Goal: Task Accomplishment & Management: Manage account settings

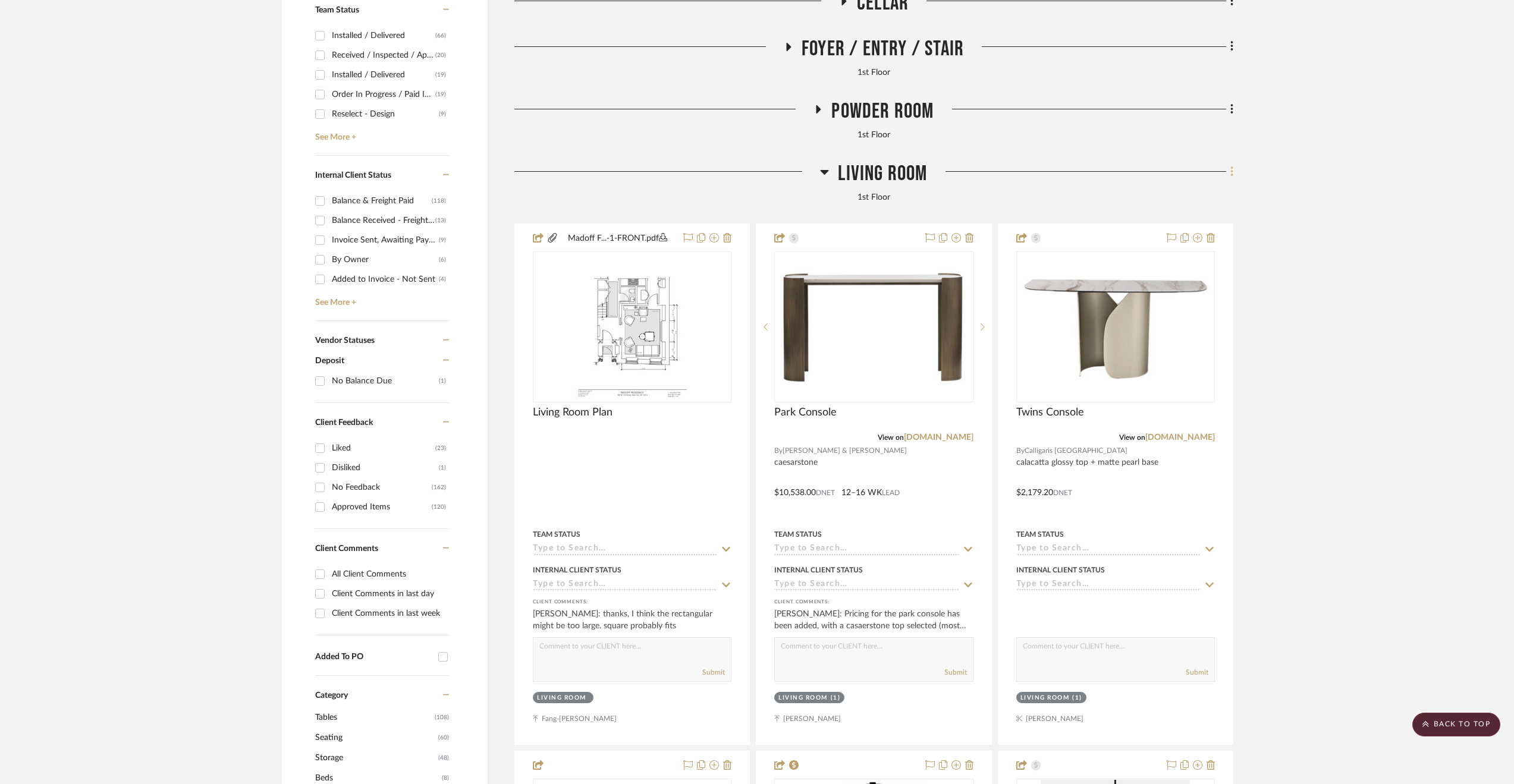
click at [1232, 173] on icon at bounding box center [1231, 171] width 3 height 10
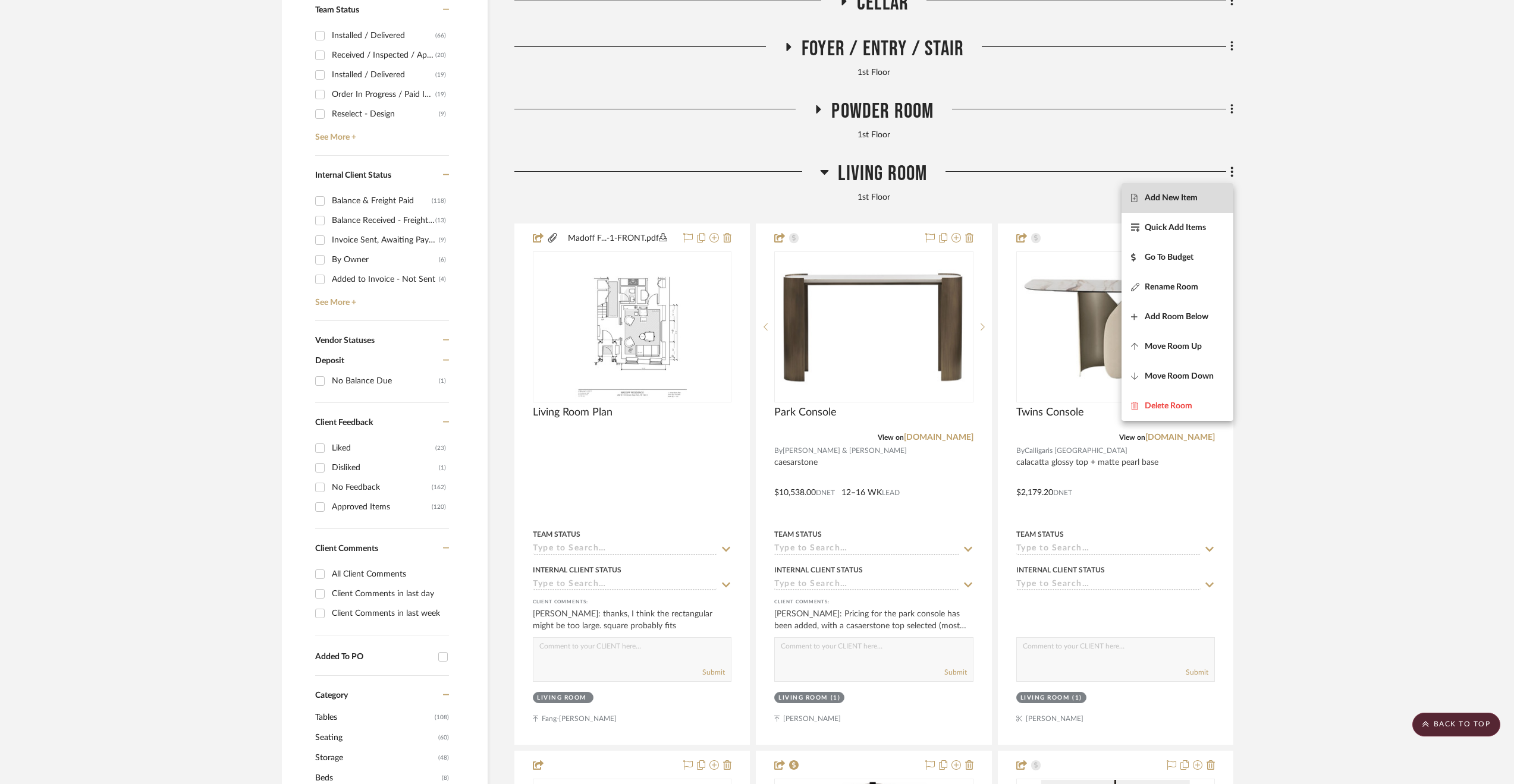
click at [1204, 203] on button "Add New Item" at bounding box center [1177, 197] width 111 height 29
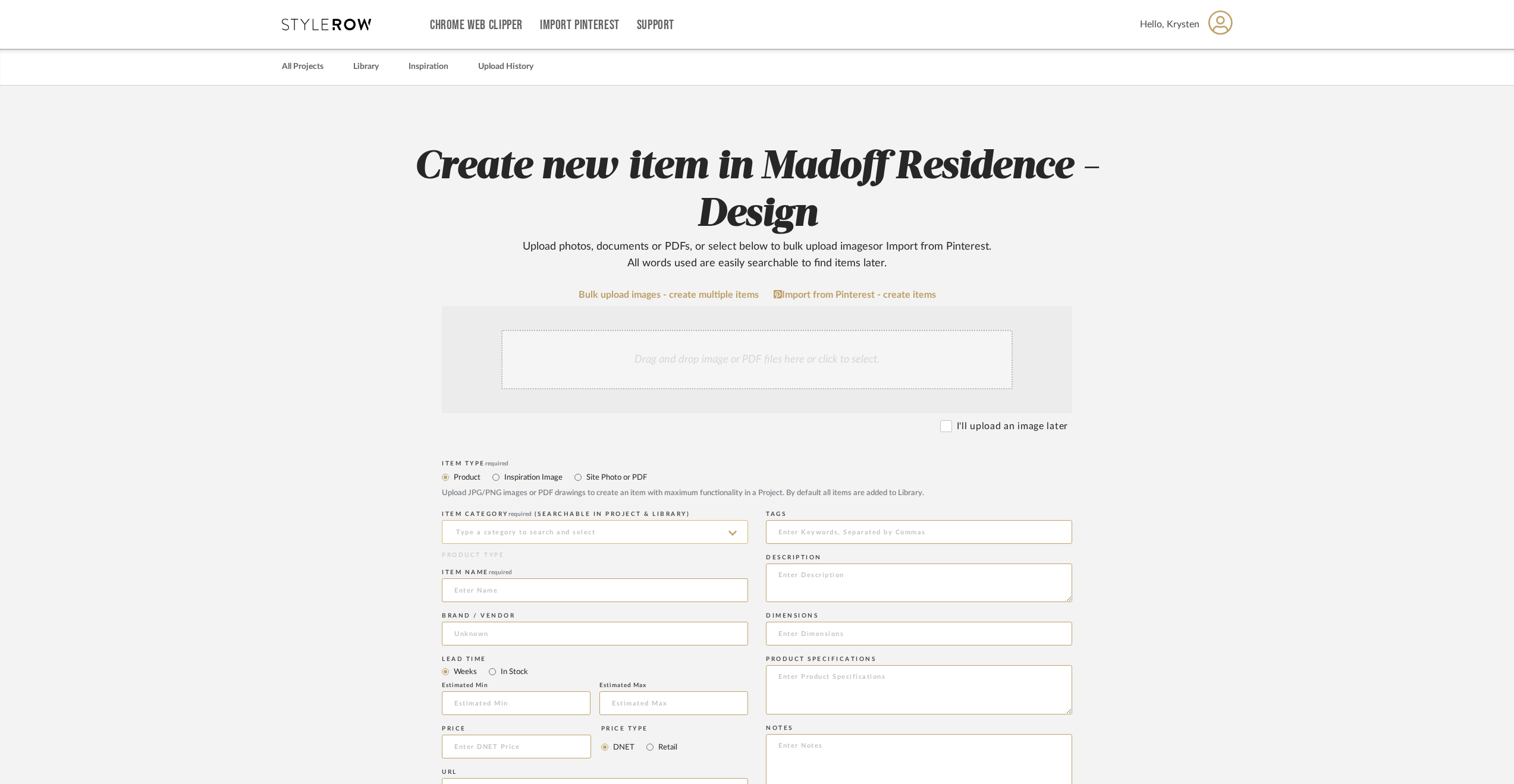
click at [563, 541] on input at bounding box center [595, 532] width 306 height 24
click at [497, 557] on div "Console Tables" at bounding box center [595, 562] width 305 height 30
type input "Console Tables"
click at [515, 592] on input at bounding box center [595, 590] width 306 height 24
type input "Aurora Console"
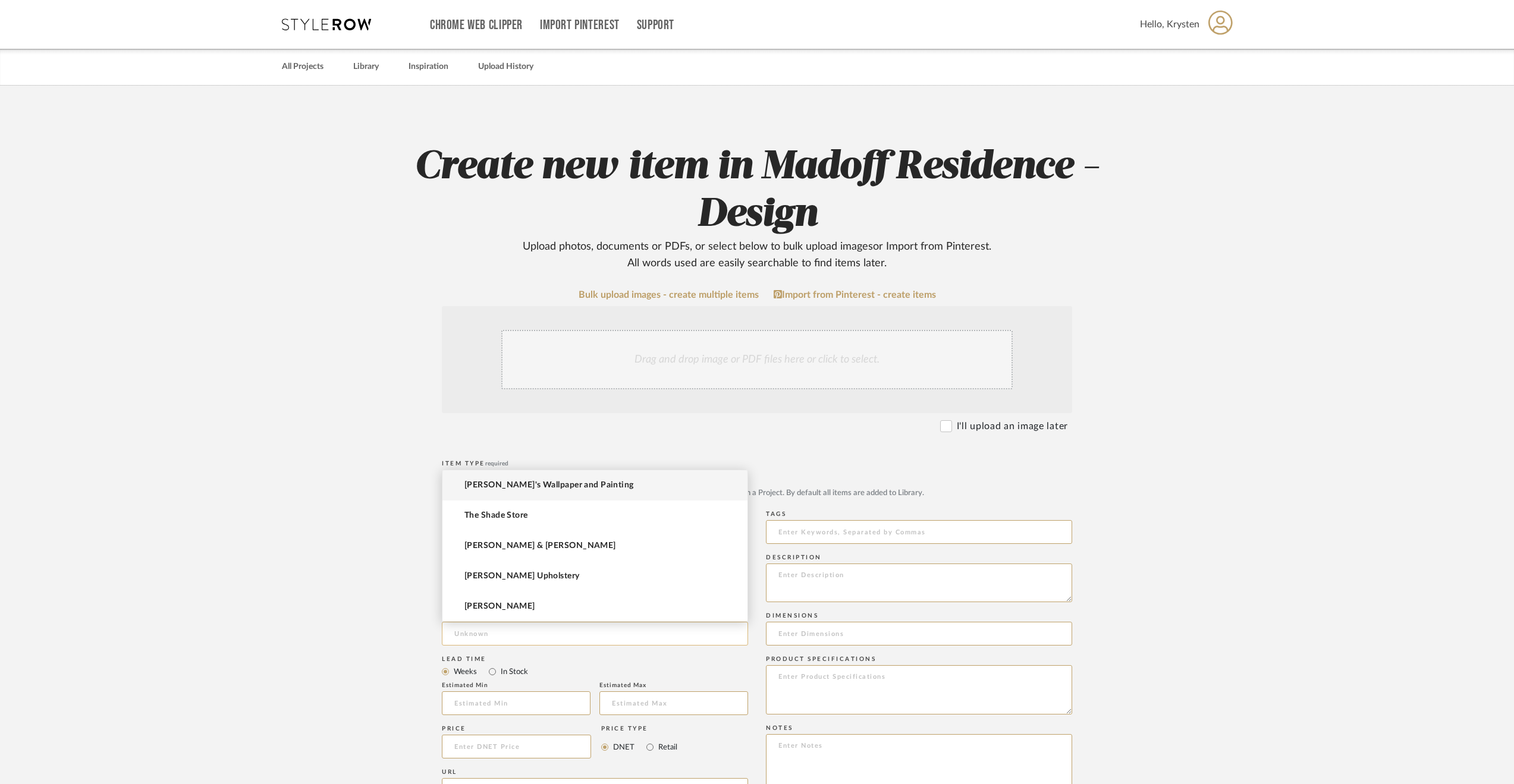
click at [485, 637] on input at bounding box center [595, 634] width 306 height 24
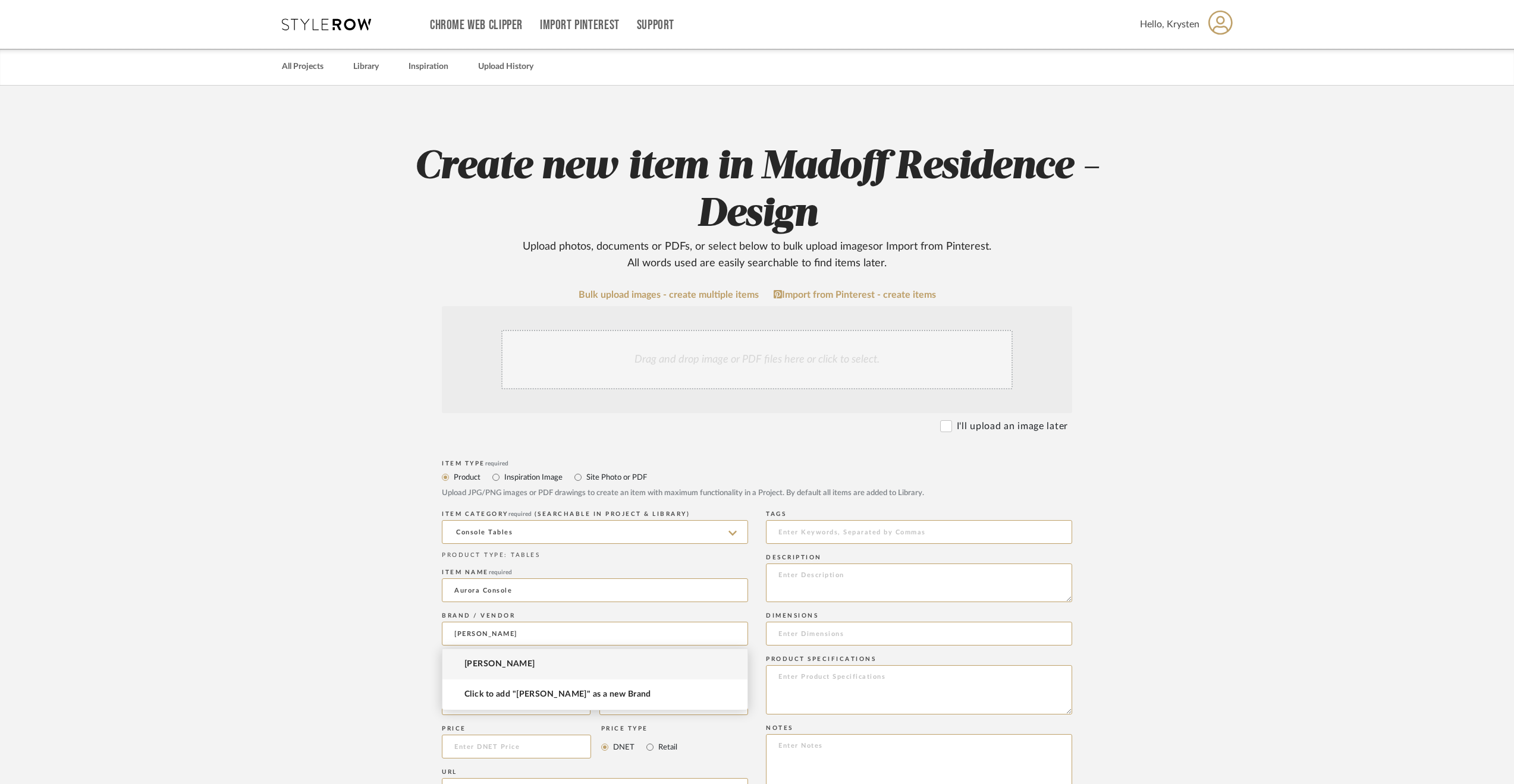
click at [522, 663] on mat-option "[PERSON_NAME]" at bounding box center [595, 664] width 305 height 30
type input "[PERSON_NAME]"
click at [541, 594] on input "Aurora Console" at bounding box center [595, 590] width 306 height 24
type input "Aurora Console - Custom"
click at [504, 696] on input "text" at bounding box center [516, 703] width 149 height 24
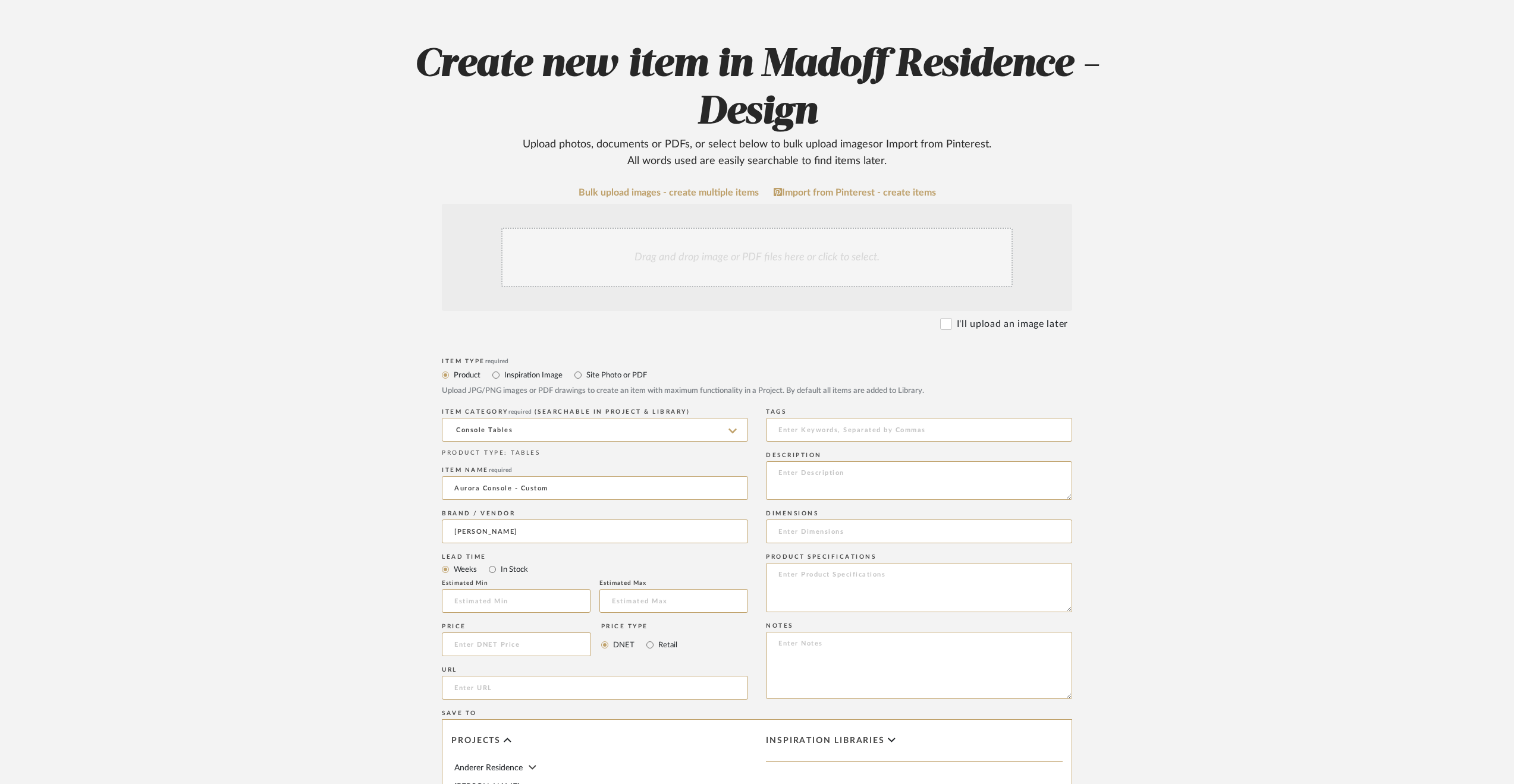
scroll to position [178, 0]
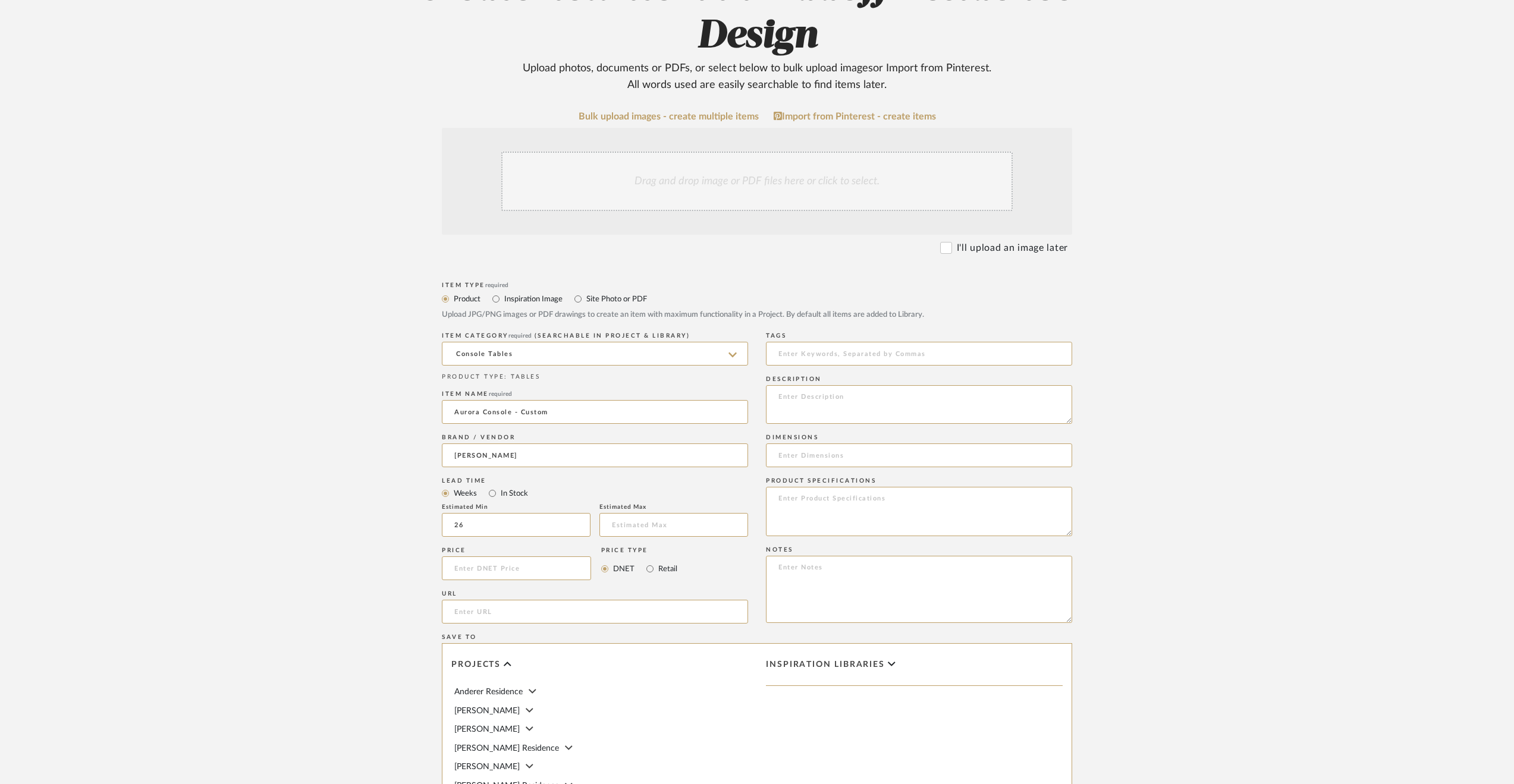
type input "26"
click at [325, 581] on upload-items "Create new item in Madoff Residence - Design Upload photos, documents or PDFs, …" at bounding box center [757, 455] width 1514 height 1095
click at [521, 566] on input at bounding box center [517, 568] width 149 height 24
type input "$17,850.00"
click at [219, 565] on upload-items "Create new item in Madoff Residence - Design Upload photos, documents or PDFs, …" at bounding box center [757, 455] width 1514 height 1095
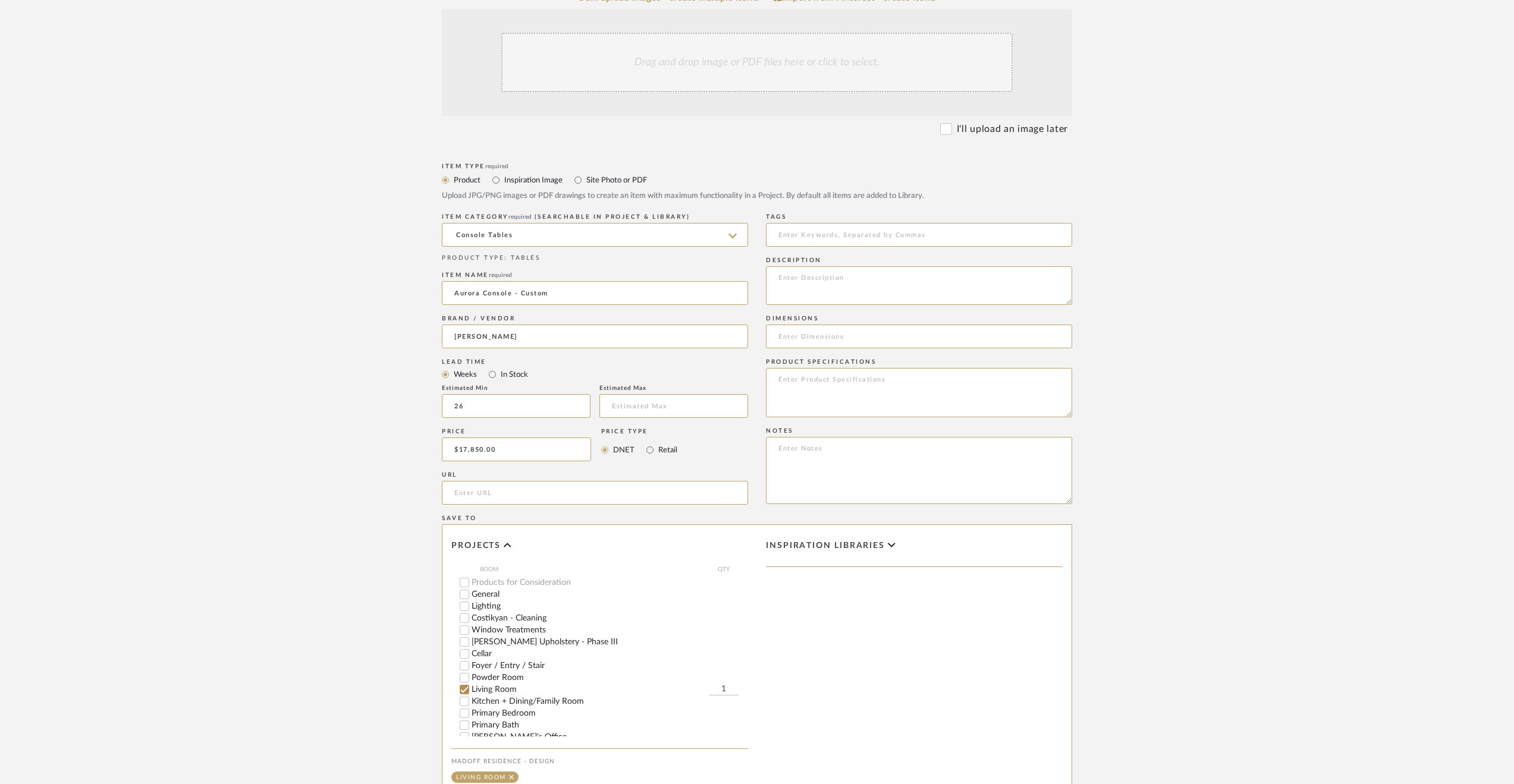
scroll to position [297, 0]
click at [858, 335] on input at bounding box center [919, 336] width 306 height 24
type input "55" W x 15" D x 30" H"
click at [847, 274] on textarea at bounding box center [919, 285] width 306 height 39
type textarea "base finish: bronze top: marble"
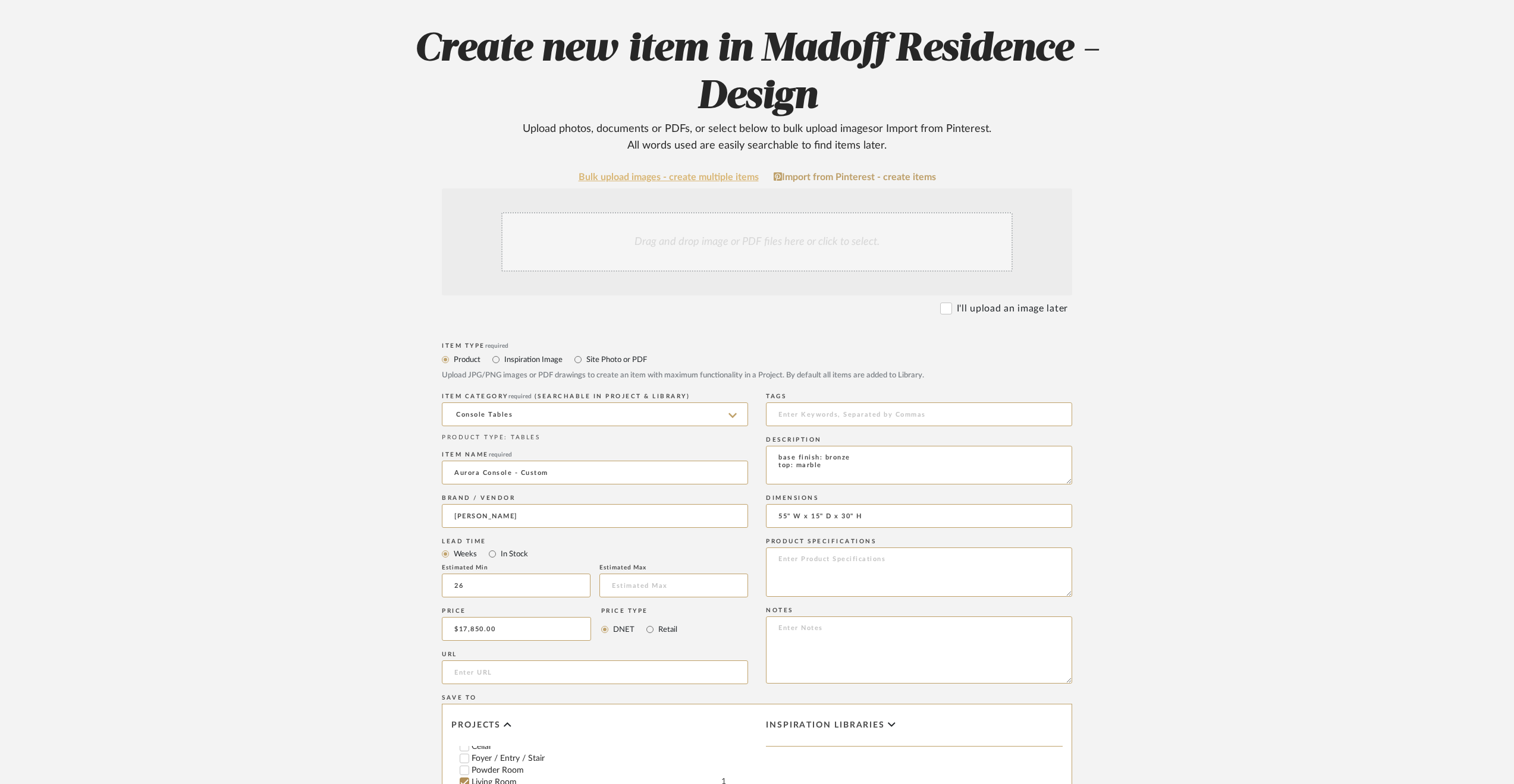
scroll to position [60, 0]
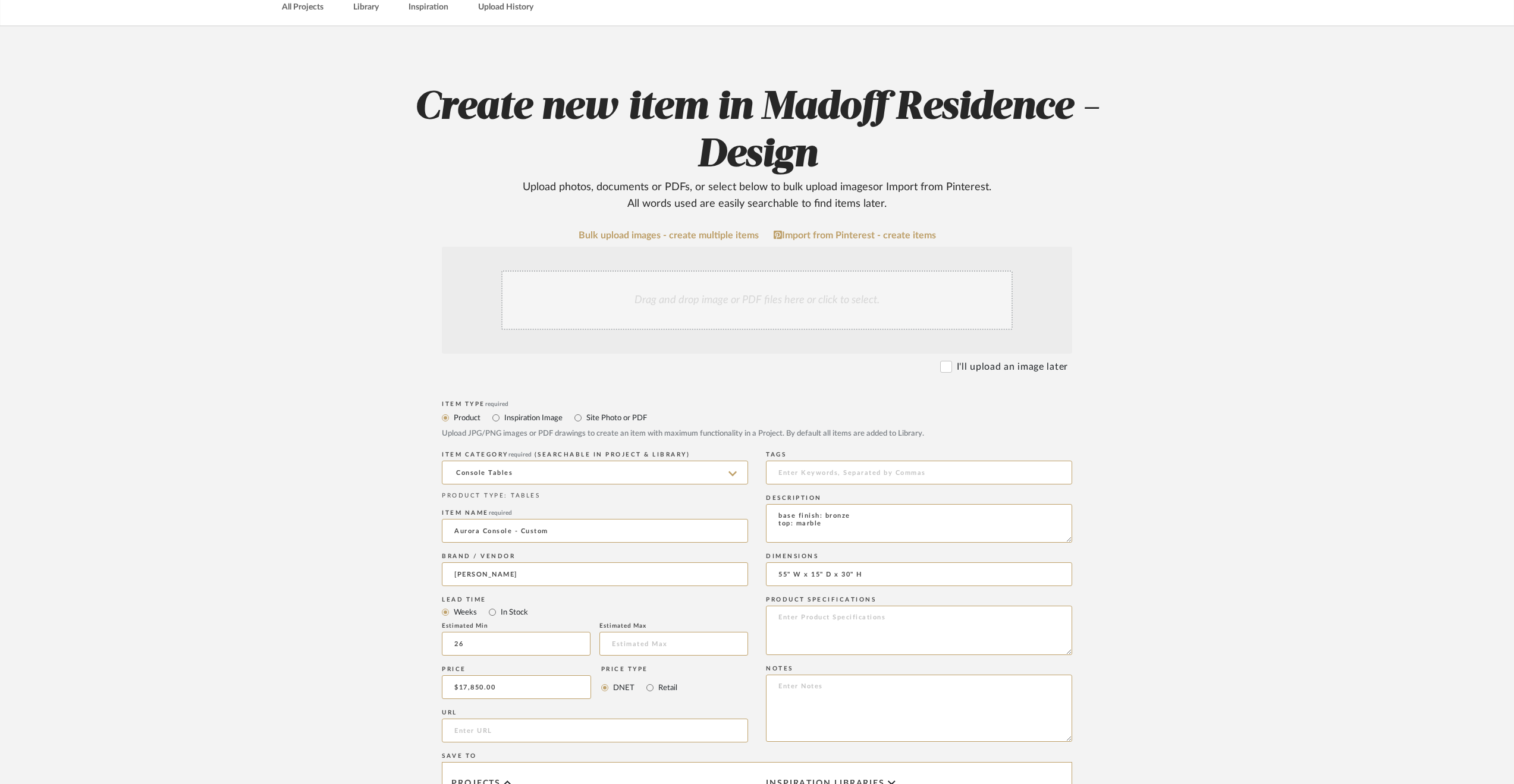
click at [759, 298] on div "Drag and drop image or PDF files here or click to select." at bounding box center [757, 300] width 511 height 60
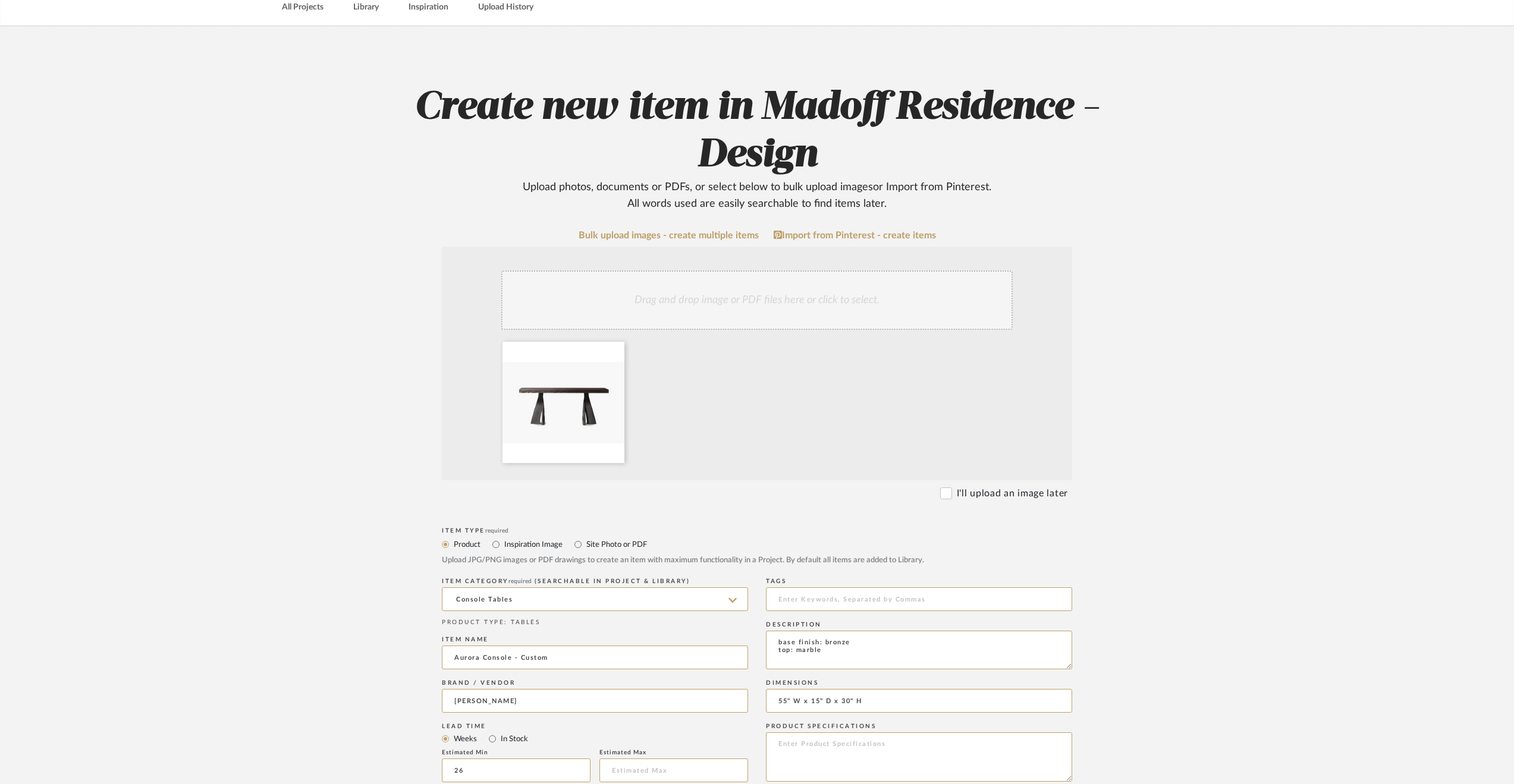
click at [770, 299] on div "Drag and drop image or PDF files here or click to select." at bounding box center [757, 300] width 511 height 60
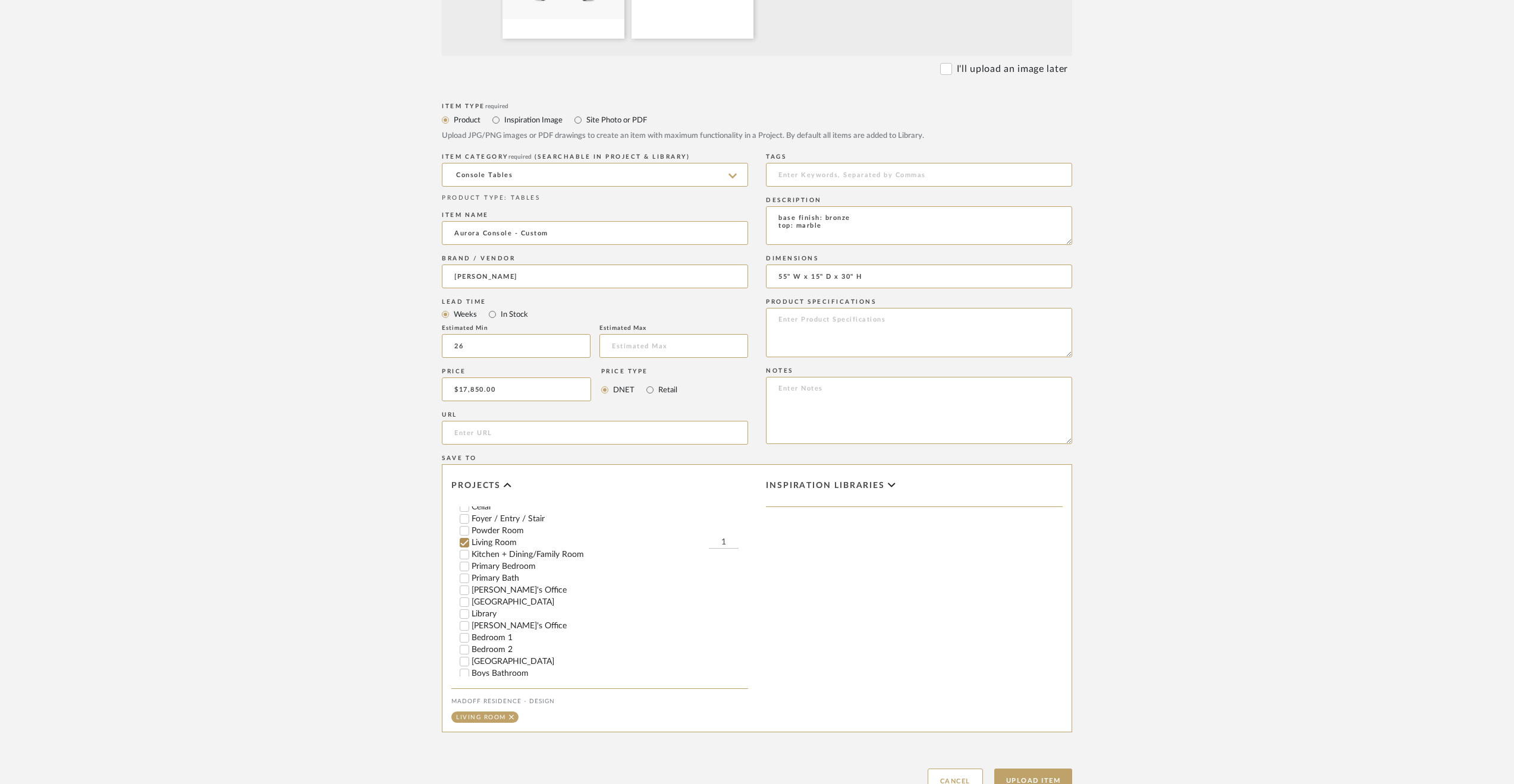
scroll to position [578, 0]
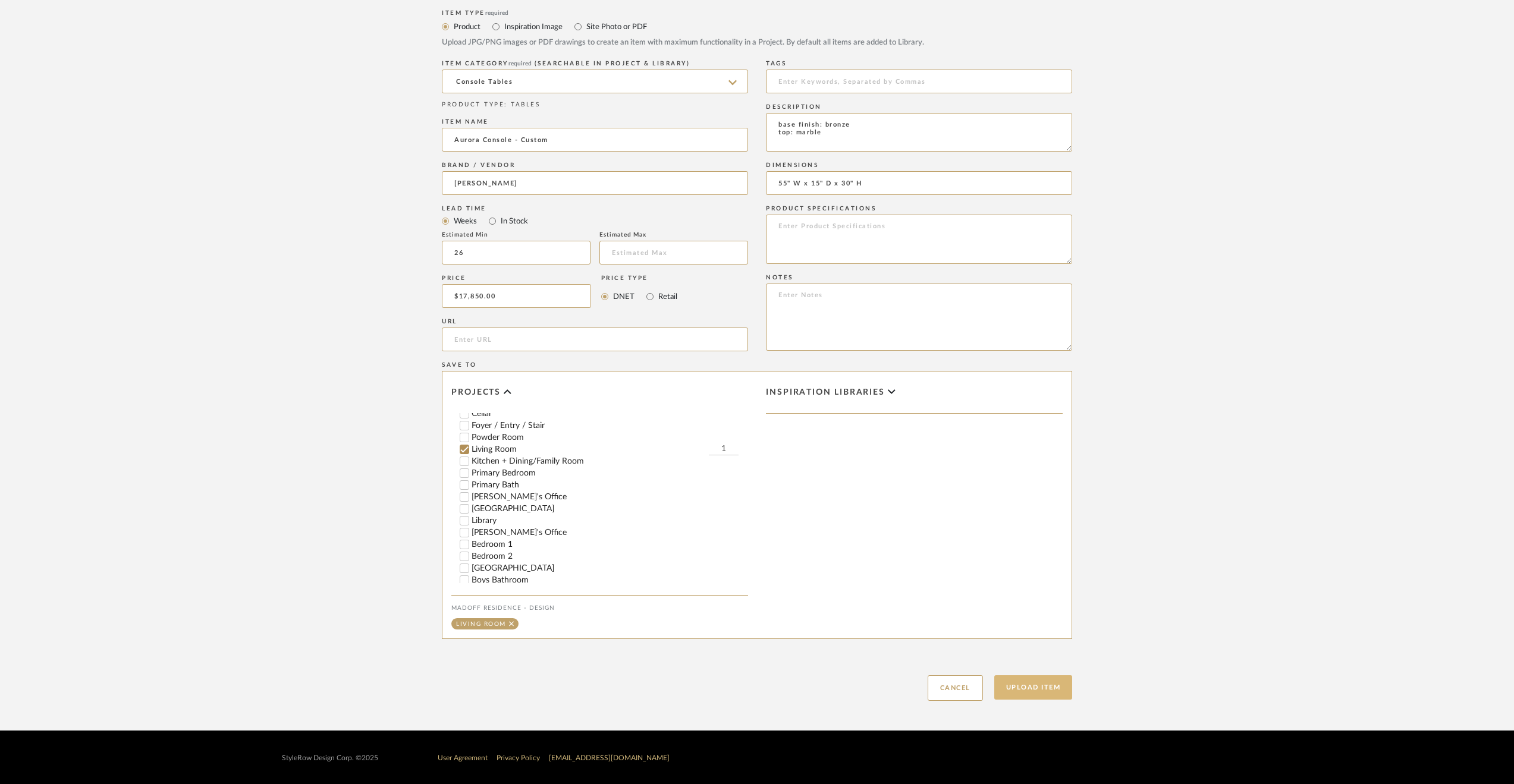
click at [1064, 690] on button "Upload Item" at bounding box center [1033, 687] width 79 height 24
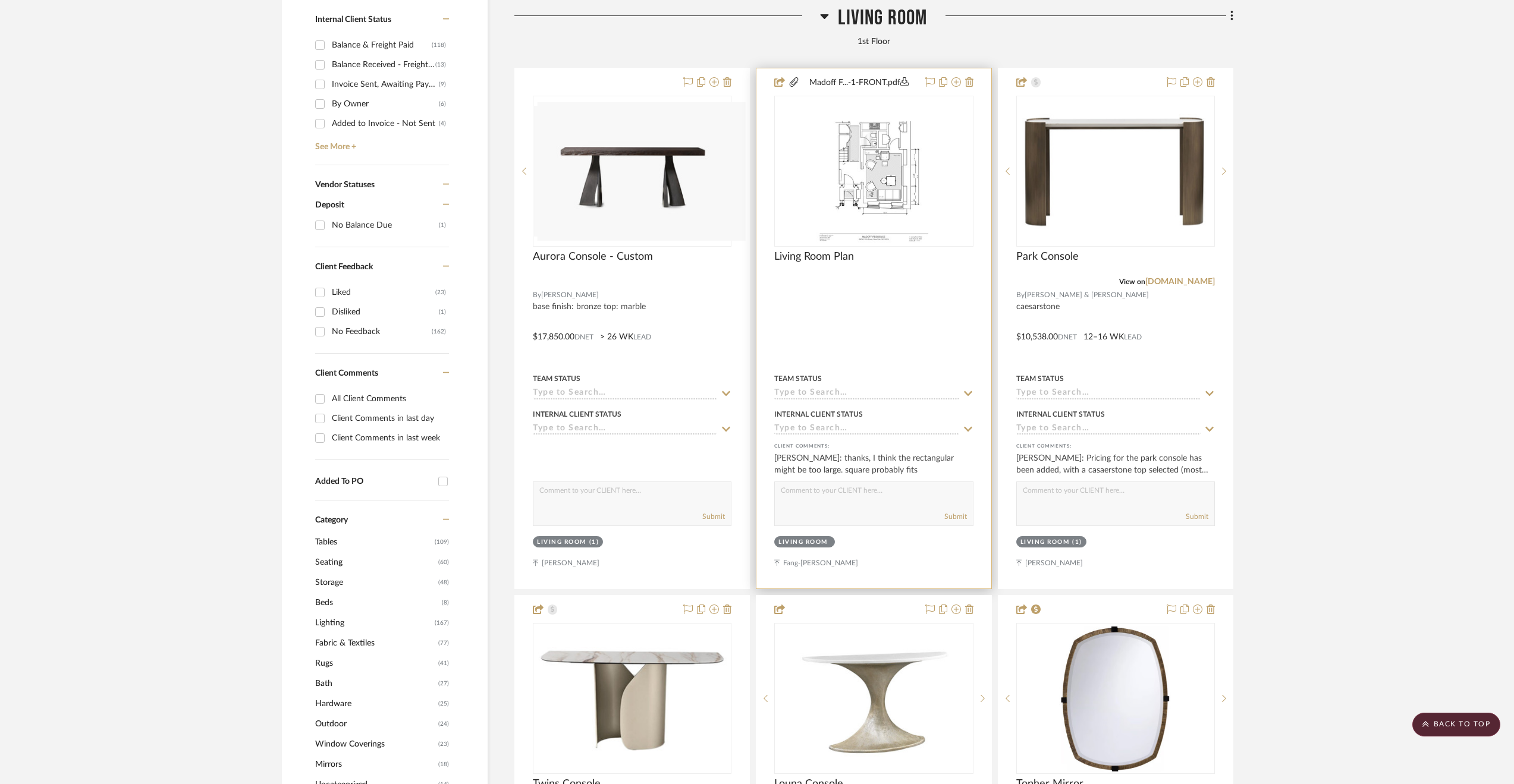
scroll to position [696, 0]
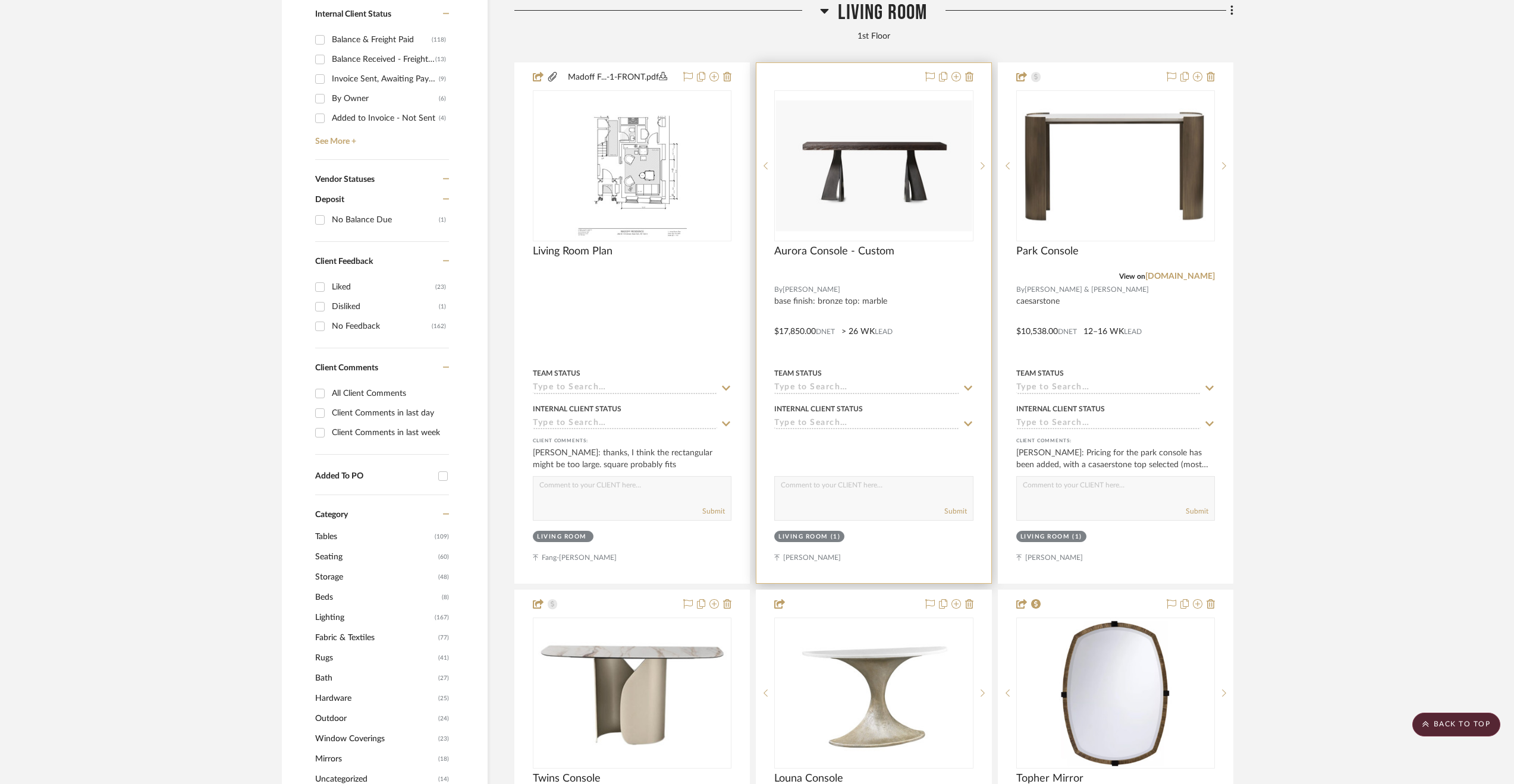
click at [976, 321] on div at bounding box center [873, 323] width 234 height 520
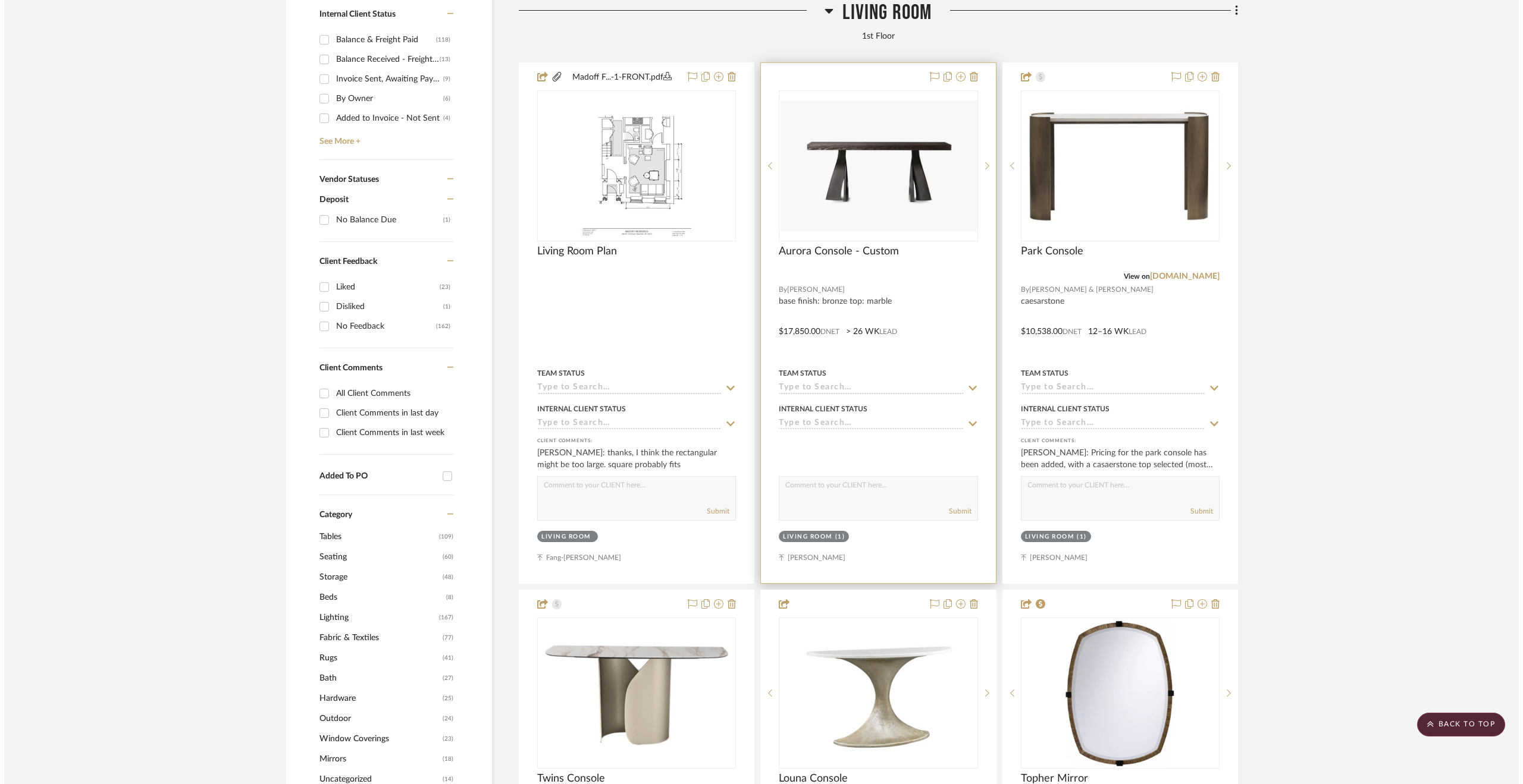
scroll to position [0, 0]
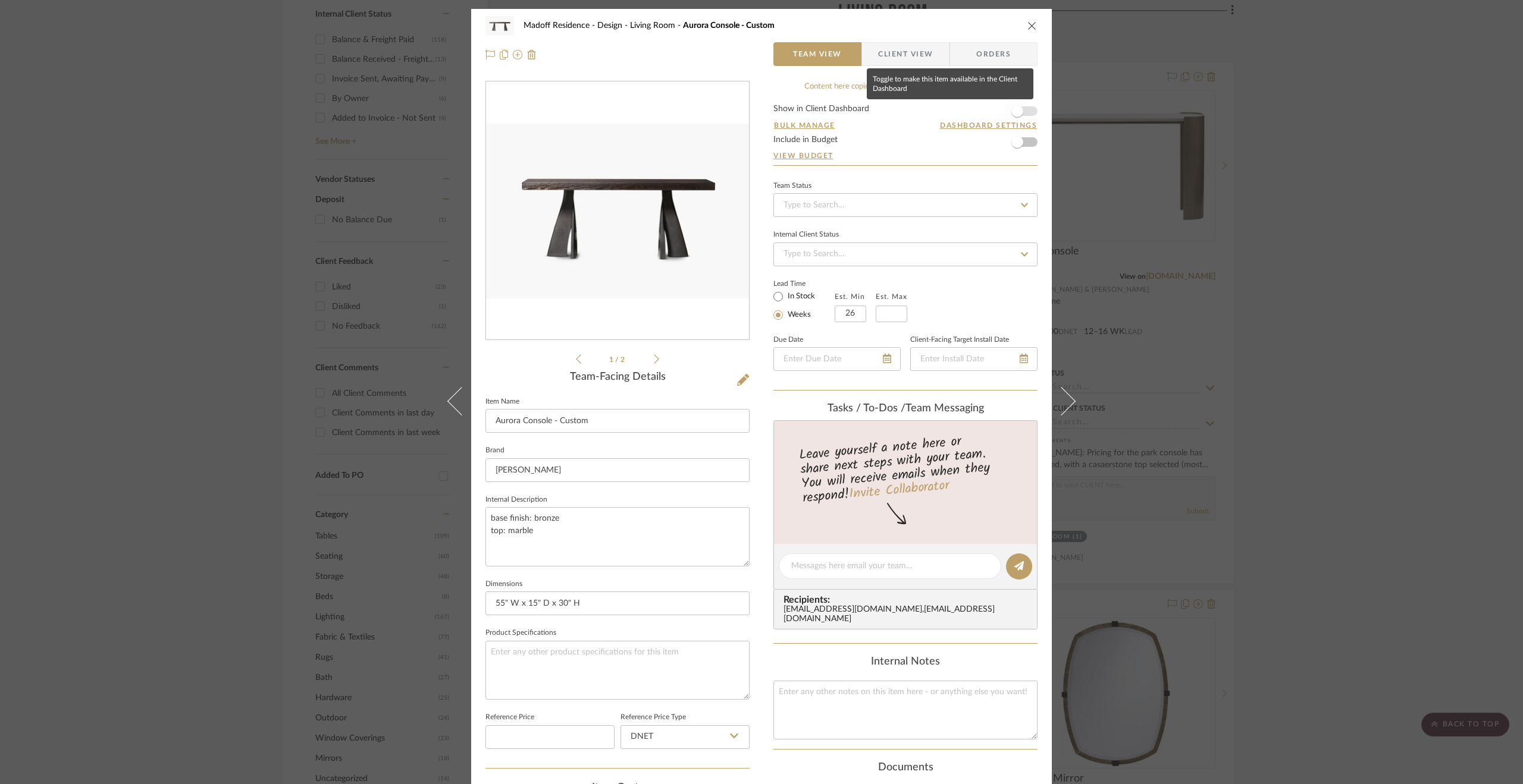
click at [1012, 111] on span "button" at bounding box center [1017, 111] width 12 height 12
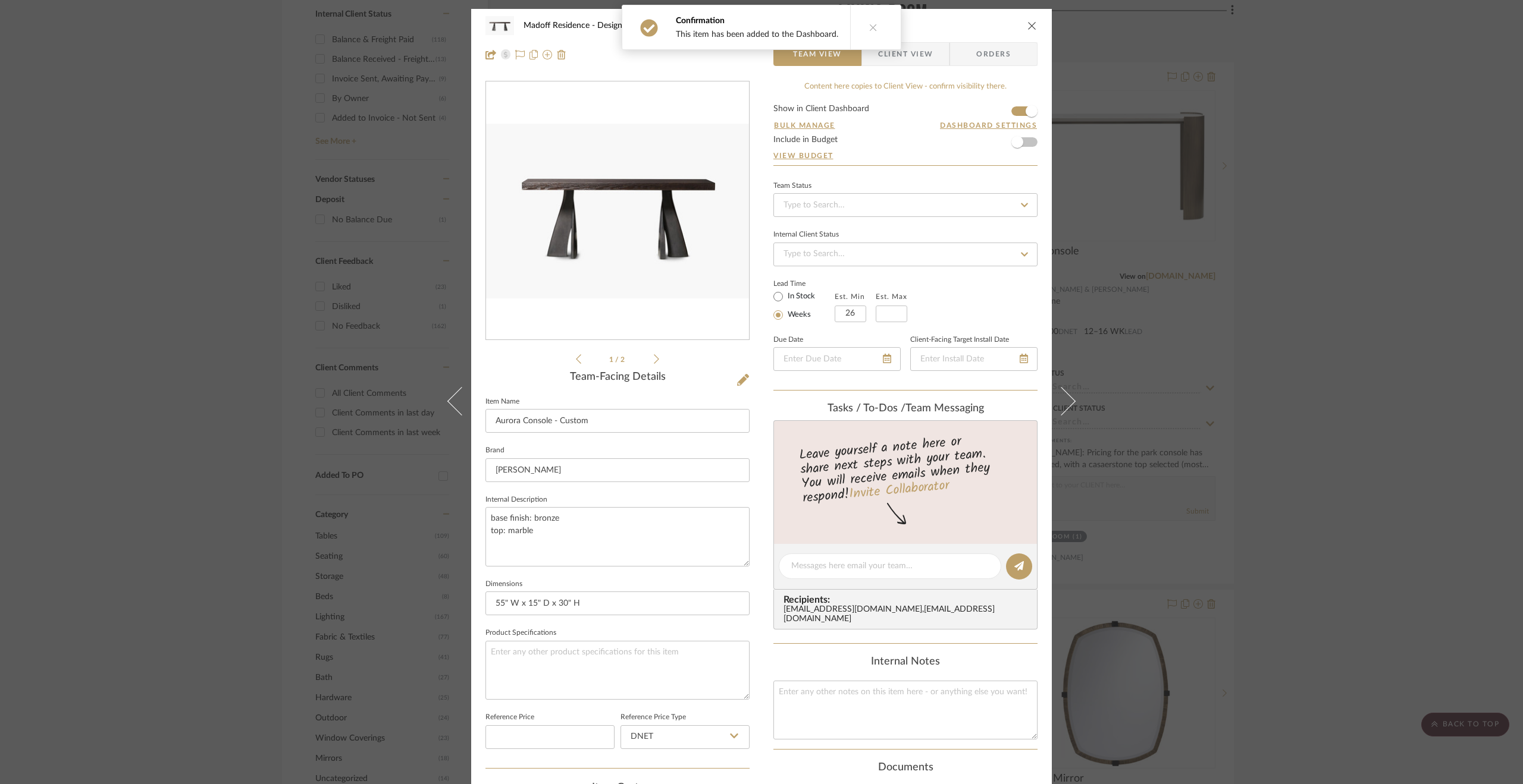
click at [874, 29] on button at bounding box center [873, 27] width 46 height 44
click at [899, 54] on span "Client View" at bounding box center [905, 54] width 54 height 24
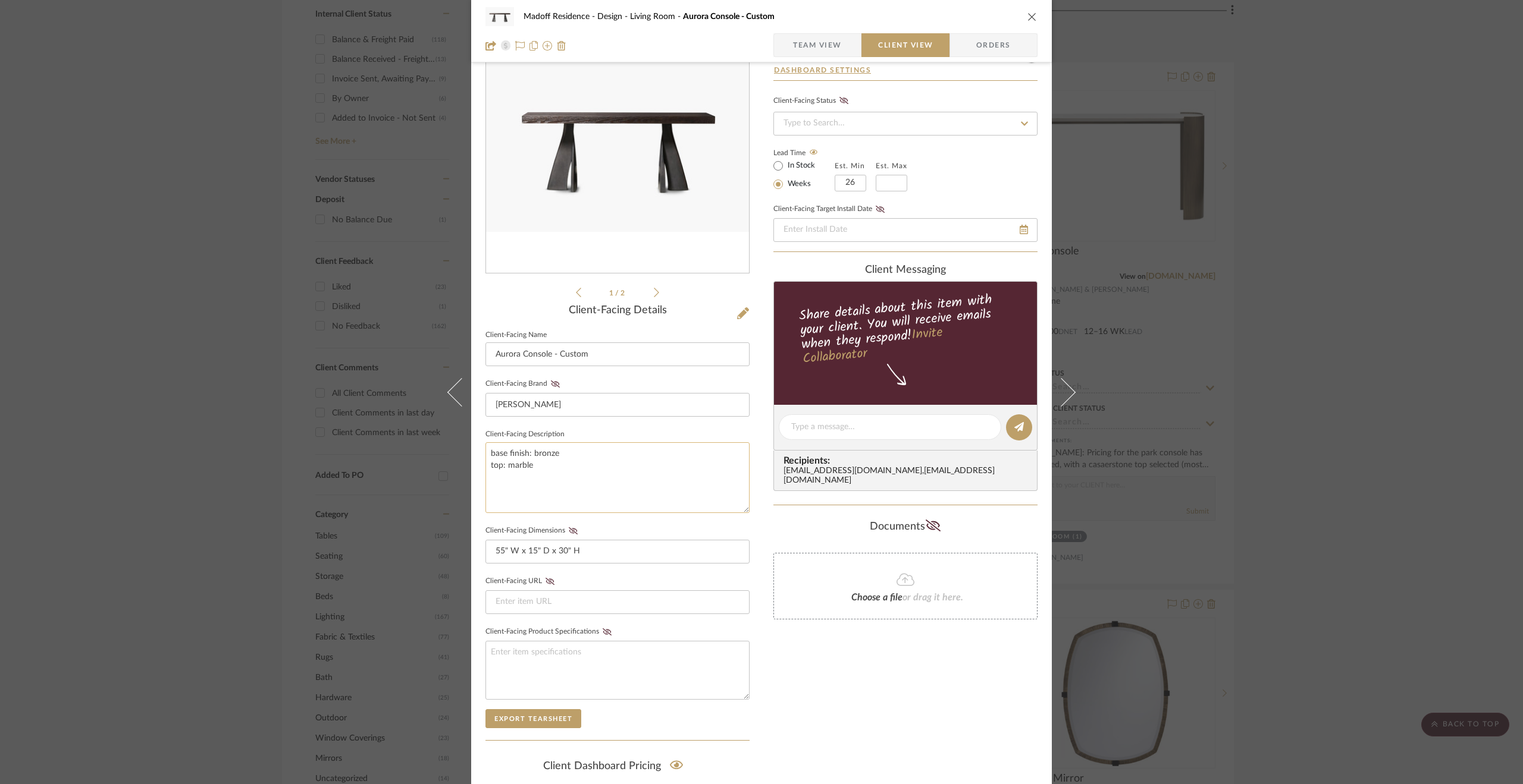
scroll to position [119, 0]
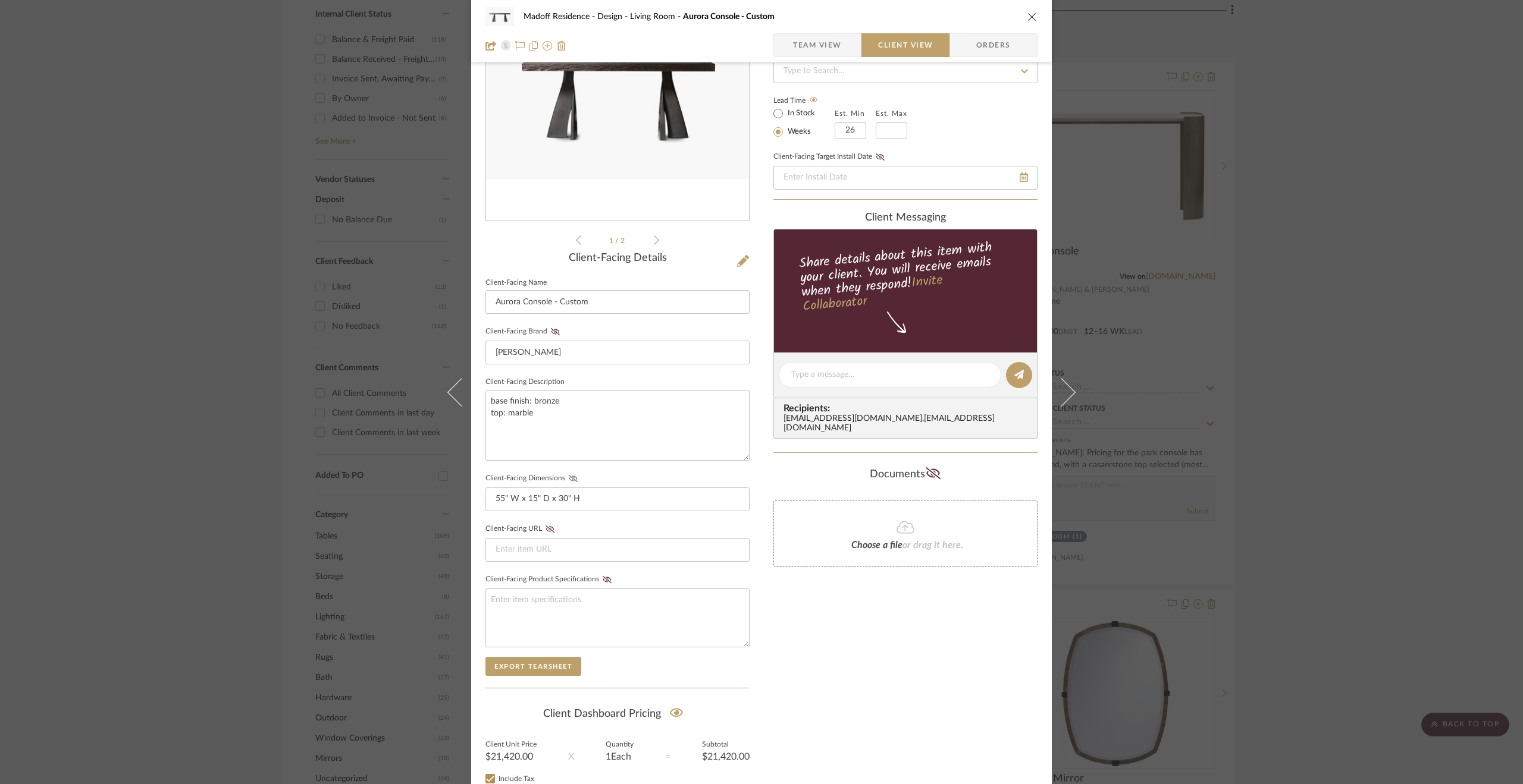
click at [572, 475] on icon at bounding box center [573, 479] width 9 height 7
click at [552, 326] on fieldset "Client-Facing Brand [PERSON_NAME]" at bounding box center [617, 343] width 264 height 41
click at [551, 330] on icon at bounding box center [556, 332] width 9 height 7
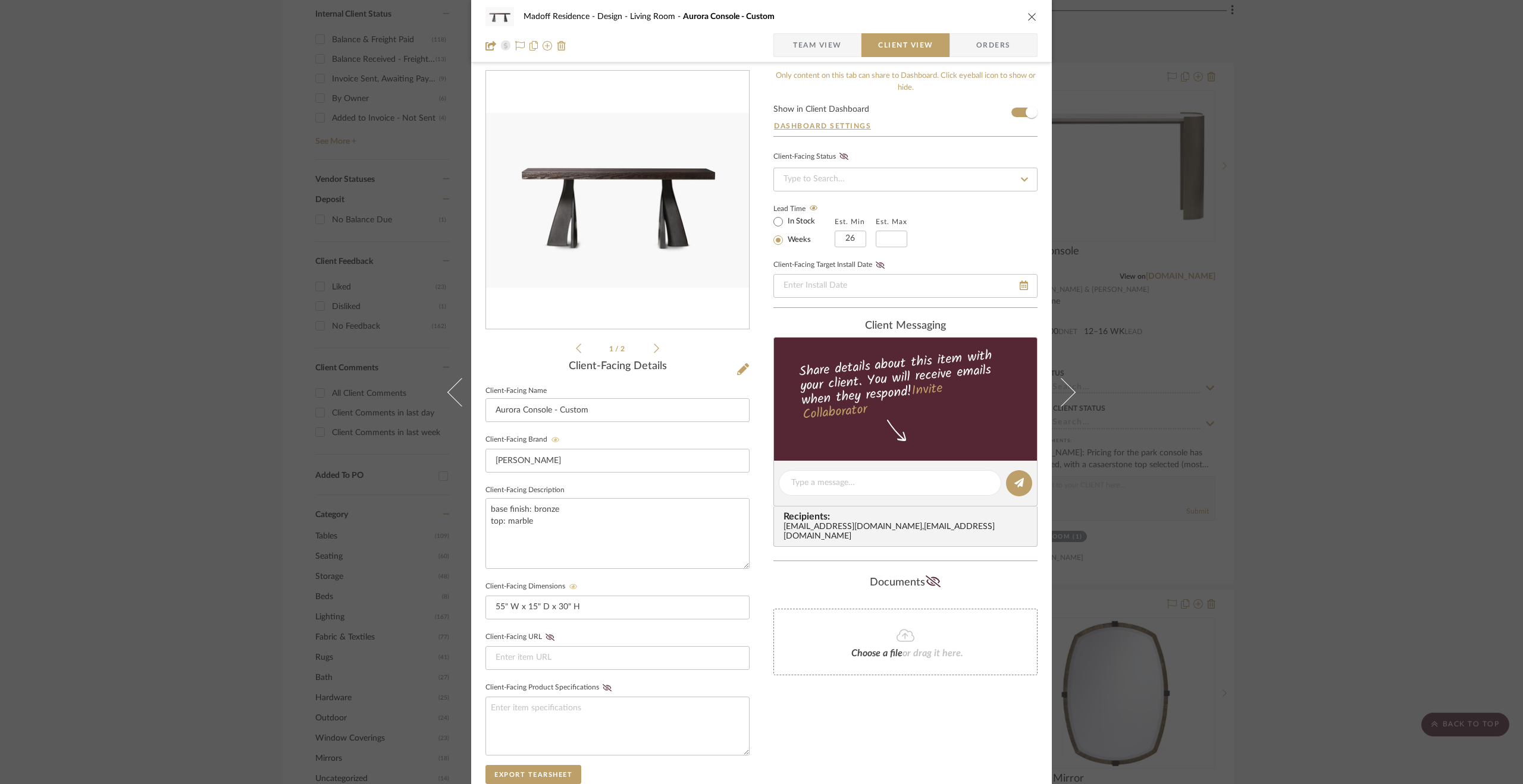
scroll to position [0, 0]
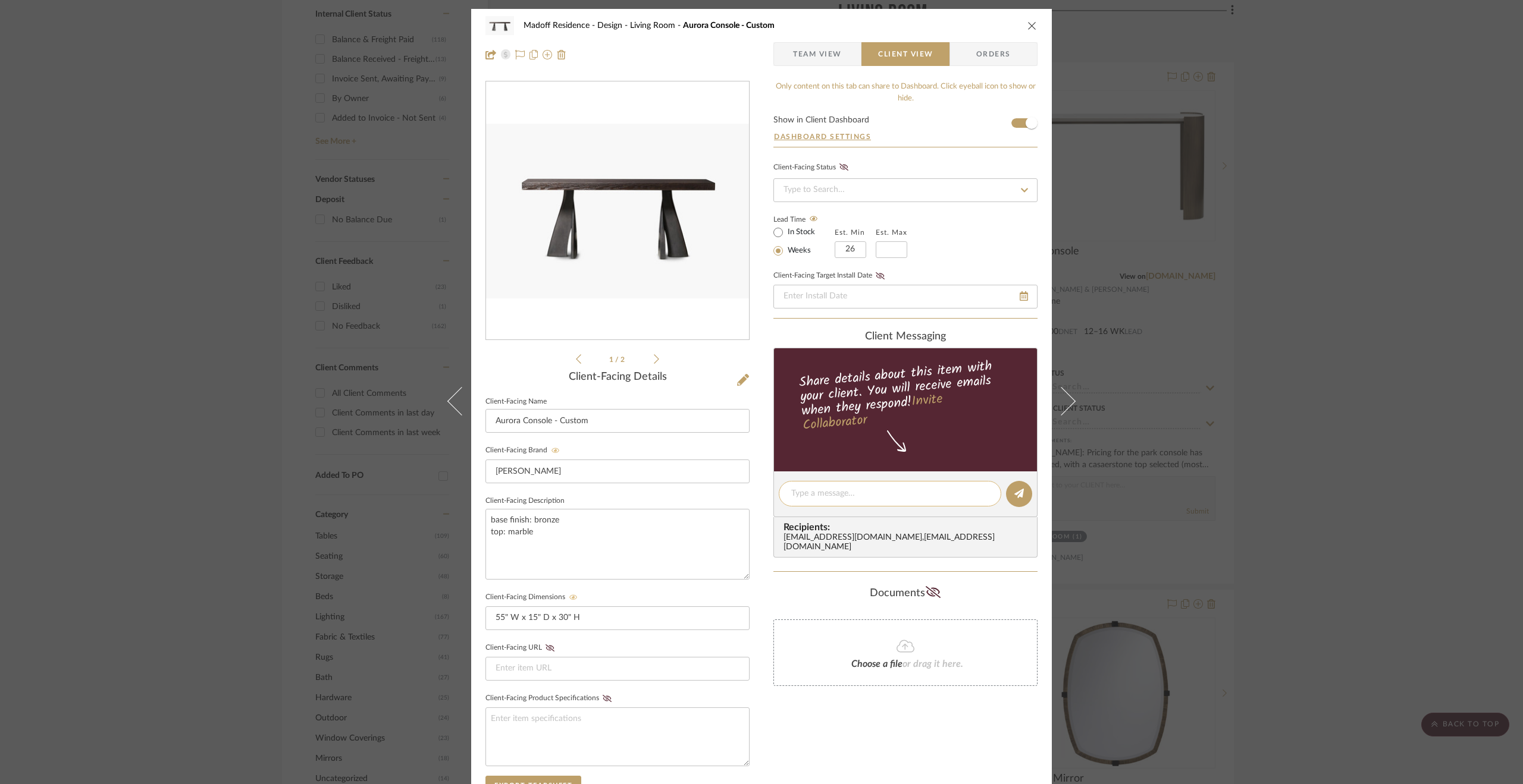
click at [840, 497] on textarea at bounding box center [889, 494] width 197 height 12
type textarea "Cost of aurora console has been added."
click at [1021, 486] on button at bounding box center [1019, 494] width 26 height 26
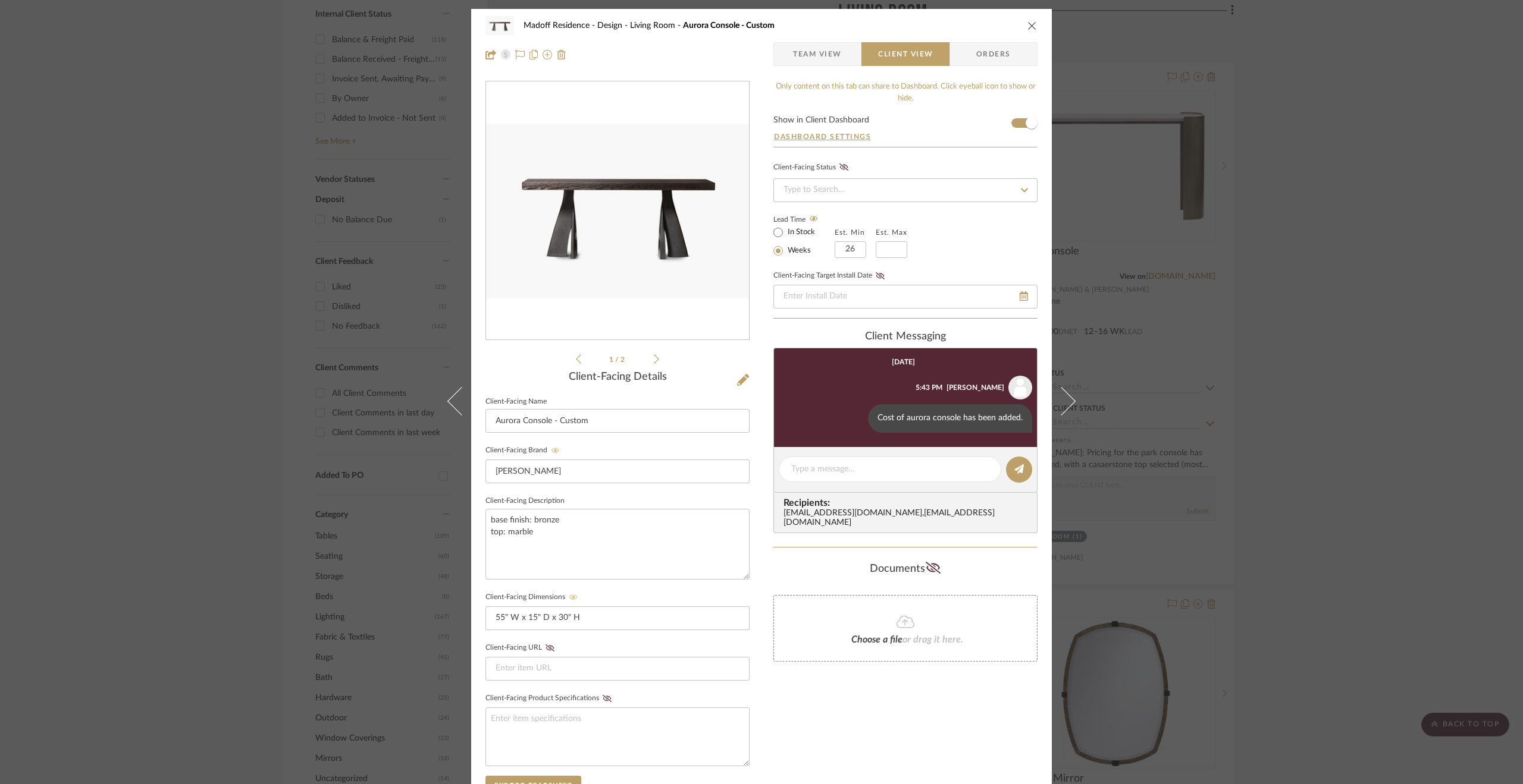
click at [1288, 385] on div "Madoff Residence - Design Living Room Aurora Console - Custom Team View Client …" at bounding box center [762, 392] width 1523 height 784
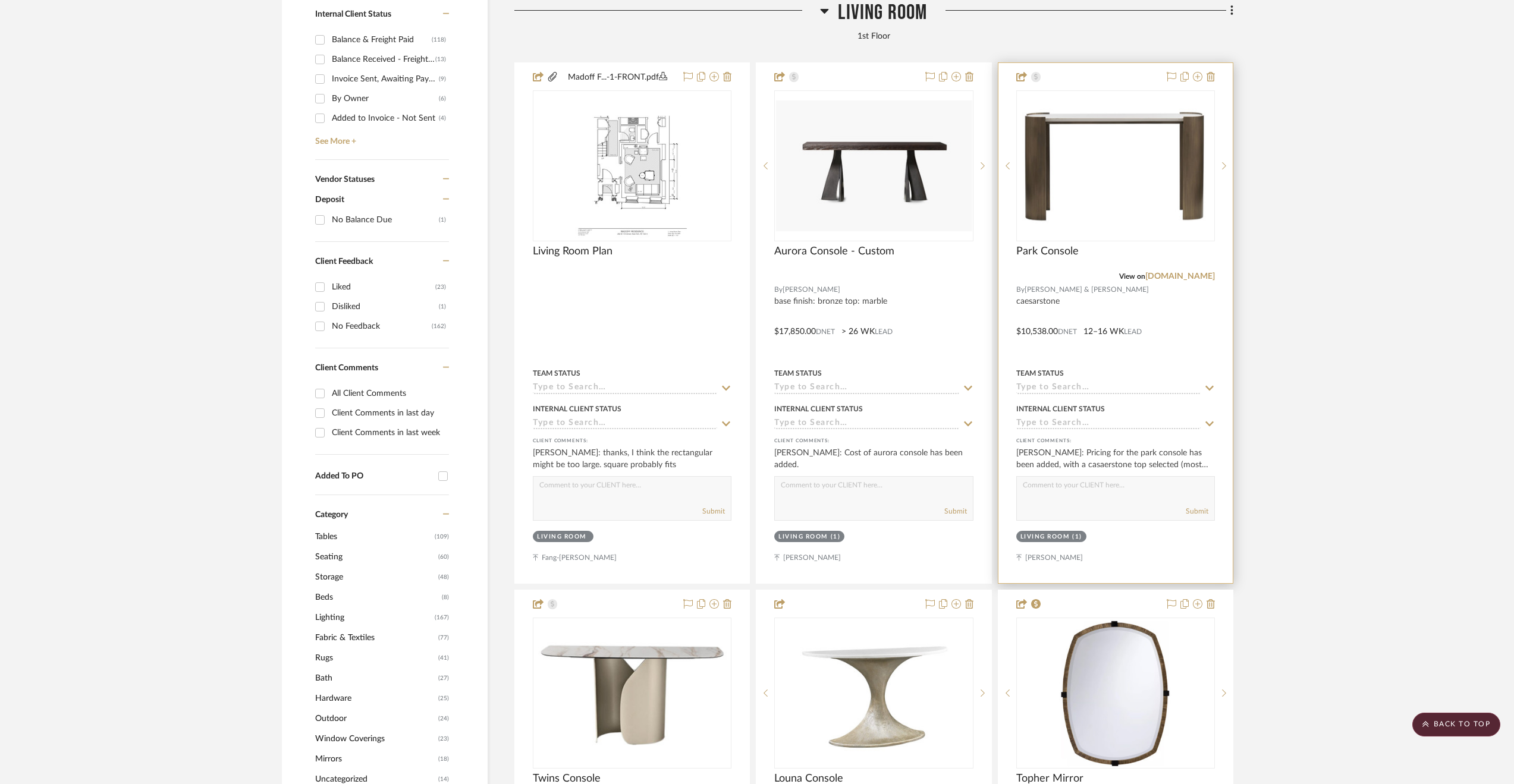
scroll to position [458, 0]
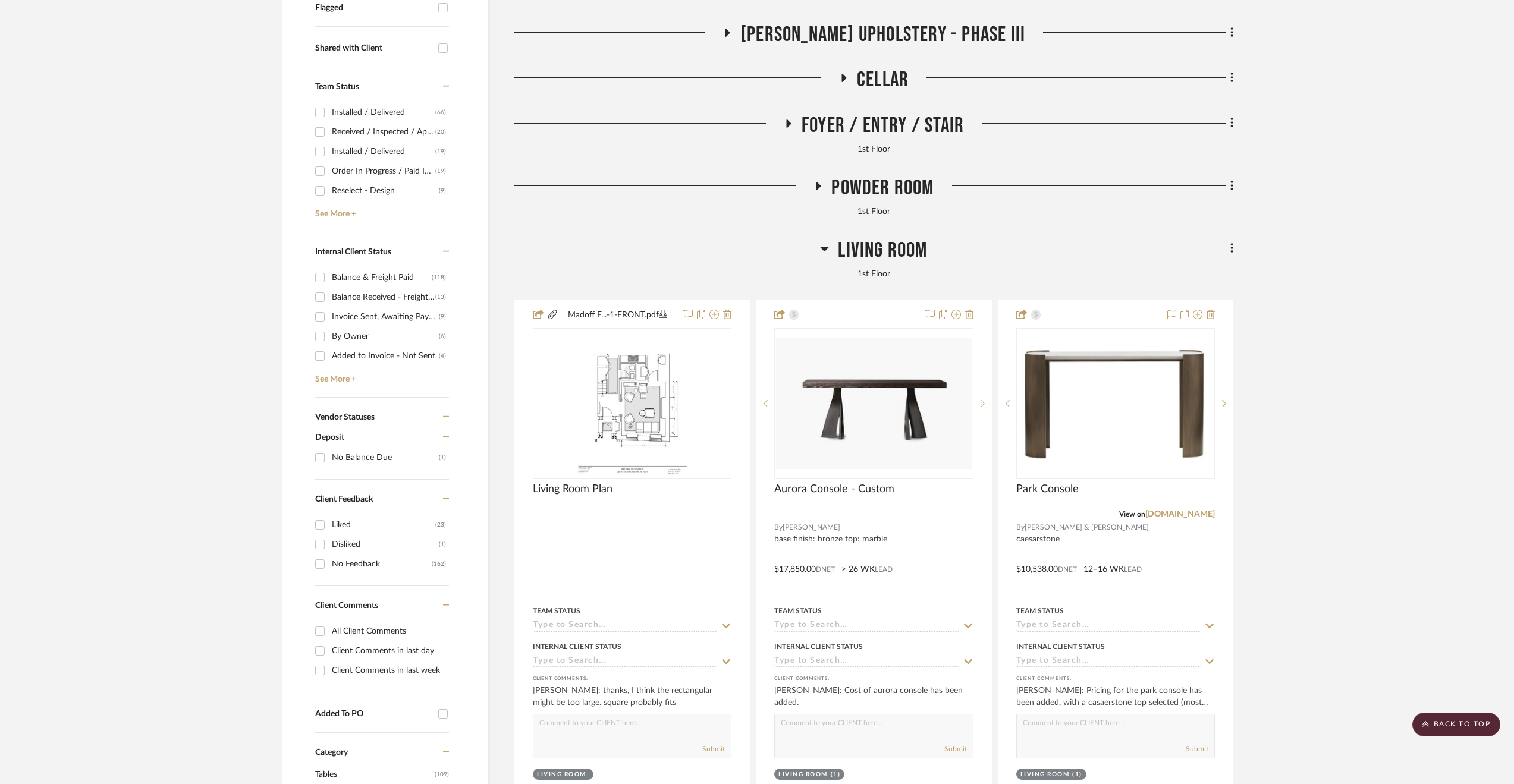
click at [888, 252] on span "Living Room" at bounding box center [883, 250] width 89 height 26
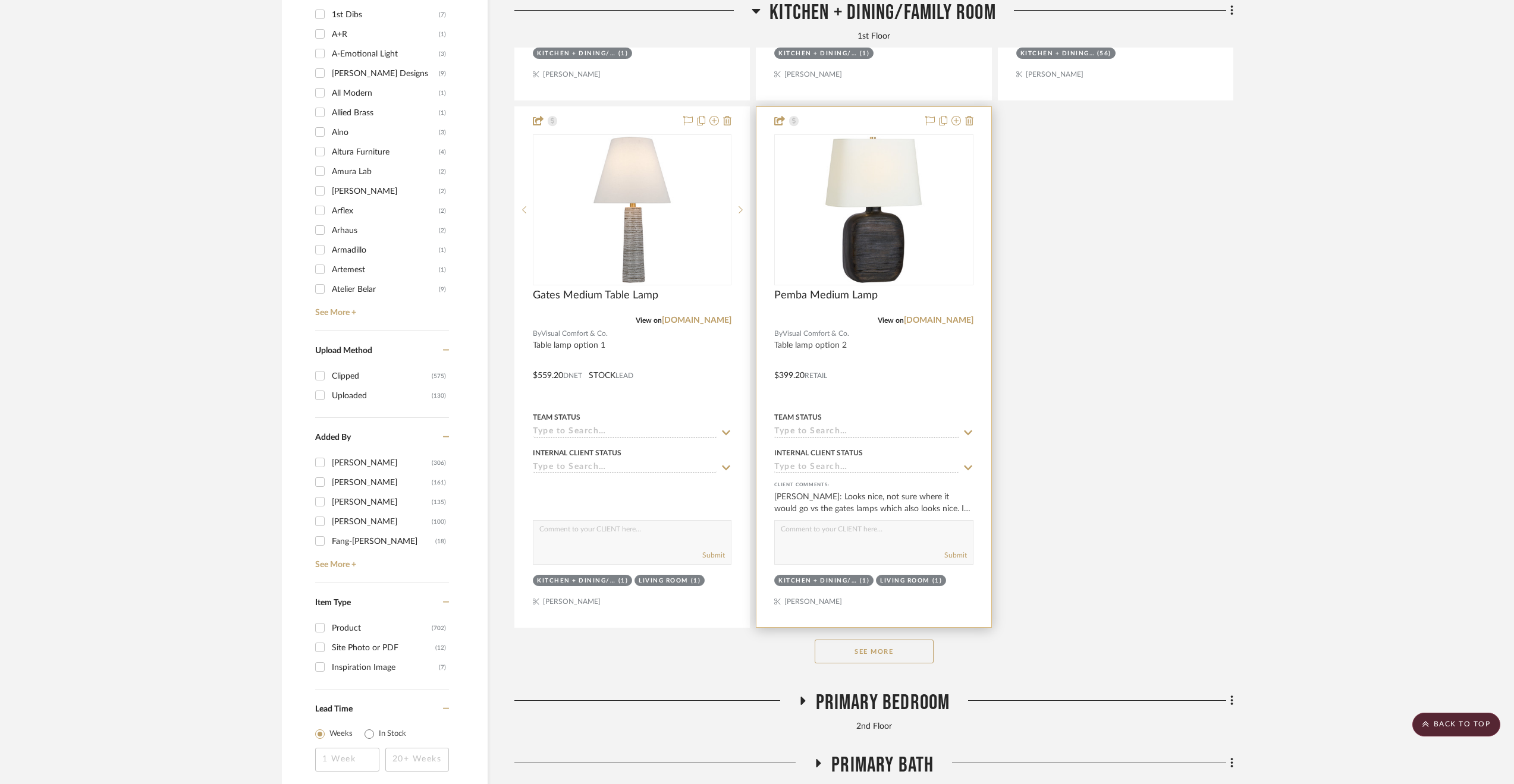
scroll to position [1826, 0]
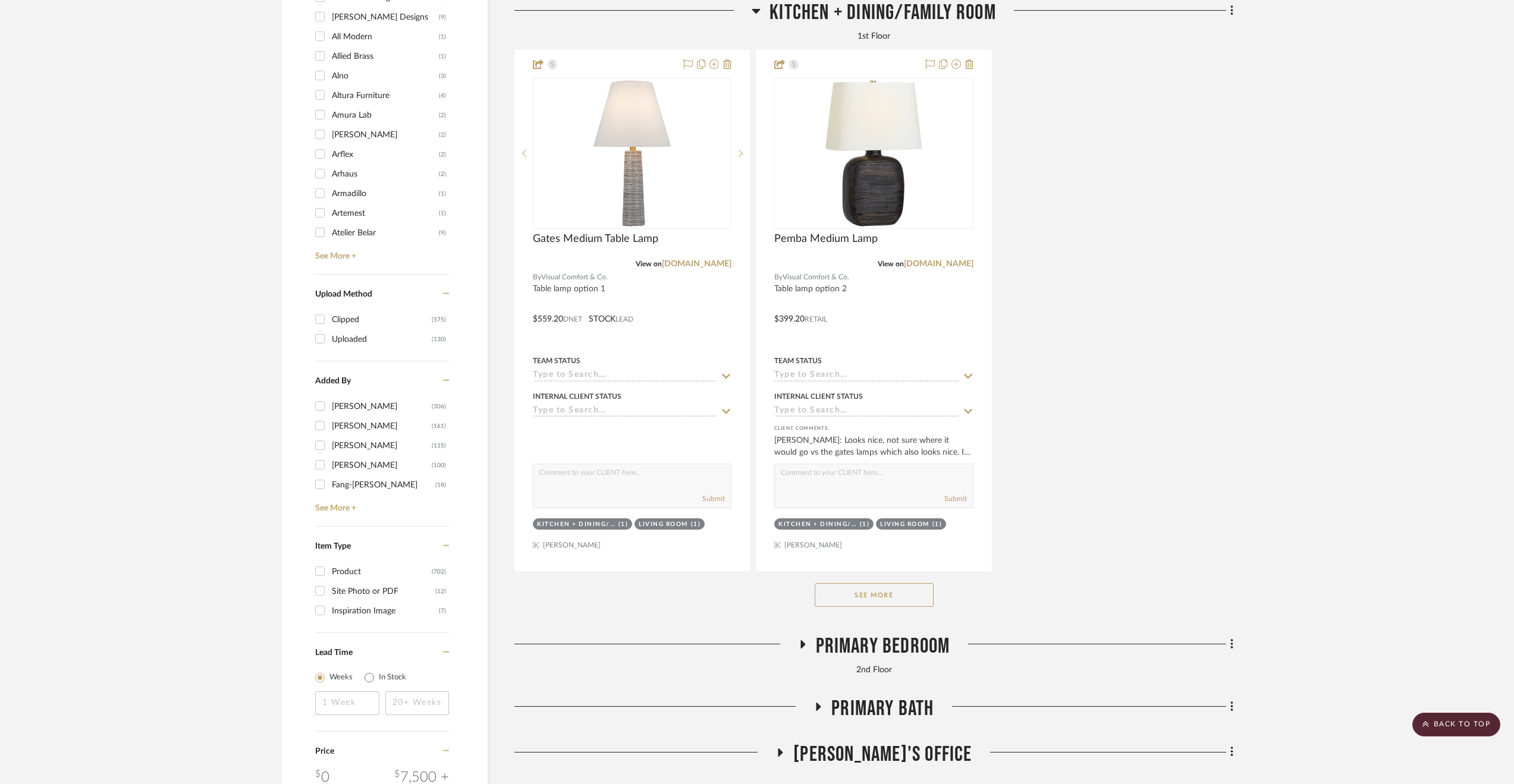
click at [860, 612] on div "See More" at bounding box center [873, 595] width 719 height 48
click at [862, 601] on button "See More" at bounding box center [873, 595] width 119 height 24
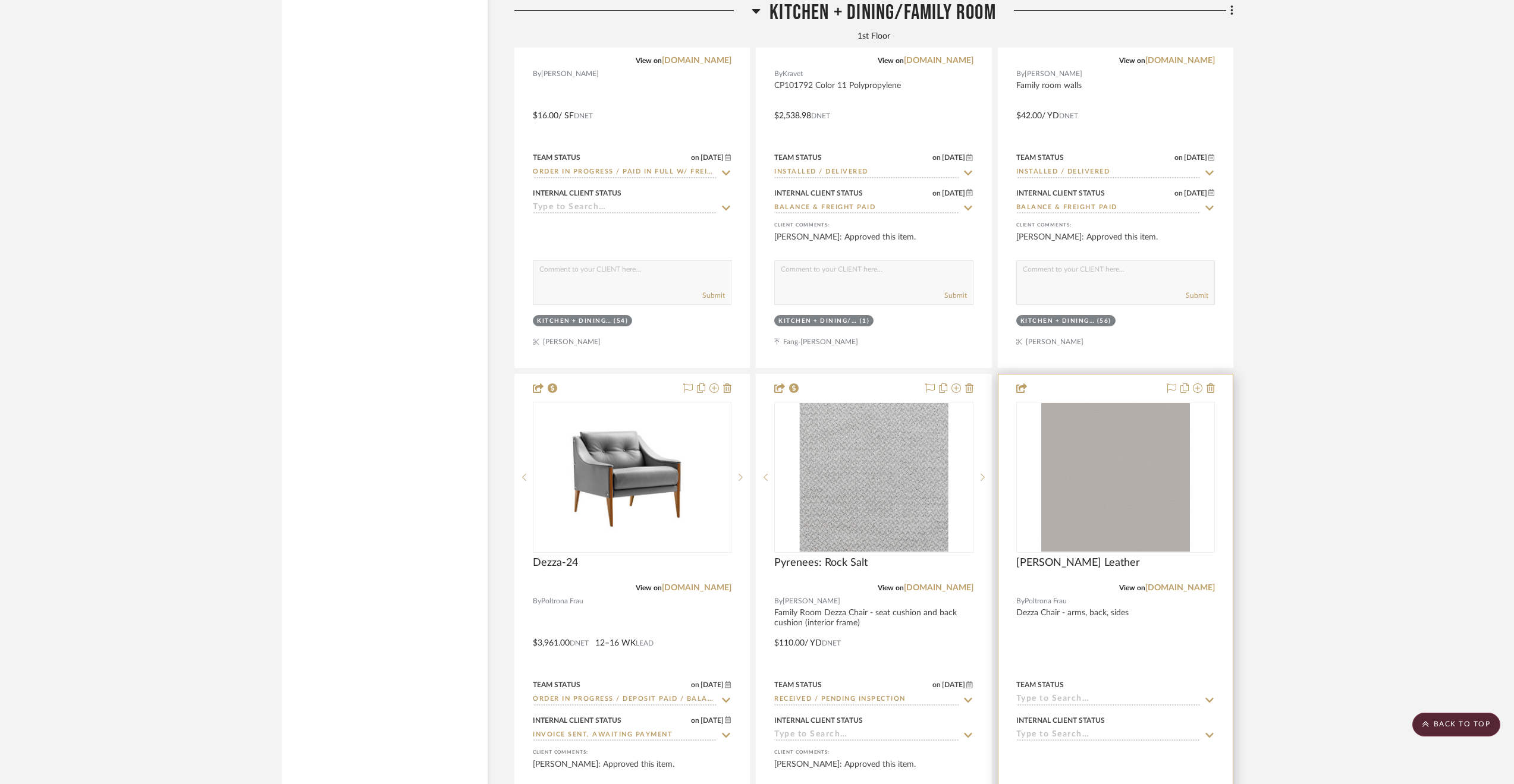
scroll to position [3609, 0]
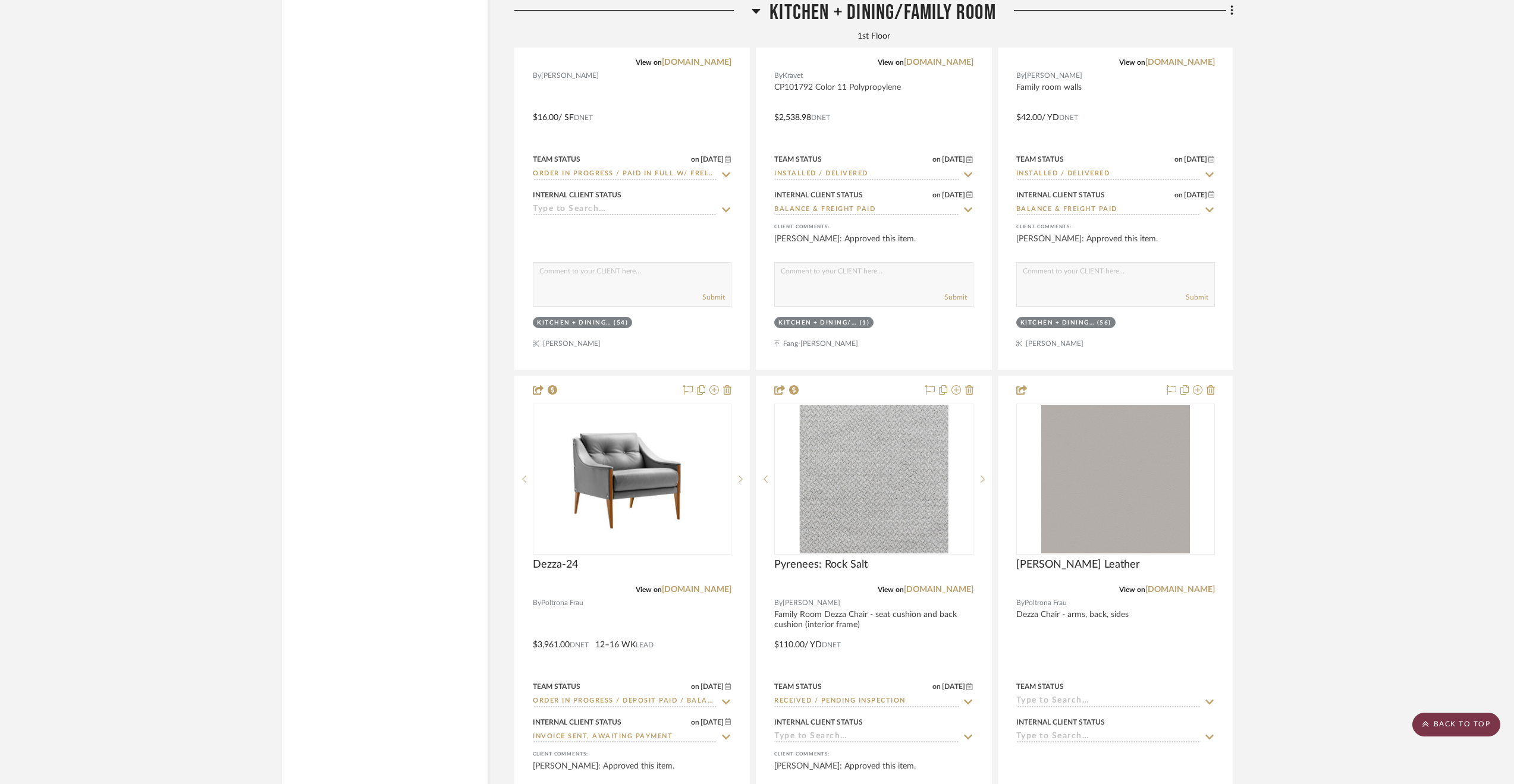
click at [1452, 728] on scroll-to-top-button "BACK TO TOP" at bounding box center [1456, 724] width 88 height 24
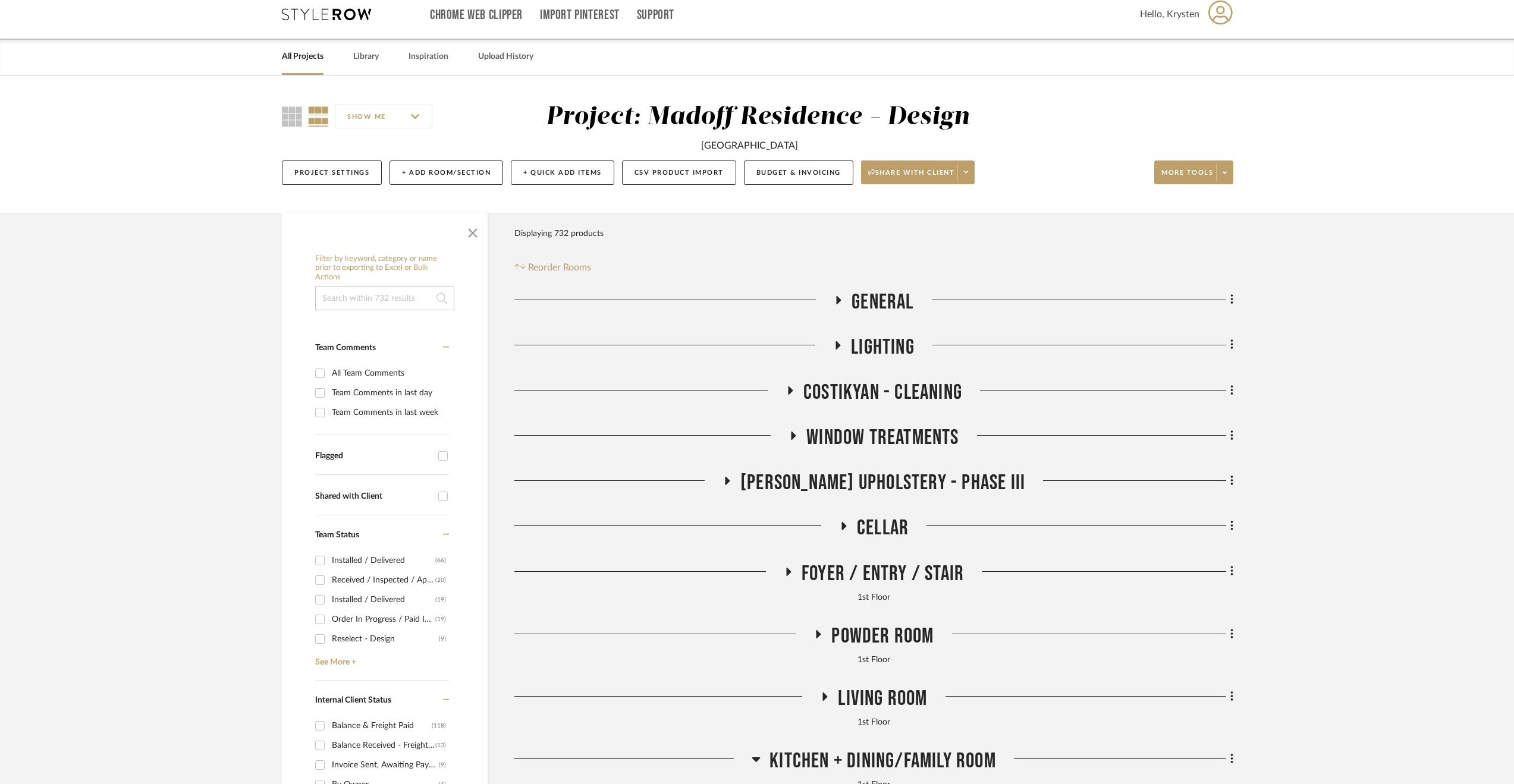
scroll to position [0, 0]
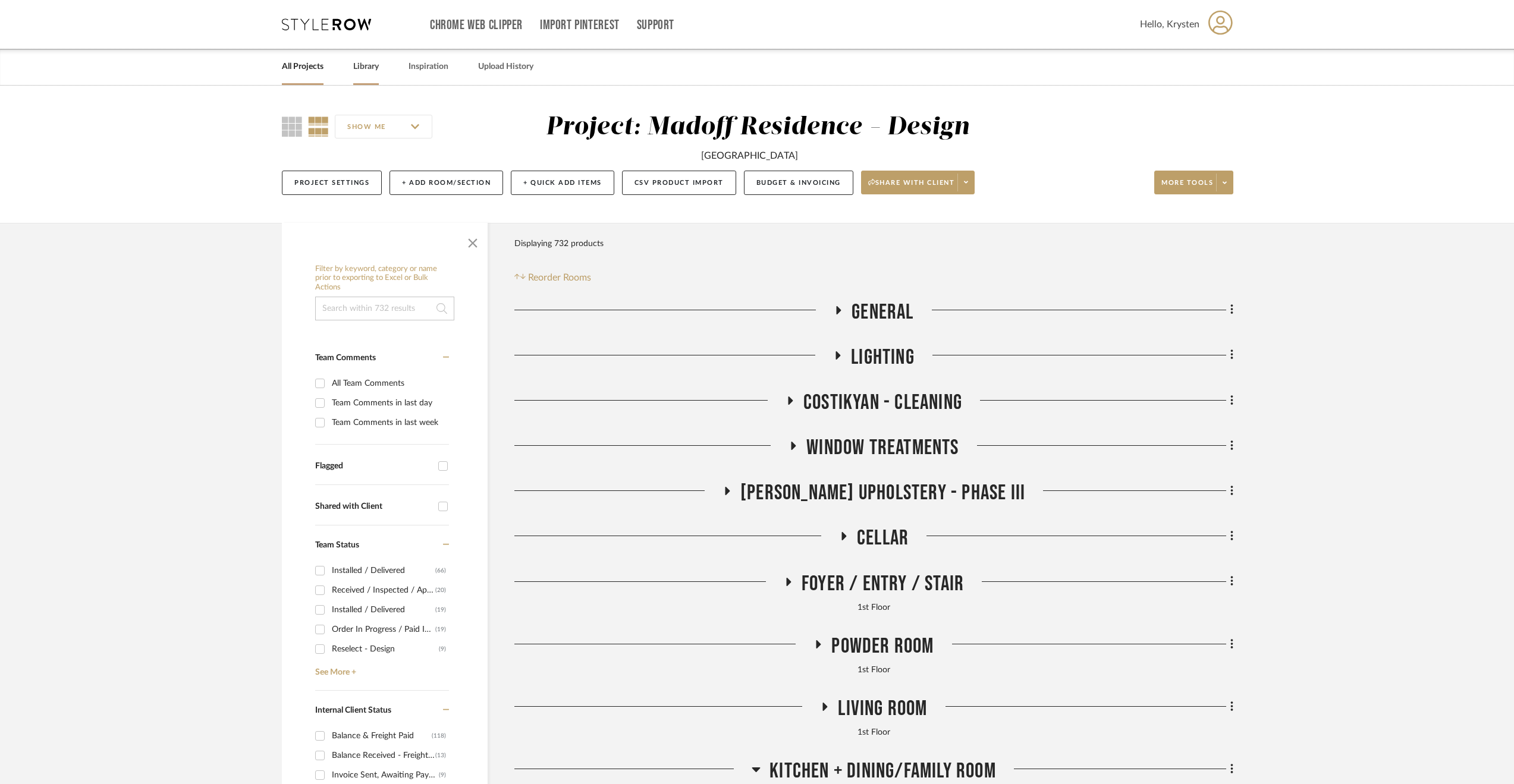
click at [374, 60] on link "Library" at bounding box center [366, 67] width 26 height 16
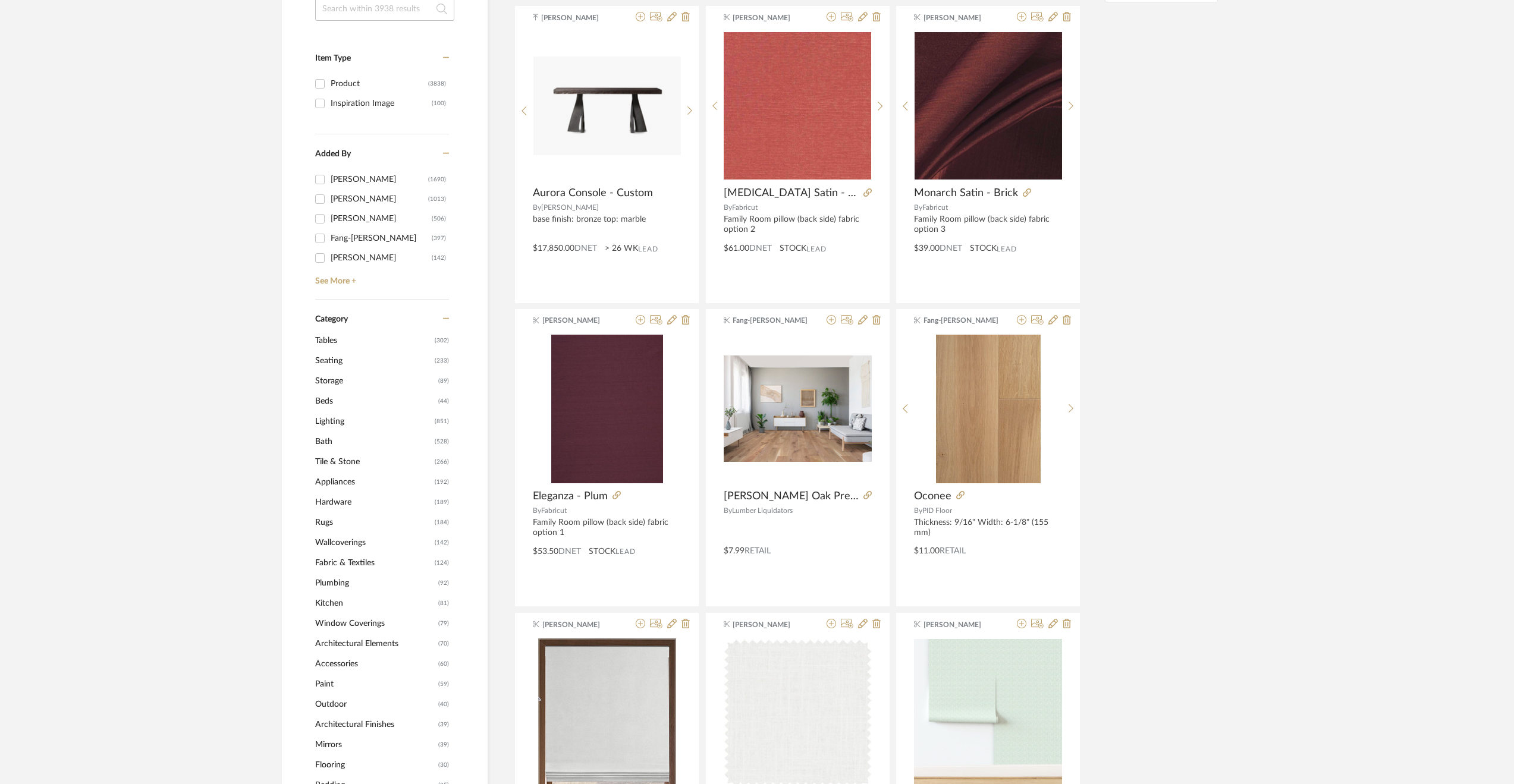
scroll to position [238, 0]
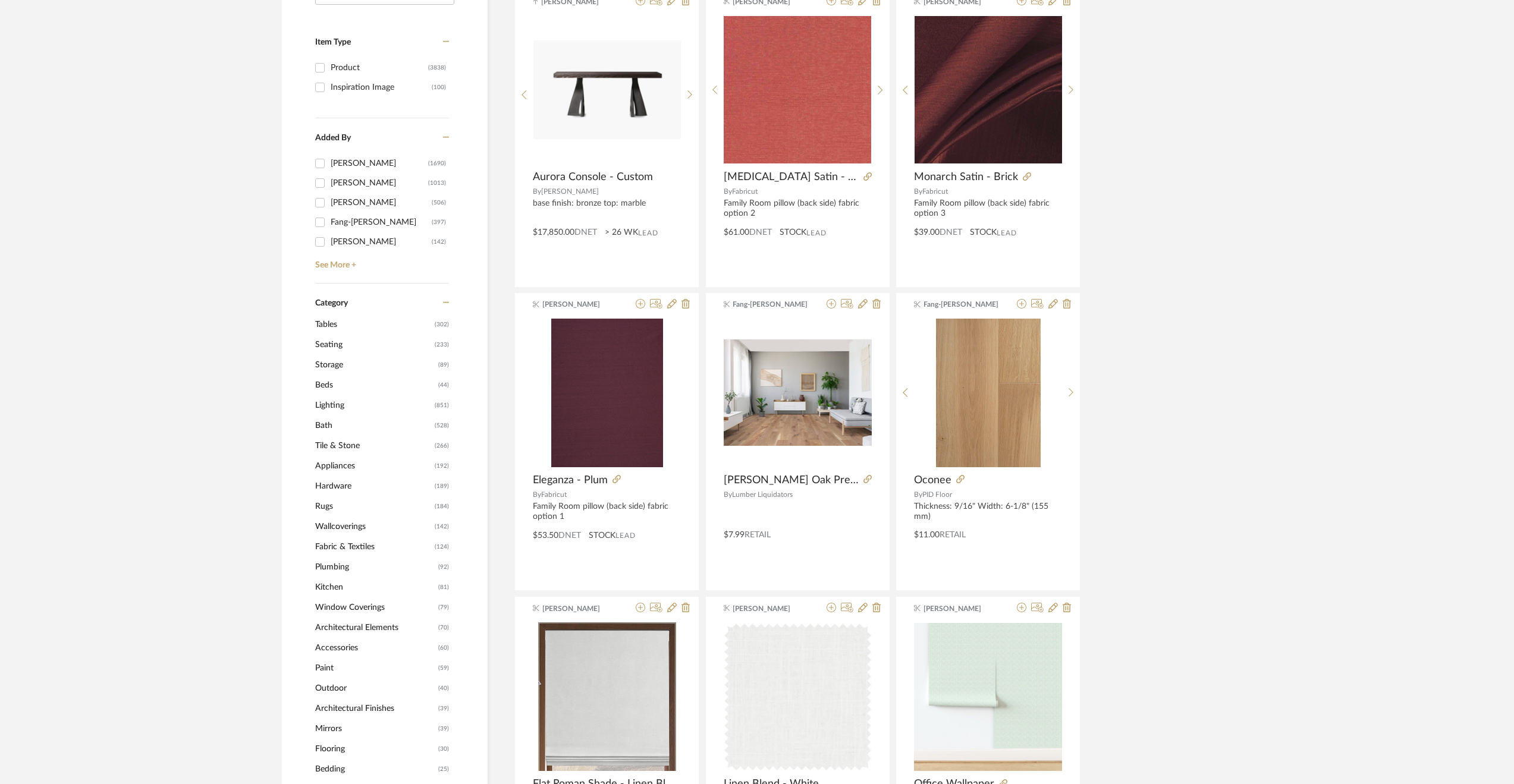
click at [347, 645] on span "Accessories" at bounding box center [375, 648] width 120 height 20
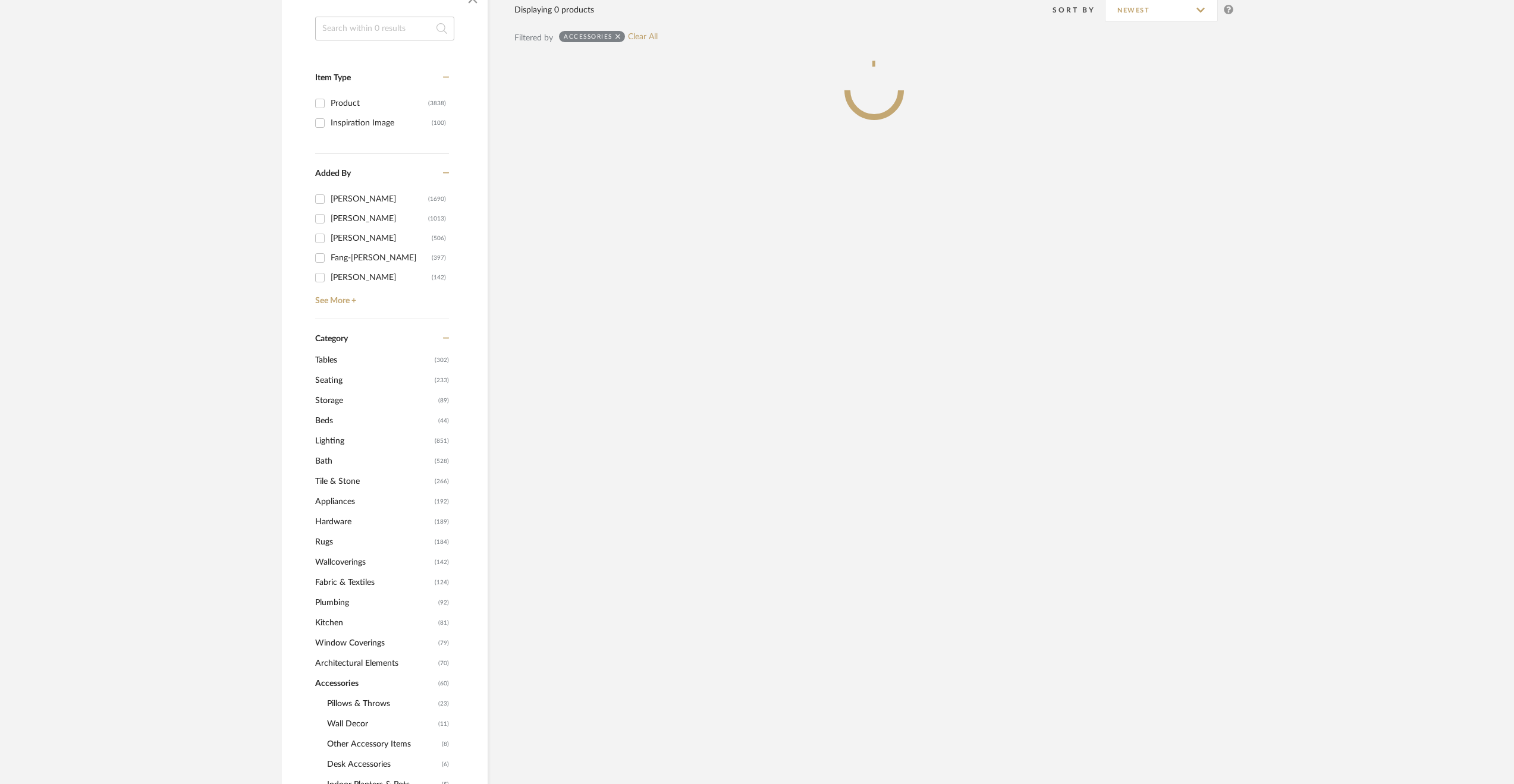
scroll to position [273, 0]
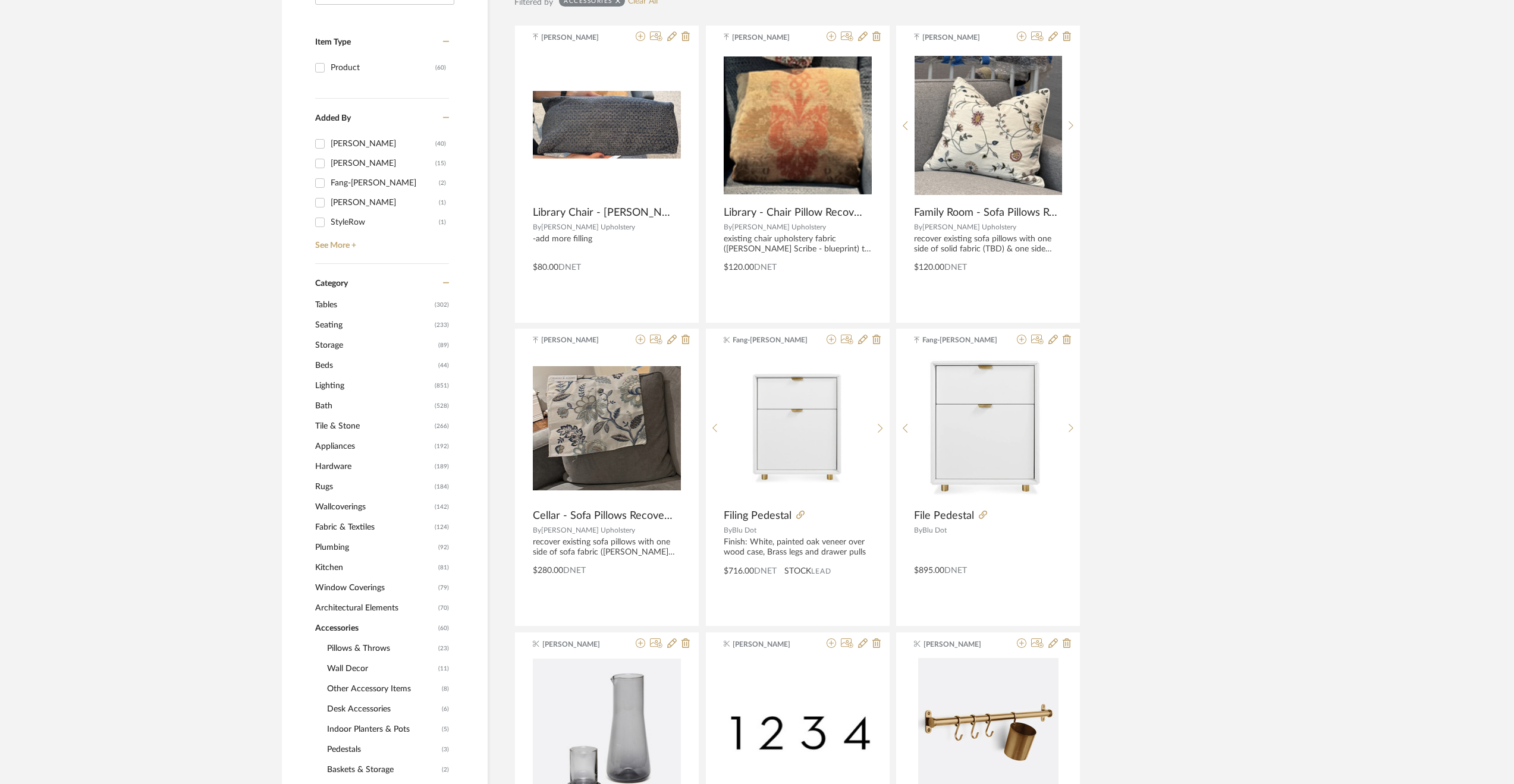
click at [352, 648] on span "Pillows & Throws" at bounding box center [381, 648] width 108 height 20
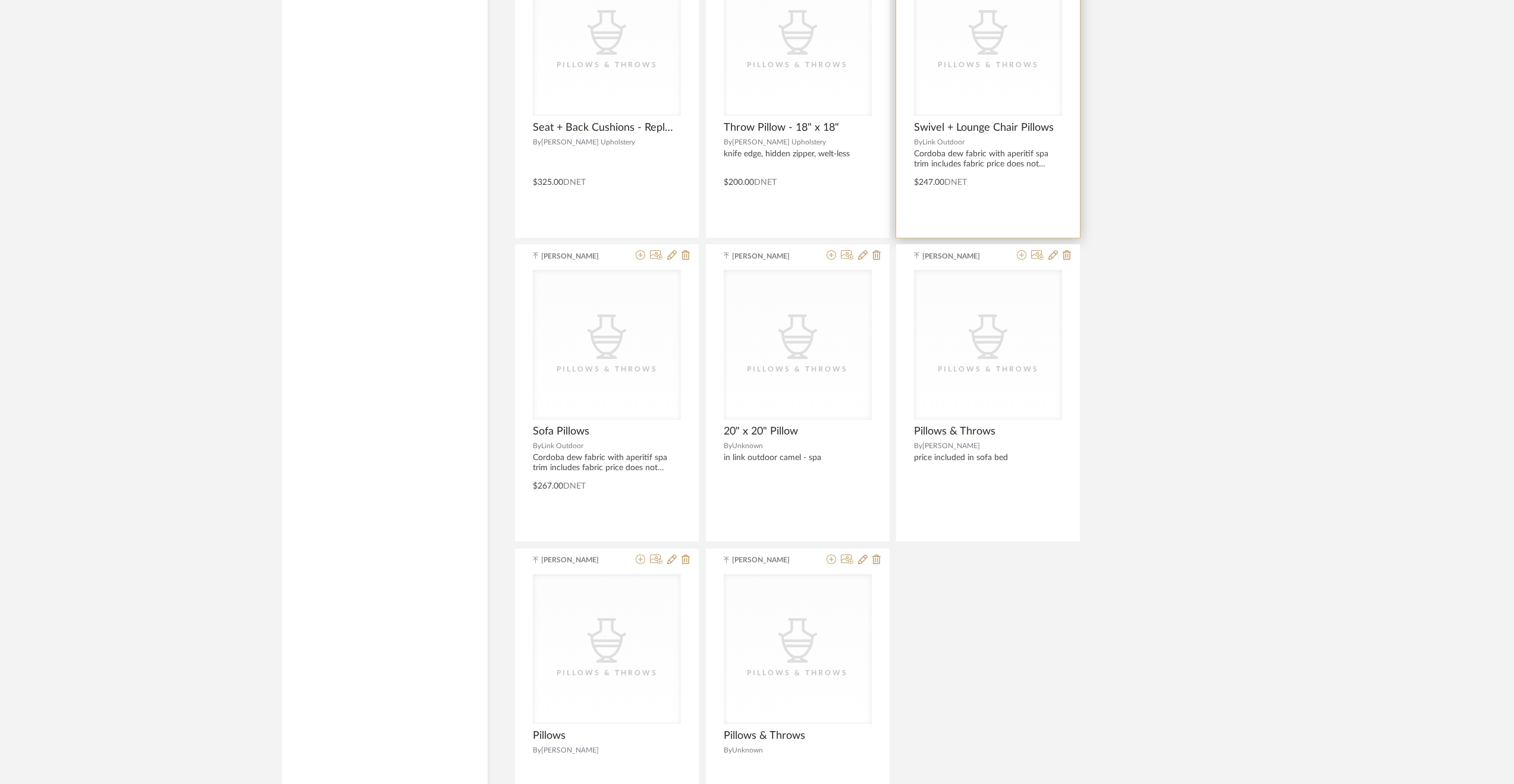
scroll to position [1879, 0]
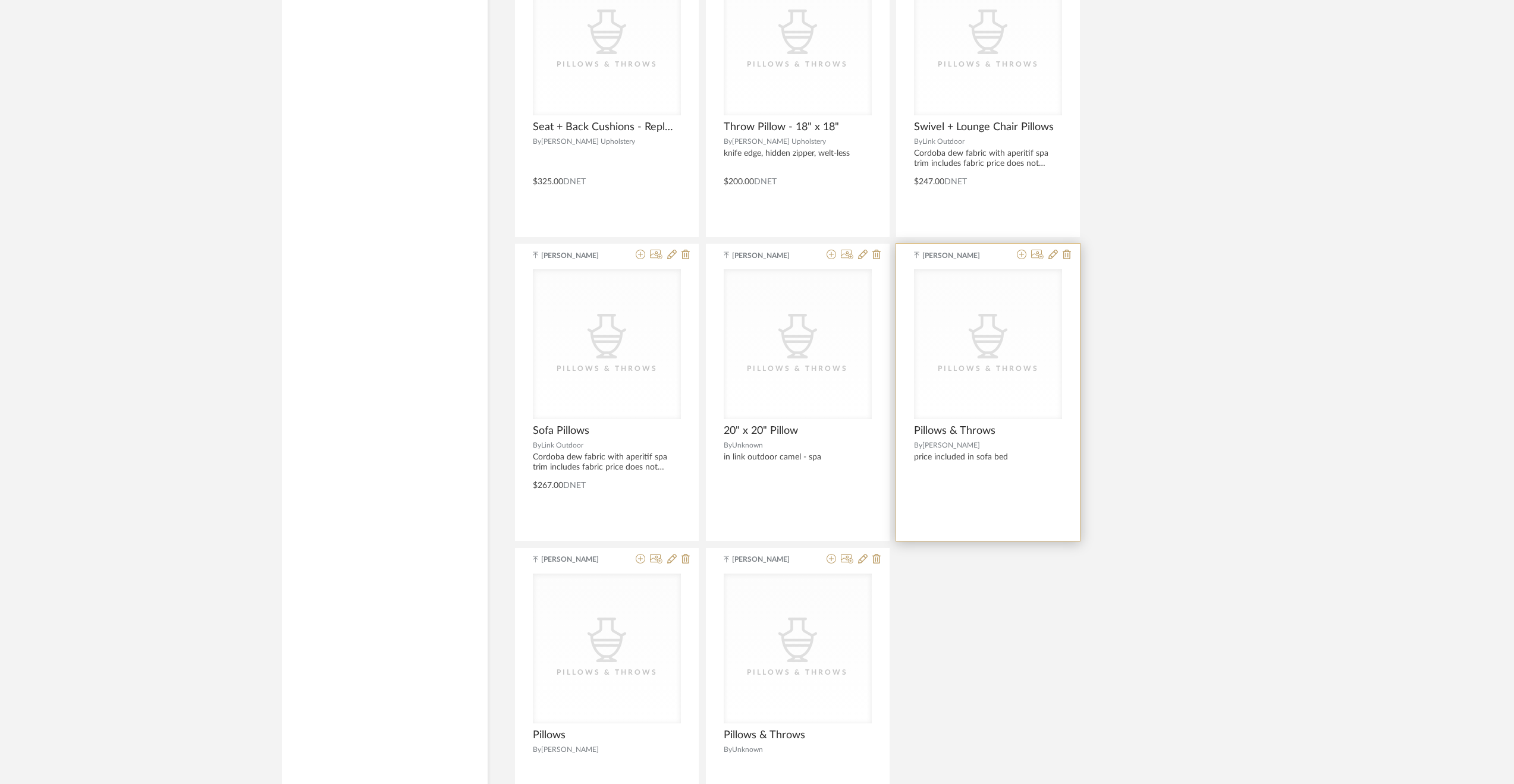
click at [1038, 456] on div "price included in sofa bed" at bounding box center [988, 462] width 148 height 20
click at [980, 425] on span "Pillows & Throws" at bounding box center [955, 431] width 81 height 13
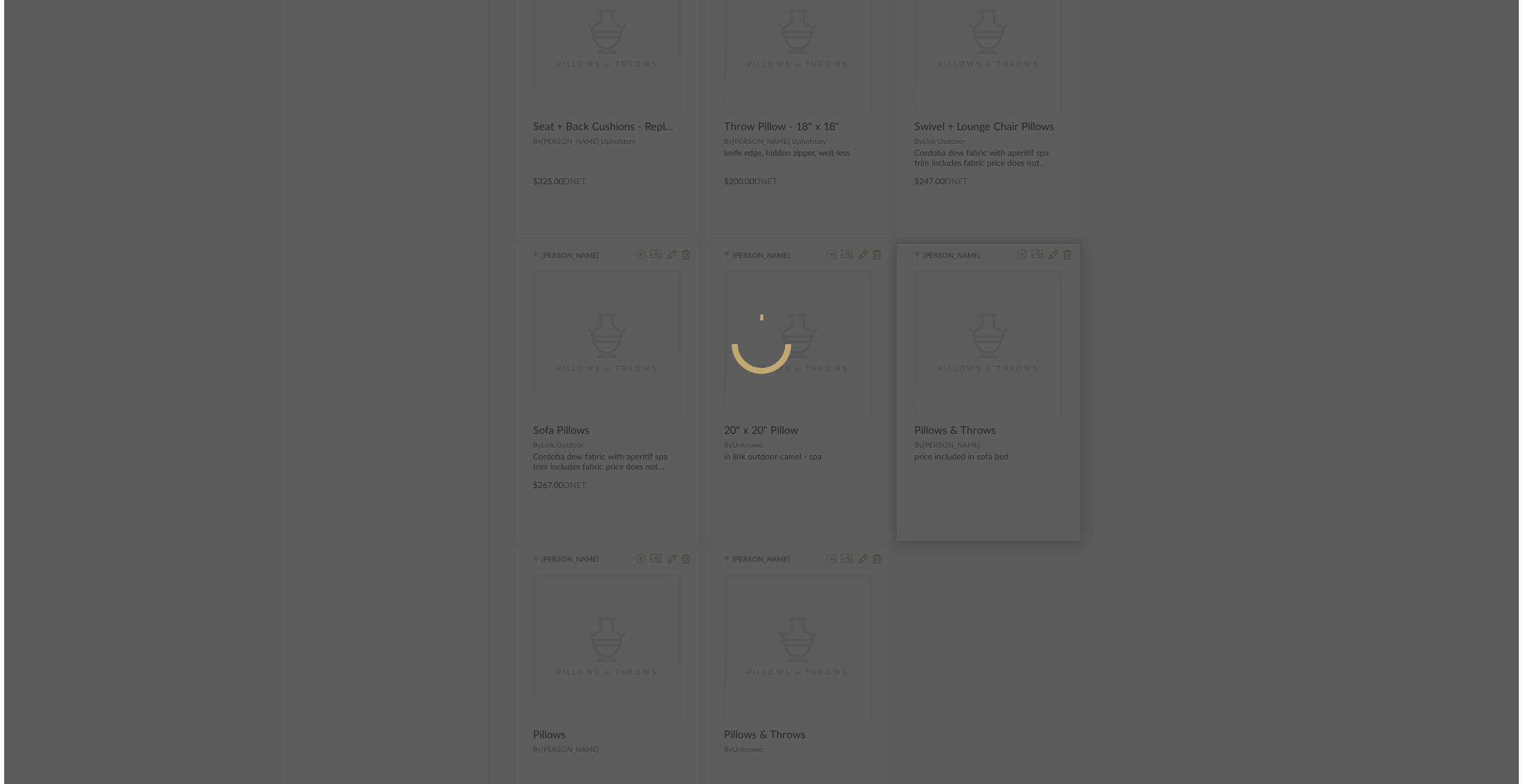
scroll to position [0, 0]
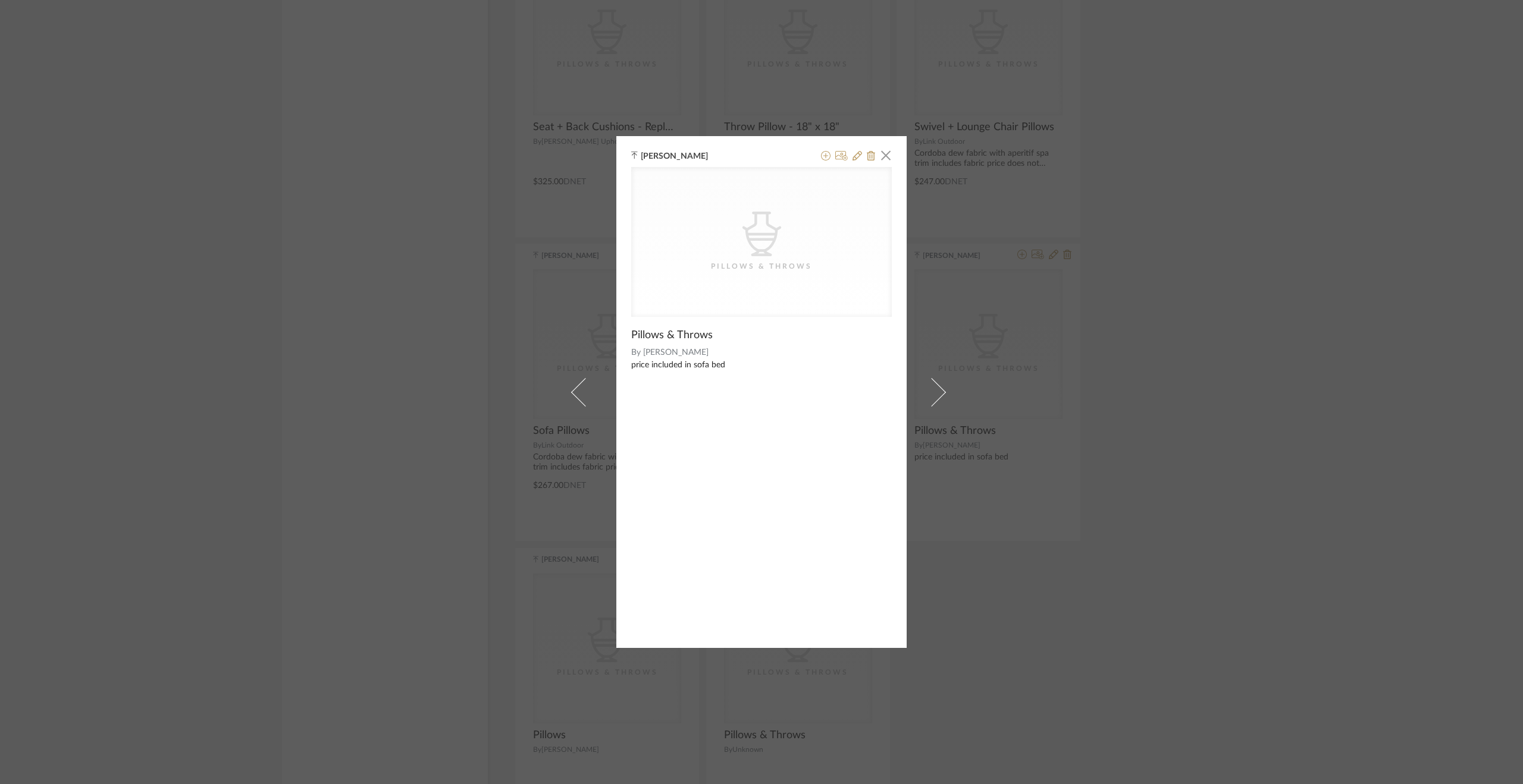
click at [1158, 454] on div "[PERSON_NAME] × CategoryIconAccessories Created with Sketch. Pillows & Throws P…" at bounding box center [762, 392] width 1523 height 784
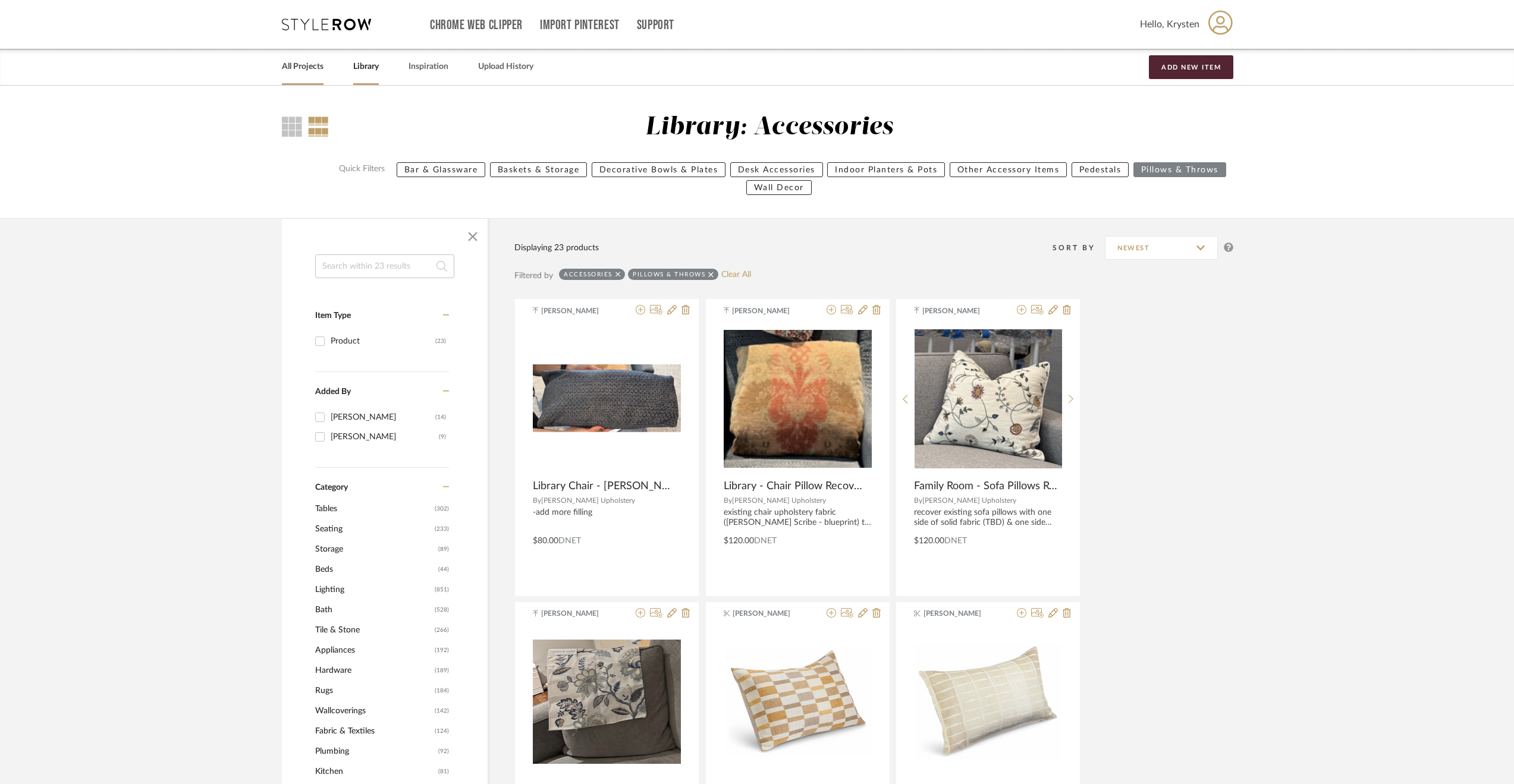
click at [298, 73] on link "All Projects" at bounding box center [302, 67] width 41 height 16
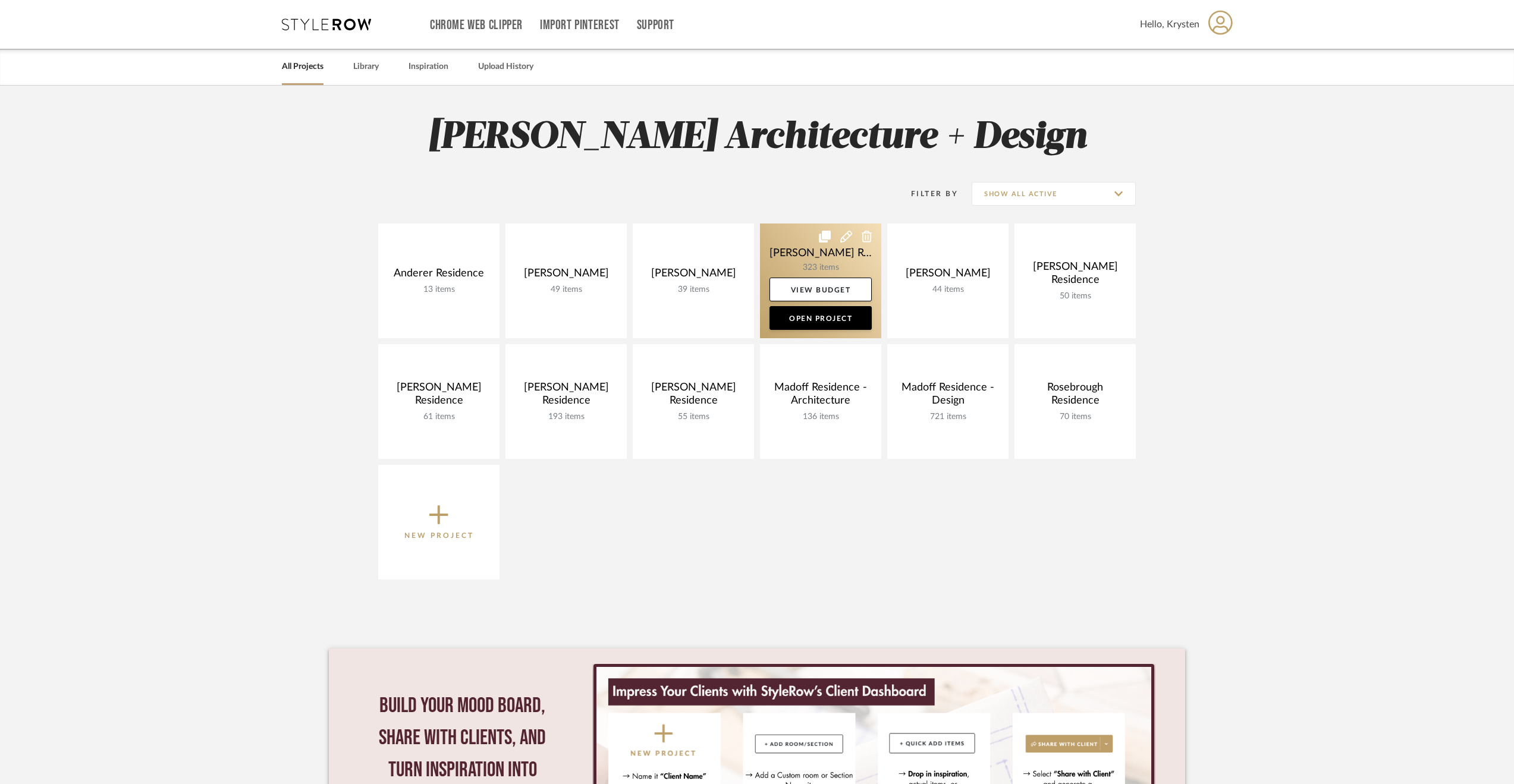
click at [797, 253] on link at bounding box center [820, 281] width 121 height 115
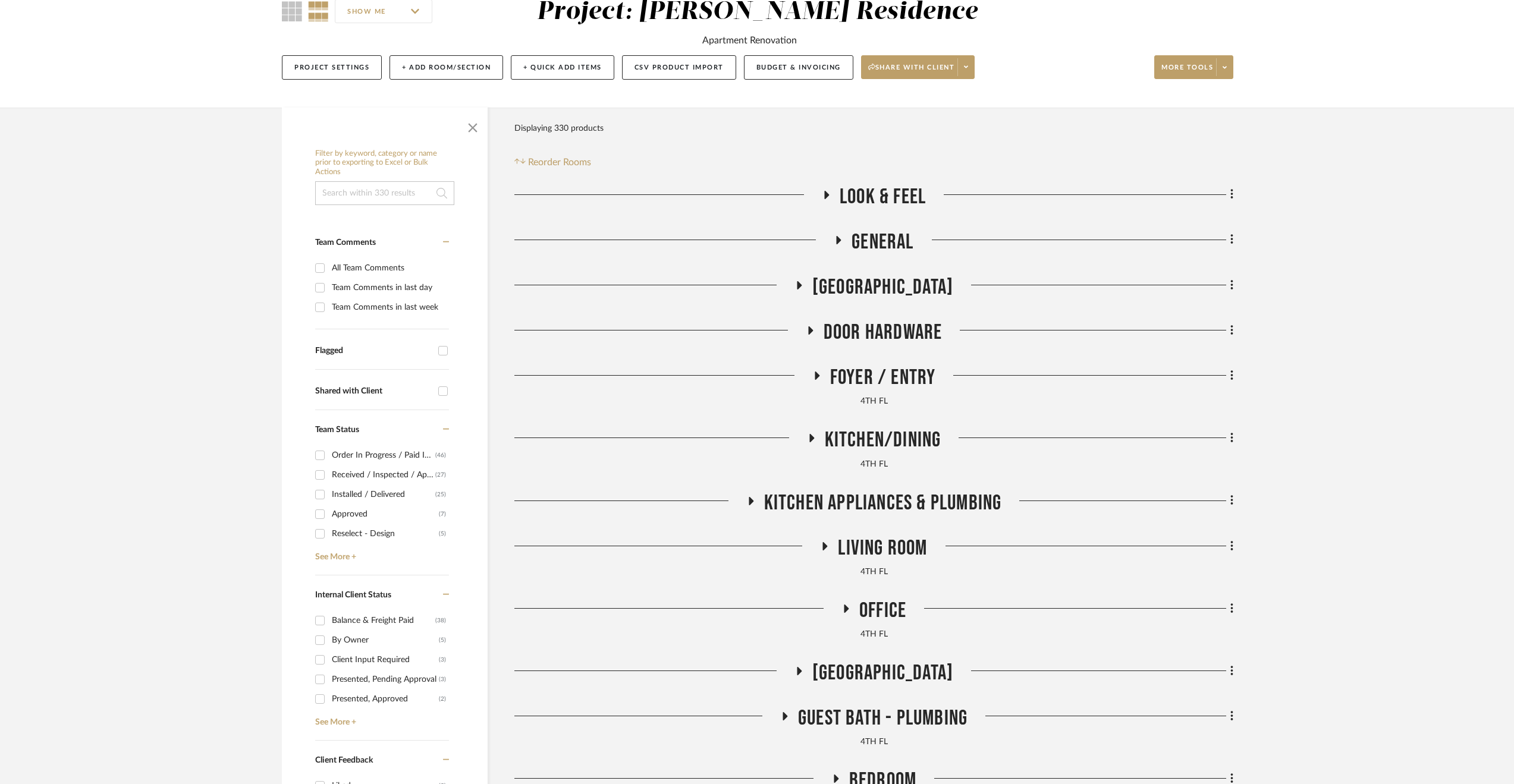
scroll to position [119, 0]
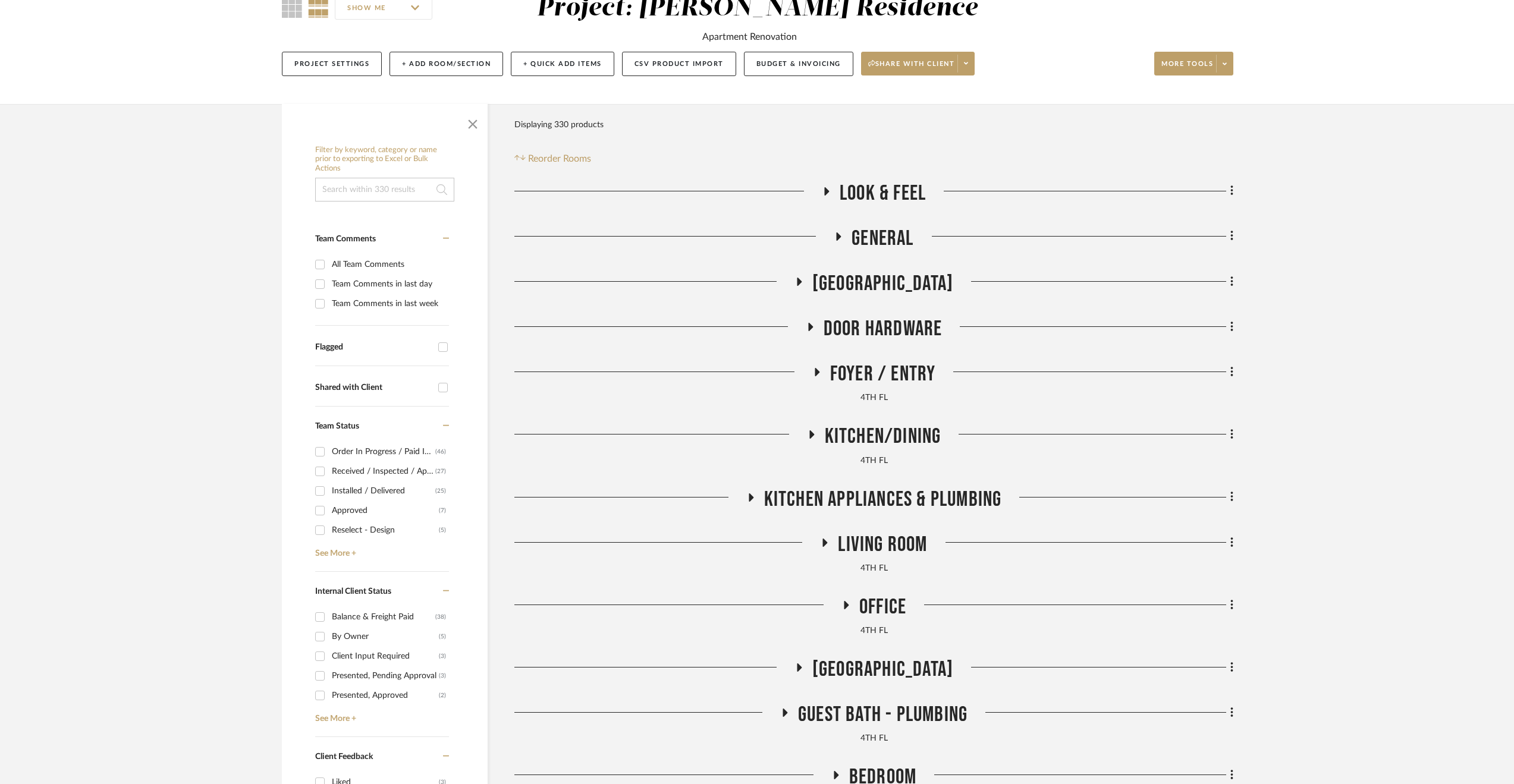
click at [854, 607] on h3 "Office" at bounding box center [873, 607] width 65 height 26
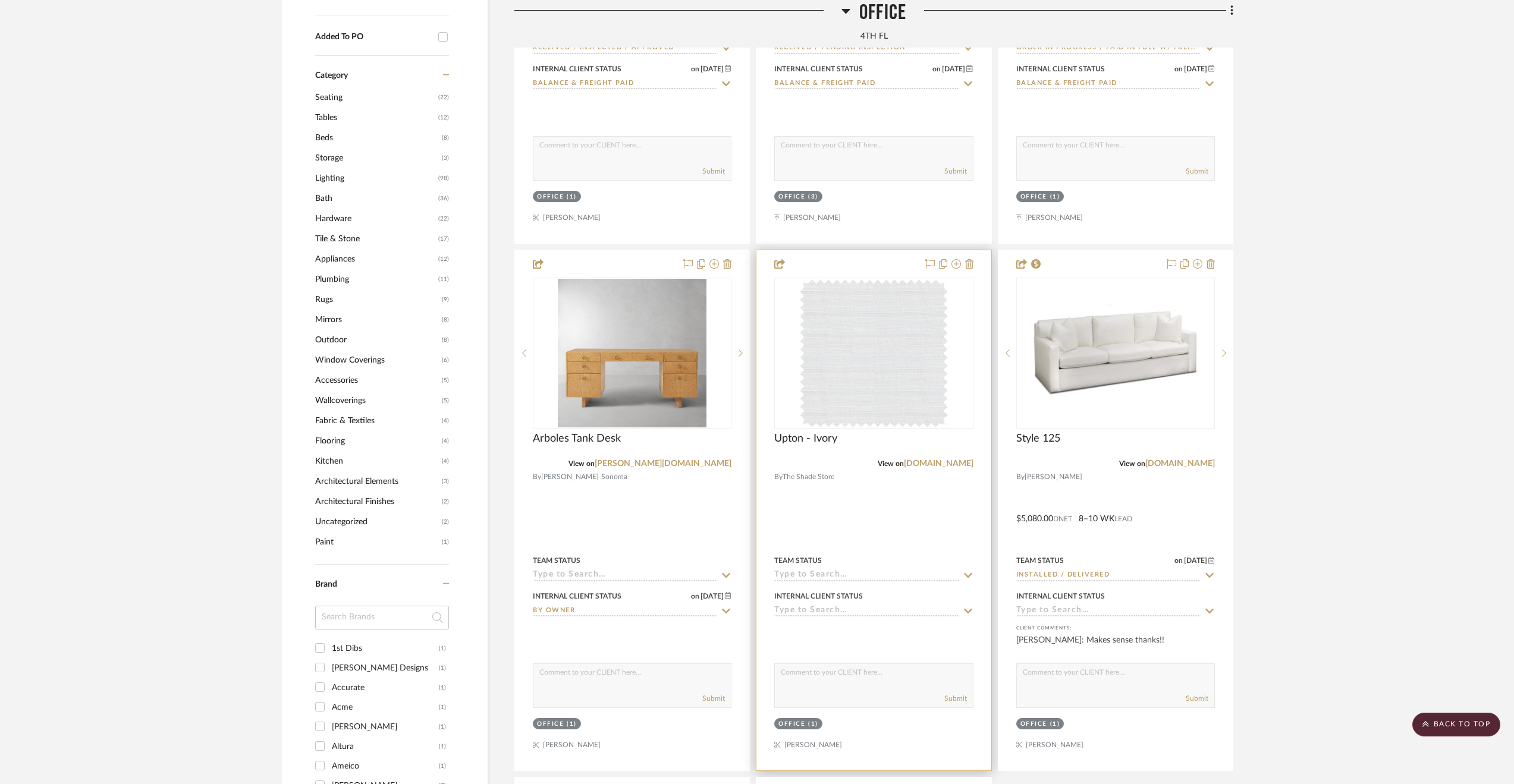
scroll to position [1129, 0]
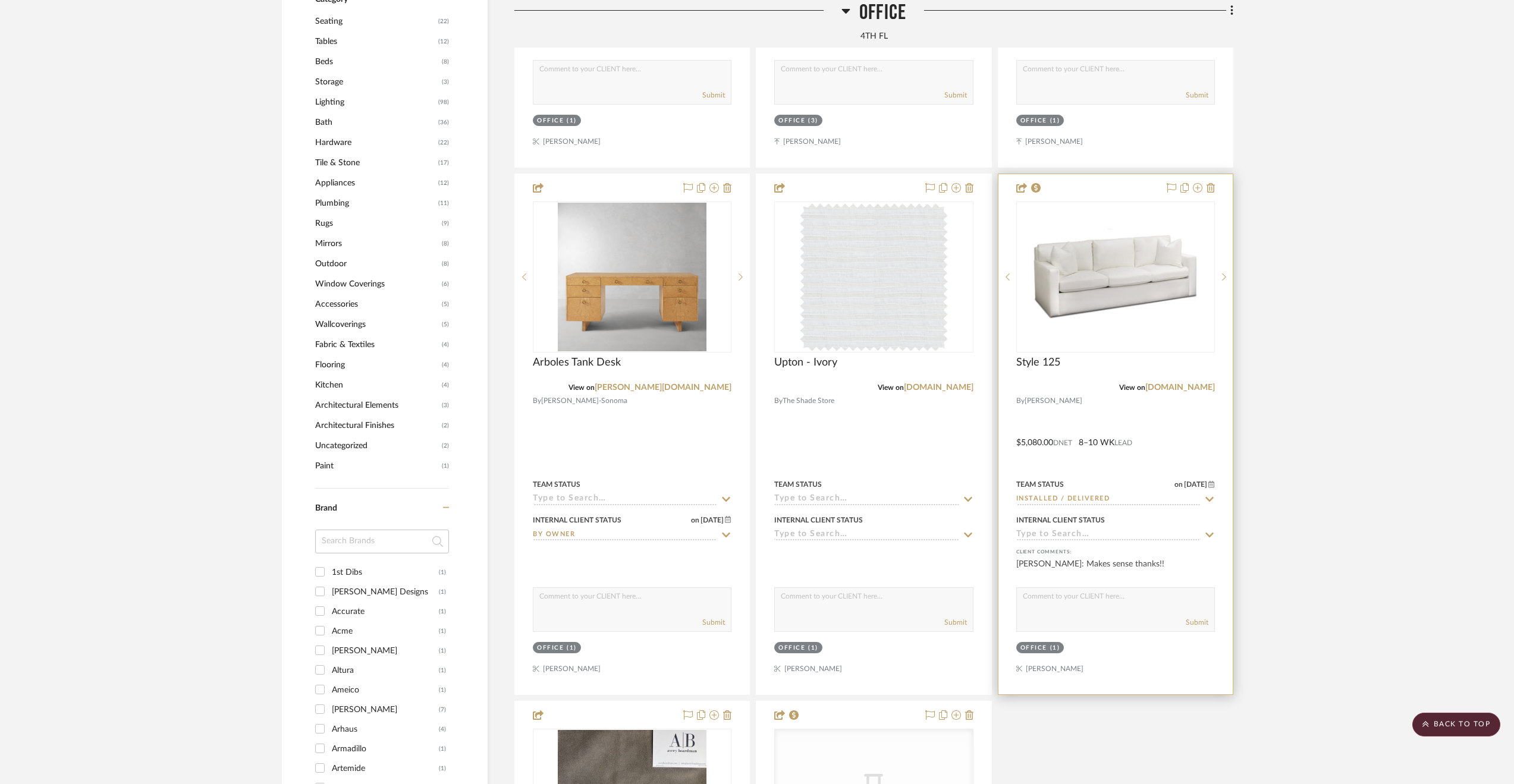
click at [1137, 425] on div at bounding box center [1115, 435] width 234 height 520
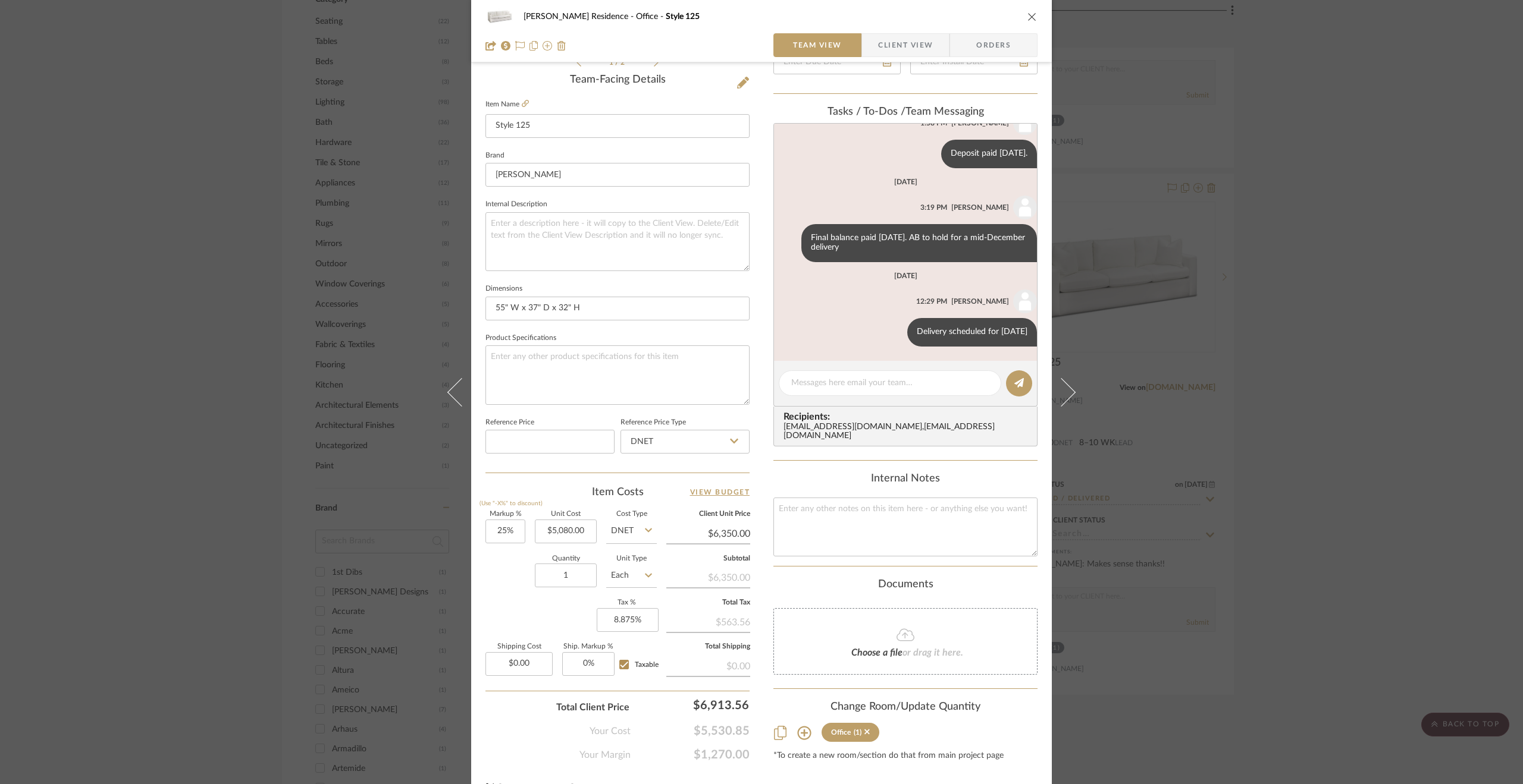
scroll to position [320, 0]
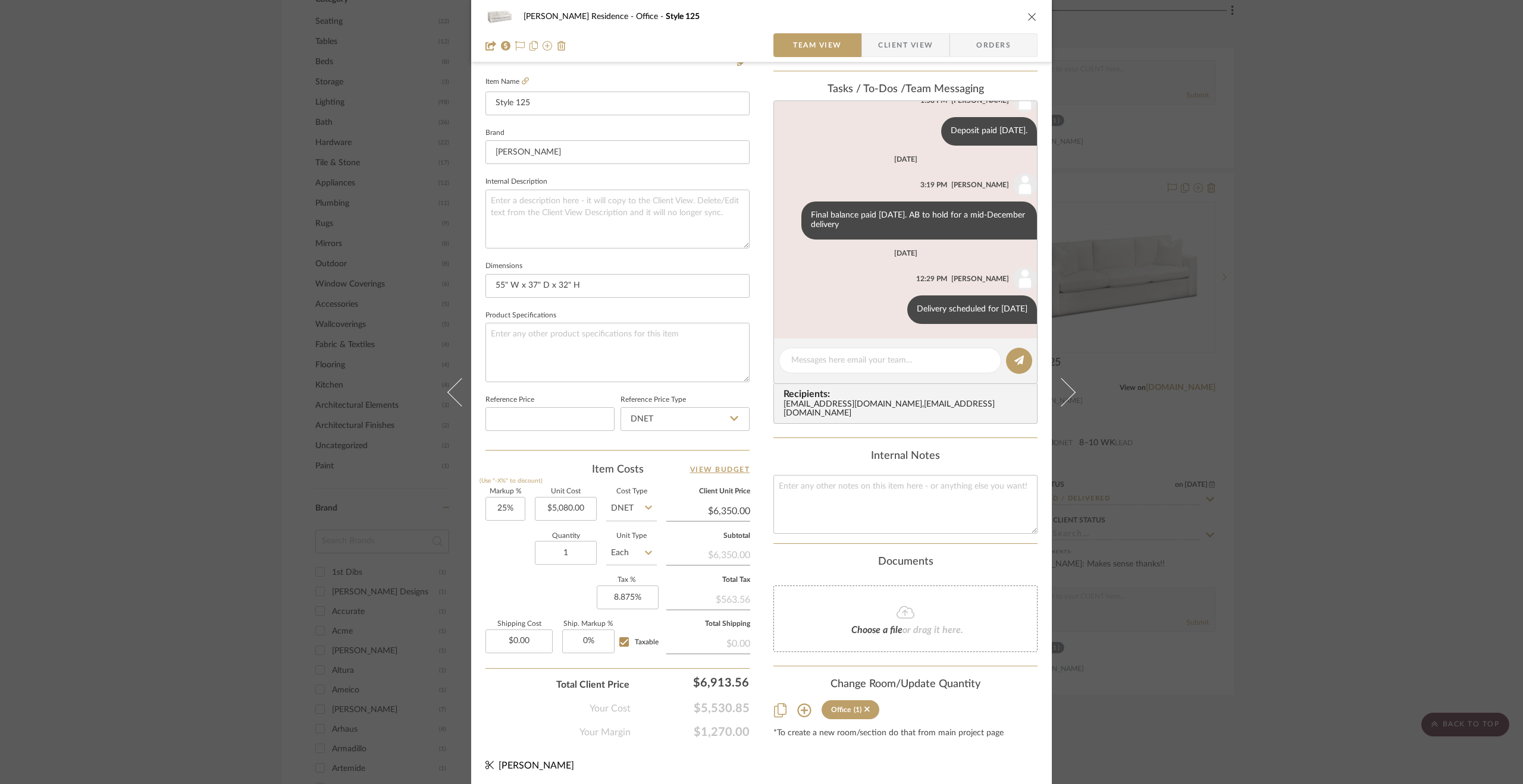
click at [1326, 323] on div "[PERSON_NAME] Residence Office Style 125 Team View Client View Orders 1 / 2 Tea…" at bounding box center [762, 392] width 1523 height 784
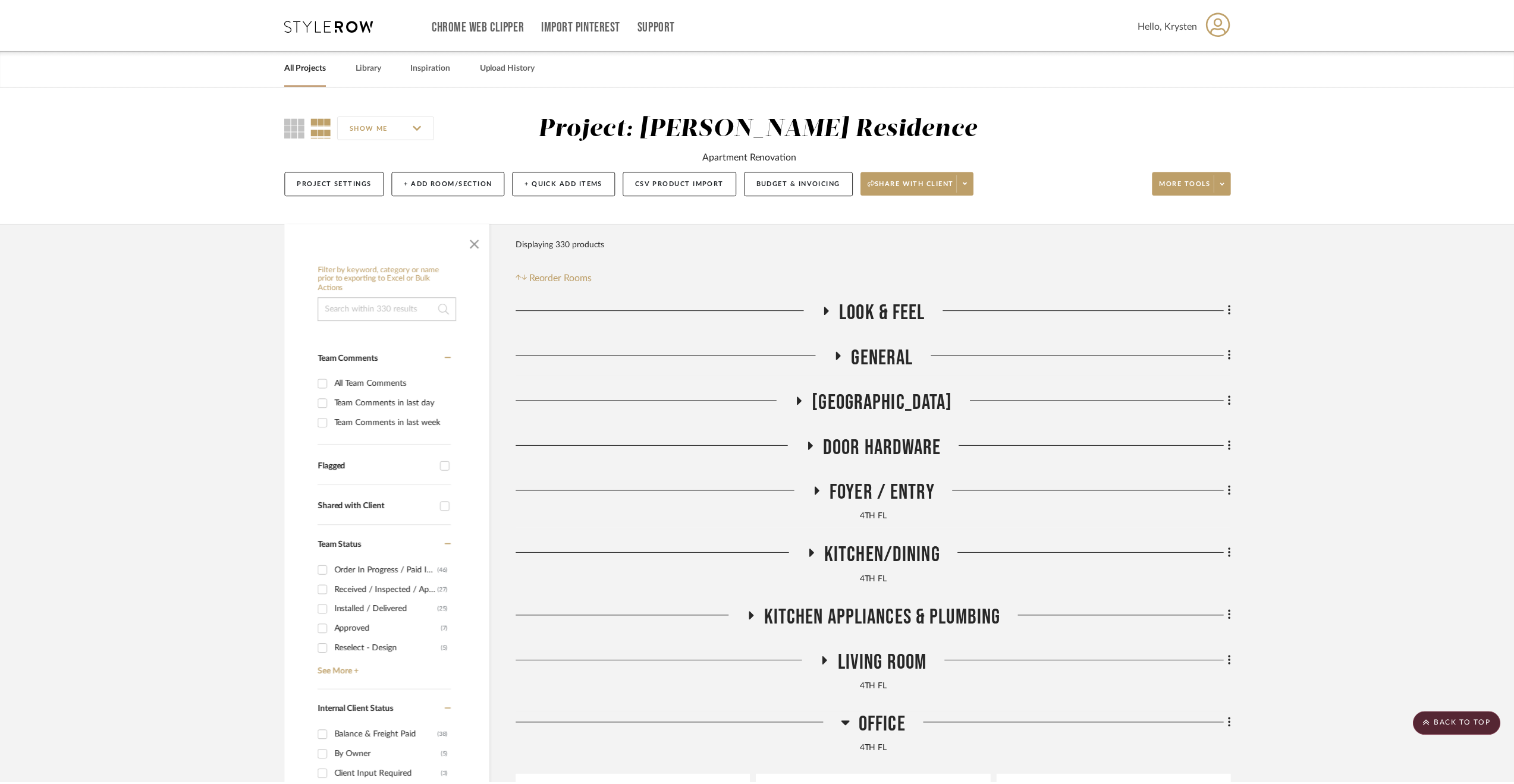
scroll to position [1129, 0]
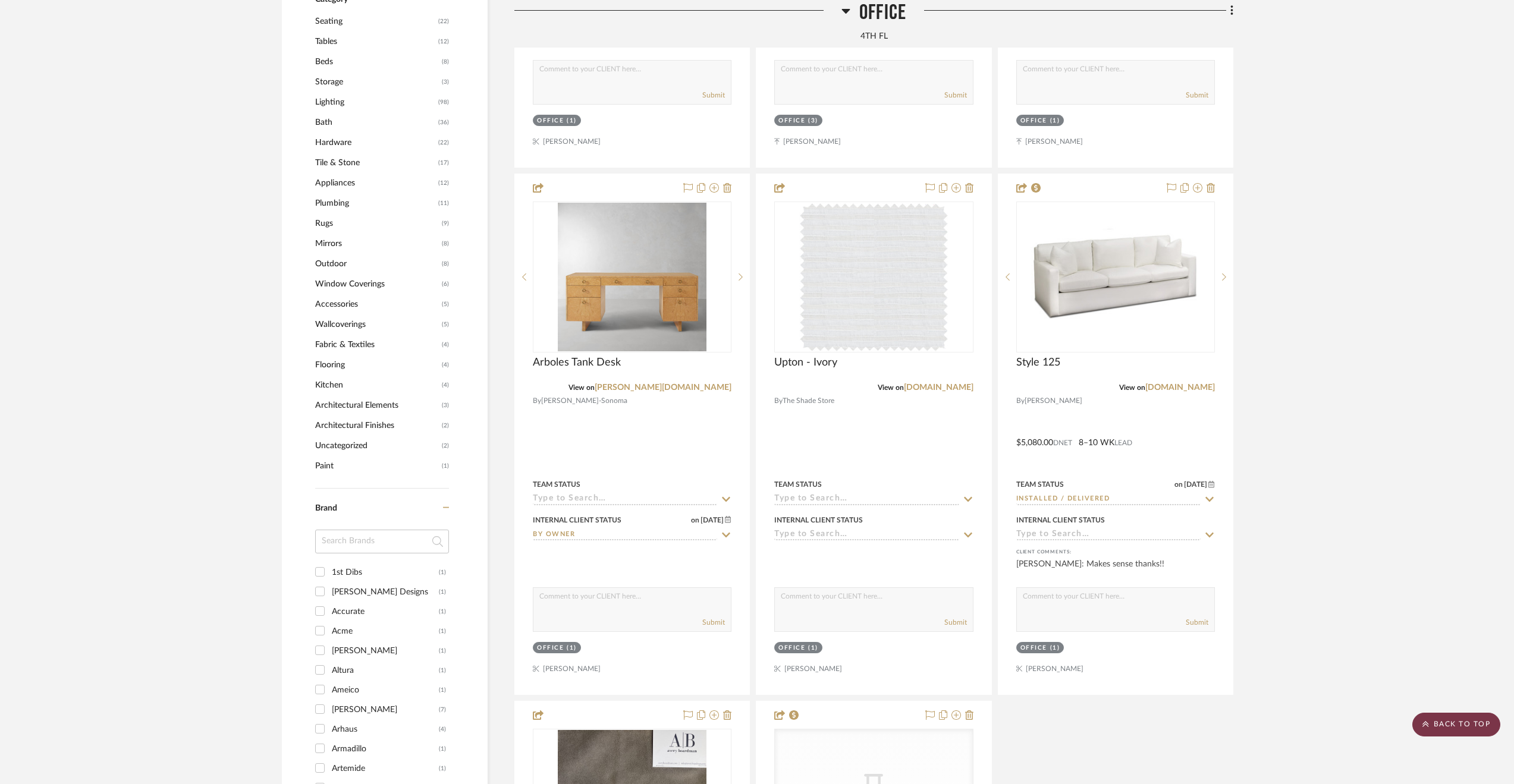
click at [1450, 713] on scroll-to-top-button "BACK TO TOP" at bounding box center [1456, 724] width 88 height 24
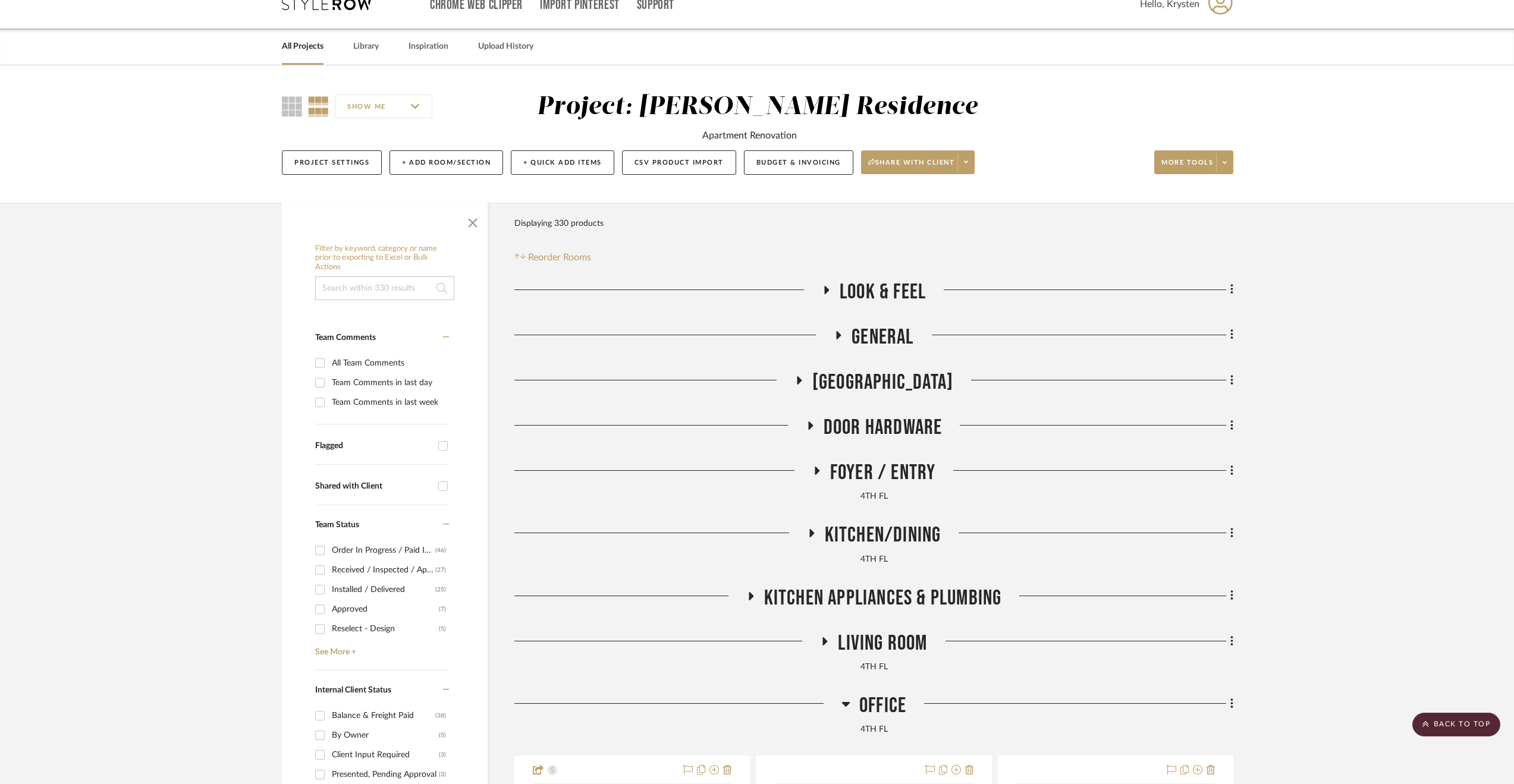
scroll to position [0, 0]
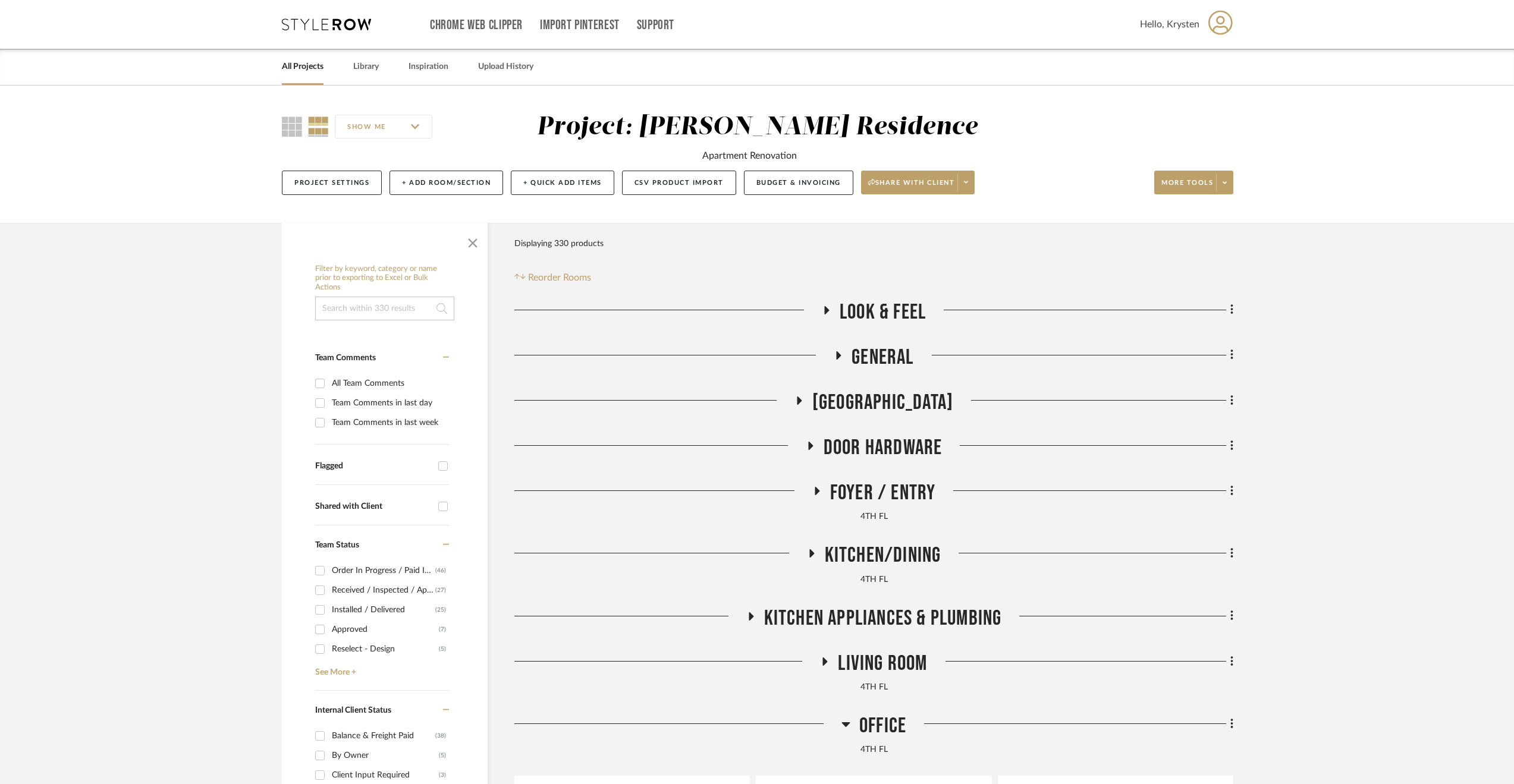
click at [315, 68] on link "All Projects" at bounding box center [302, 67] width 41 height 16
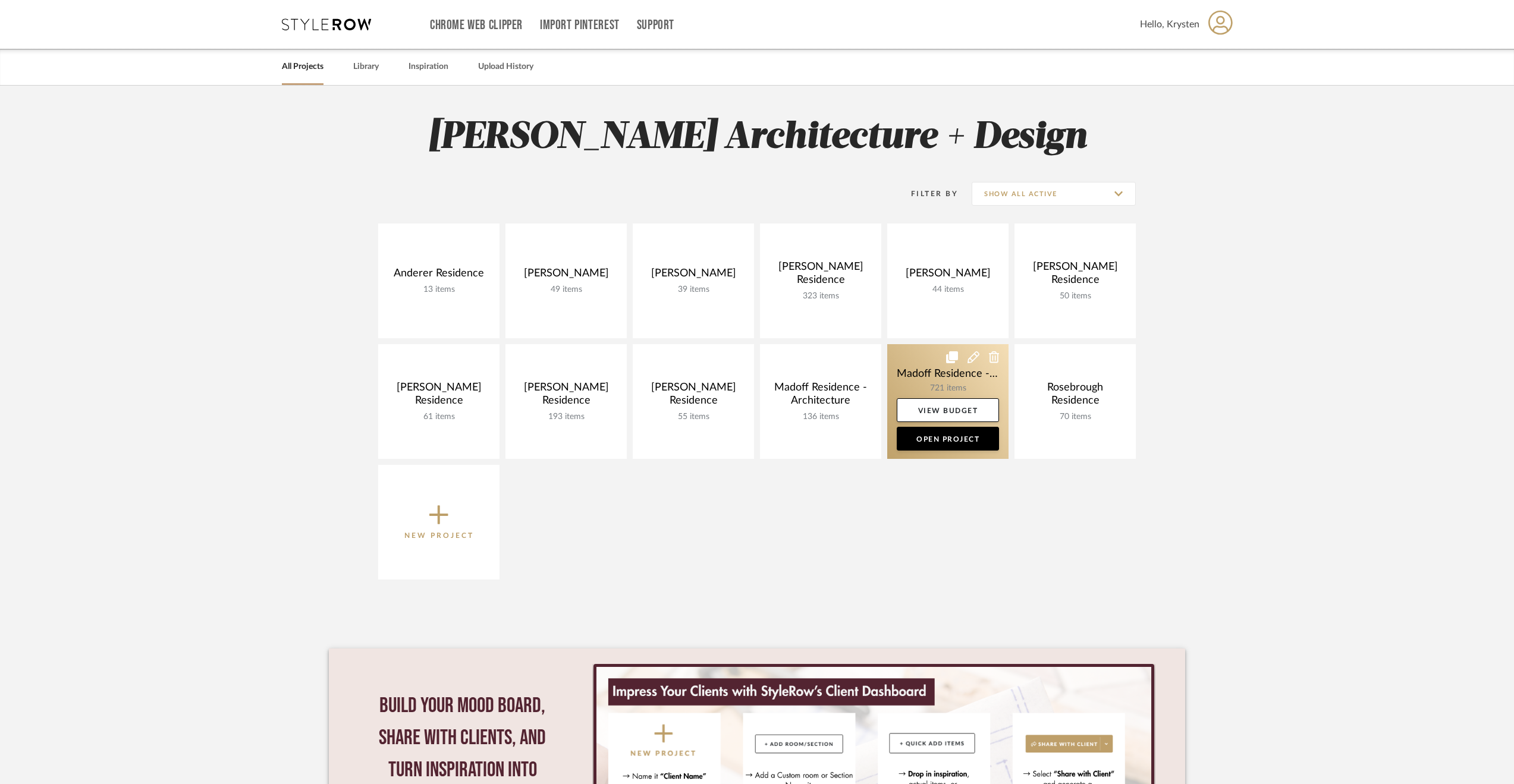
click at [906, 356] on link at bounding box center [947, 401] width 121 height 115
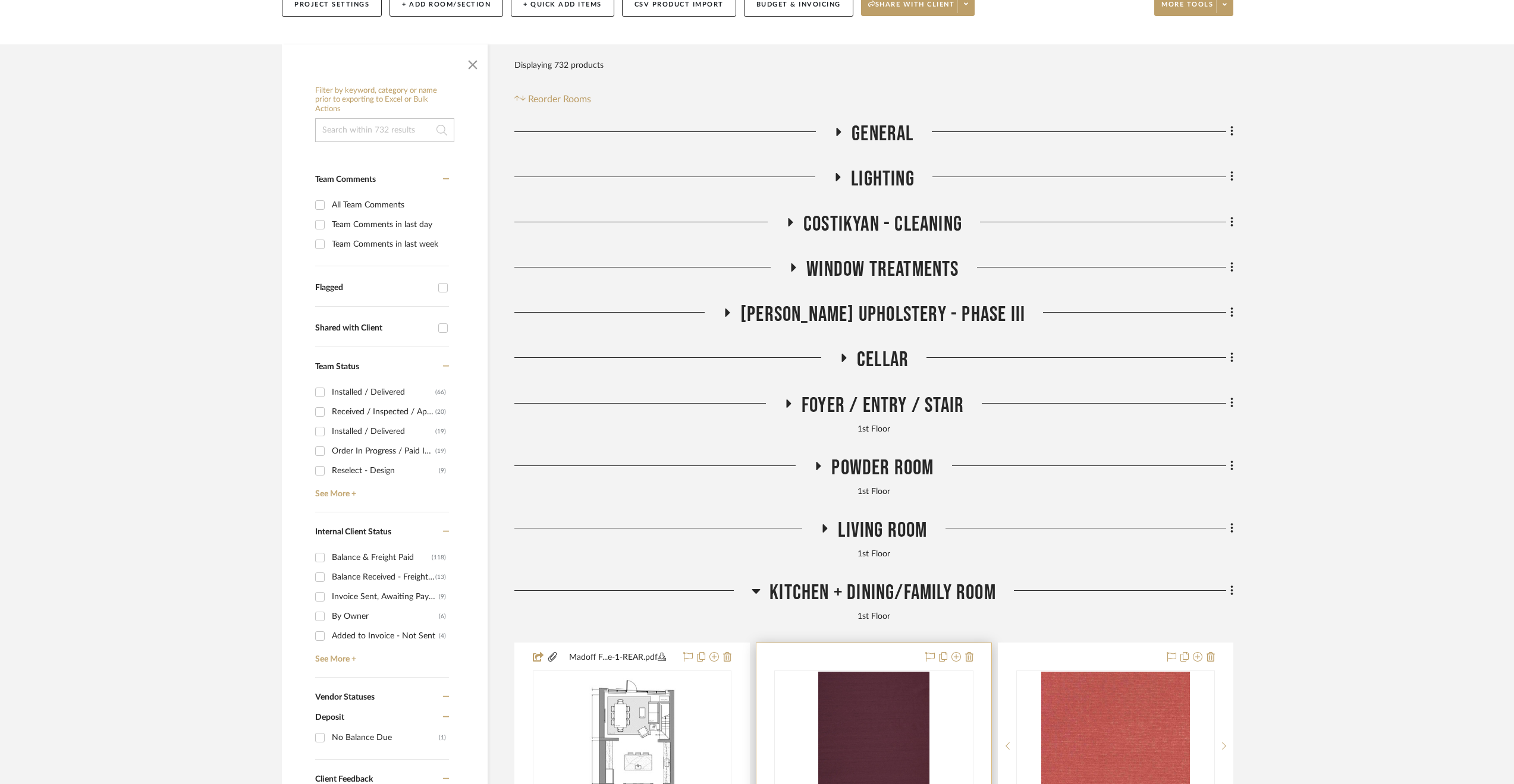
scroll to position [297, 0]
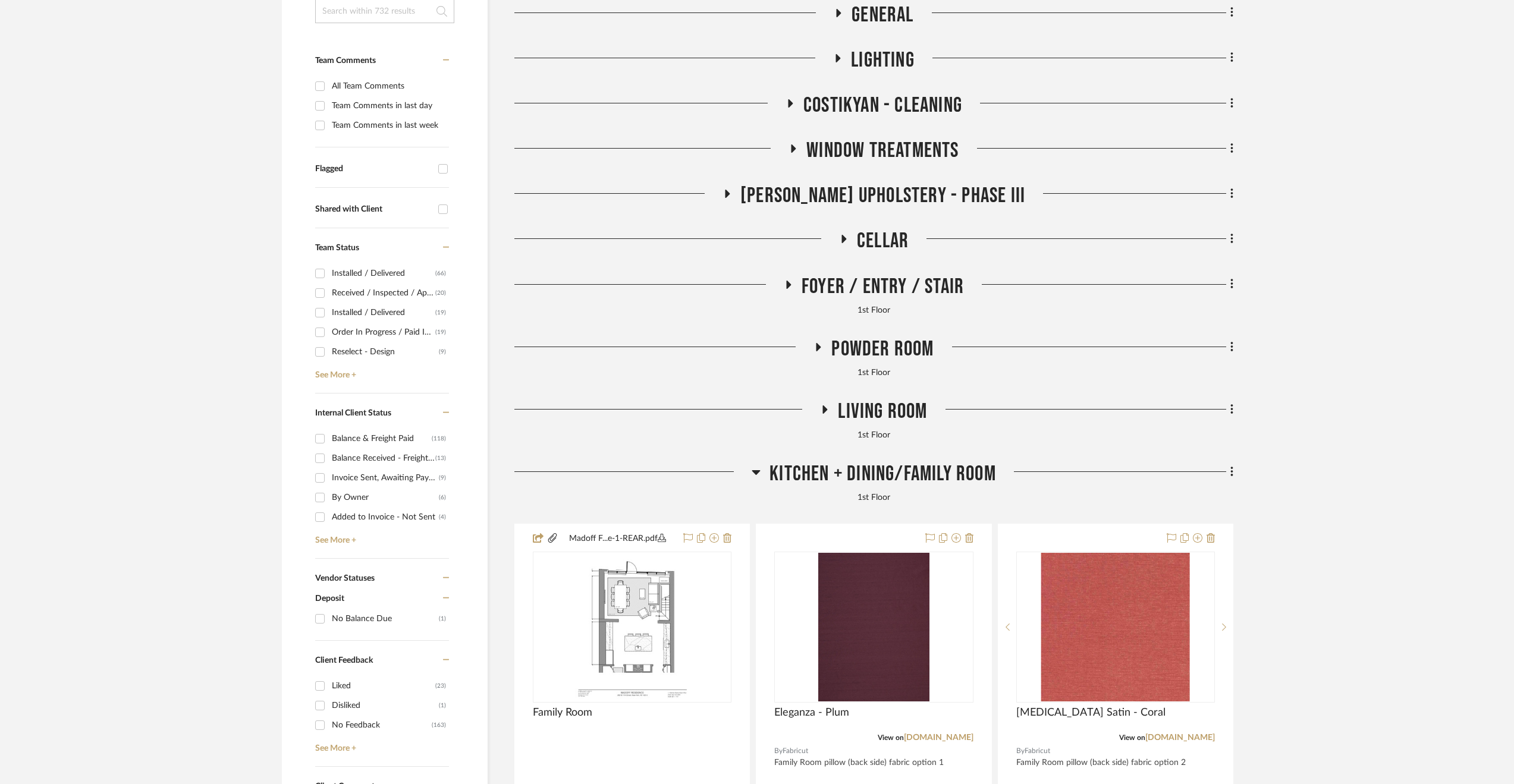
click at [943, 469] on span "Kitchen + Dining/Family Room" at bounding box center [883, 474] width 227 height 26
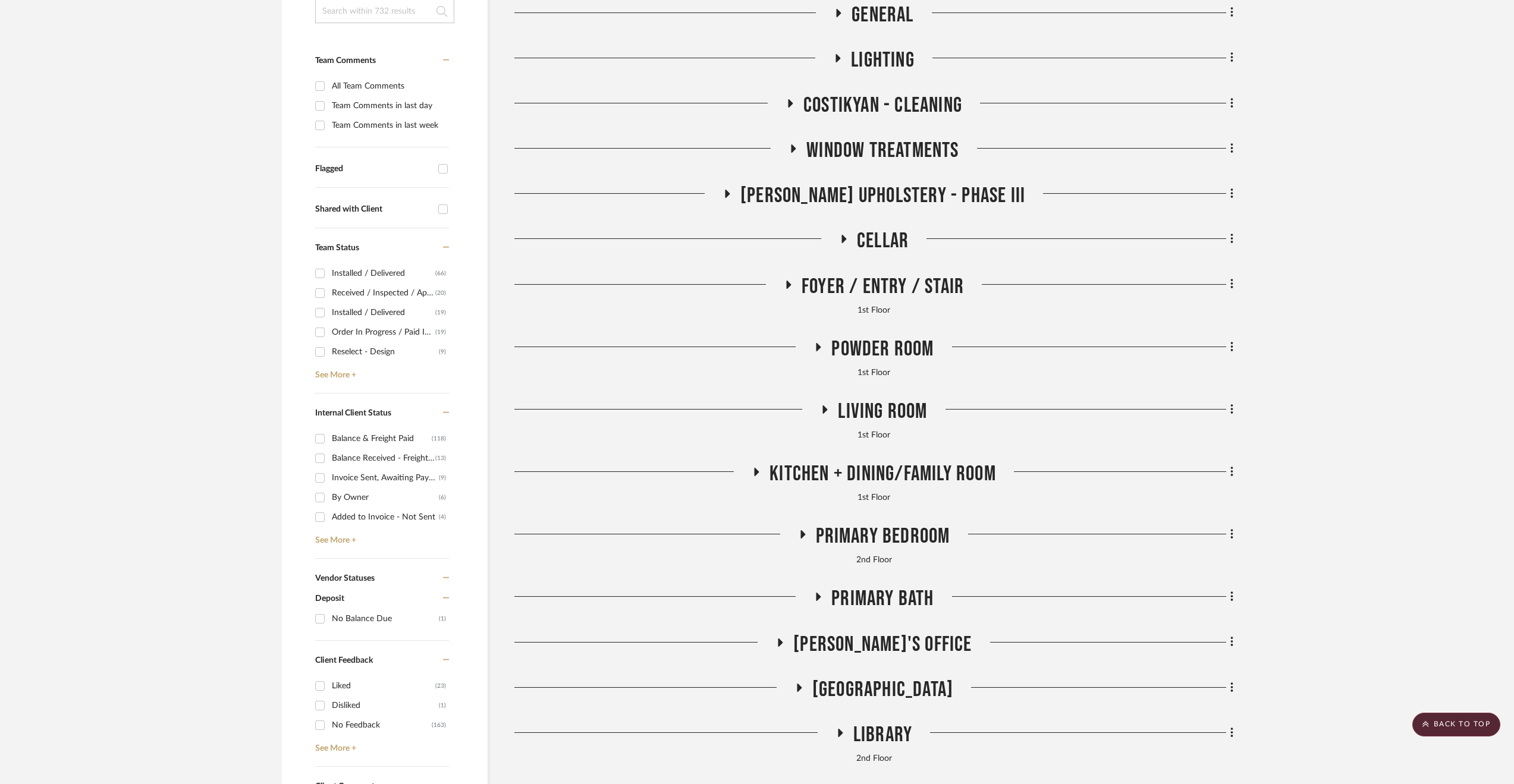
click at [929, 473] on span "Kitchen + Dining/Family Room" at bounding box center [883, 474] width 227 height 26
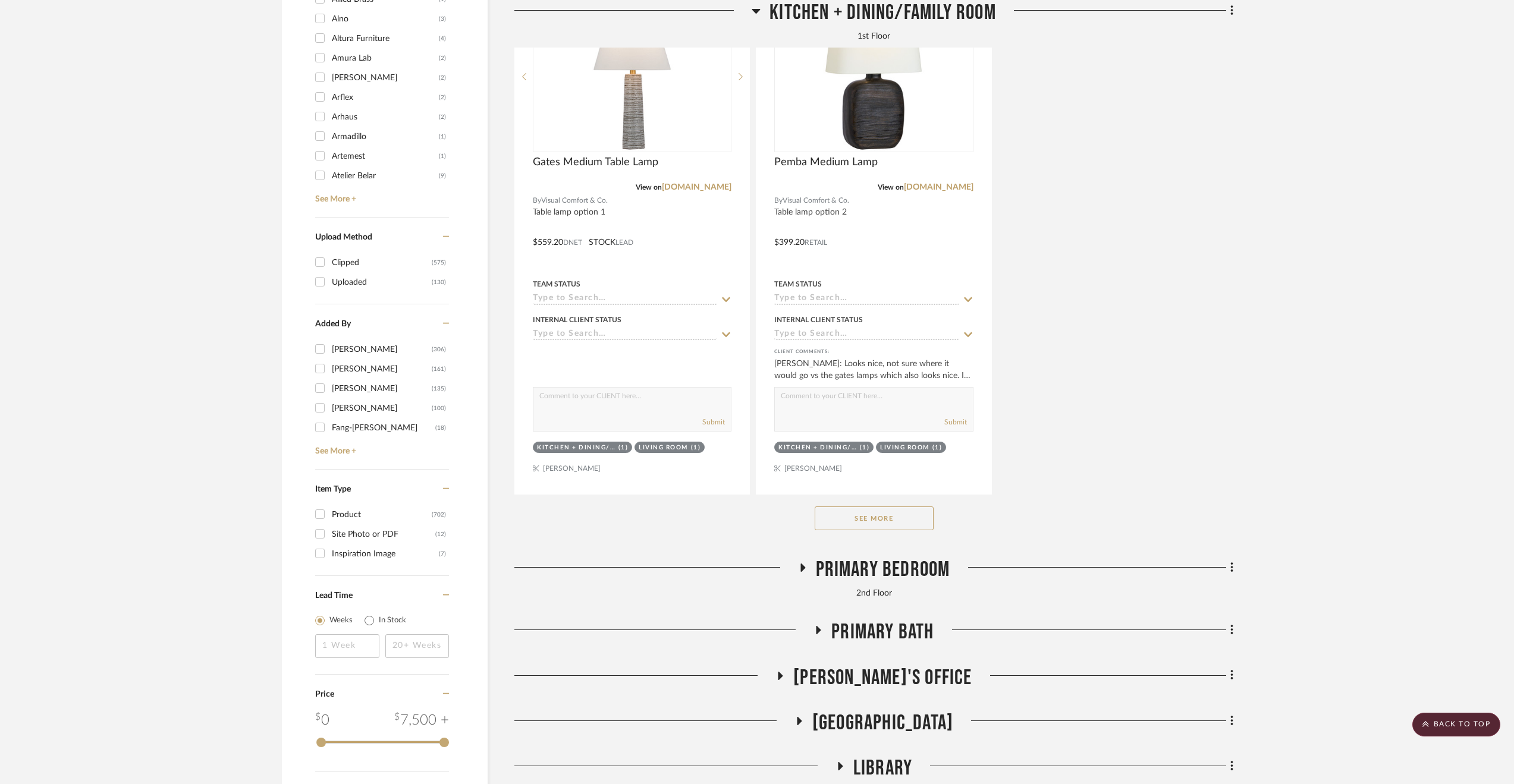
click at [926, 520] on button "See More" at bounding box center [873, 519] width 119 height 24
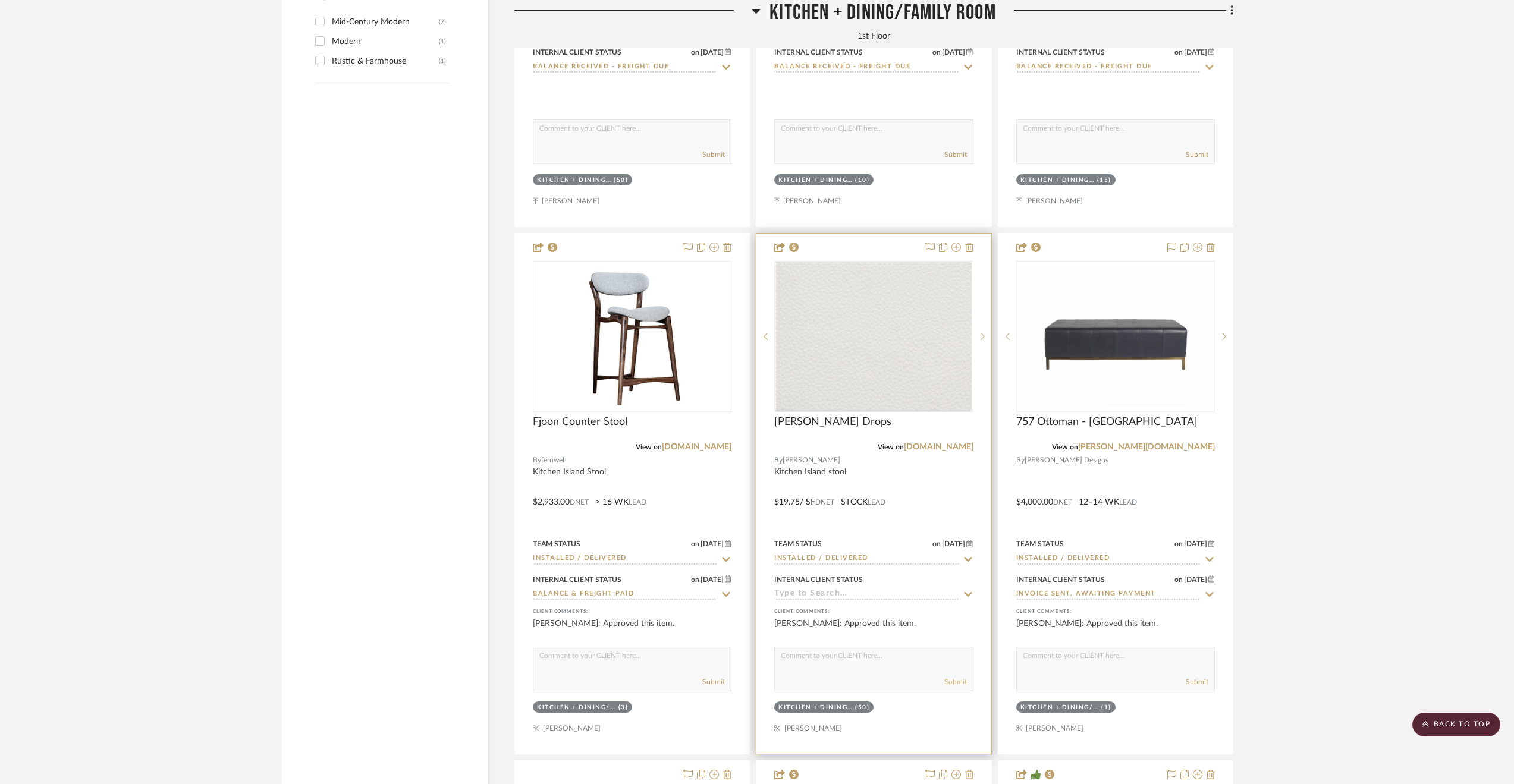
scroll to position [2794, 0]
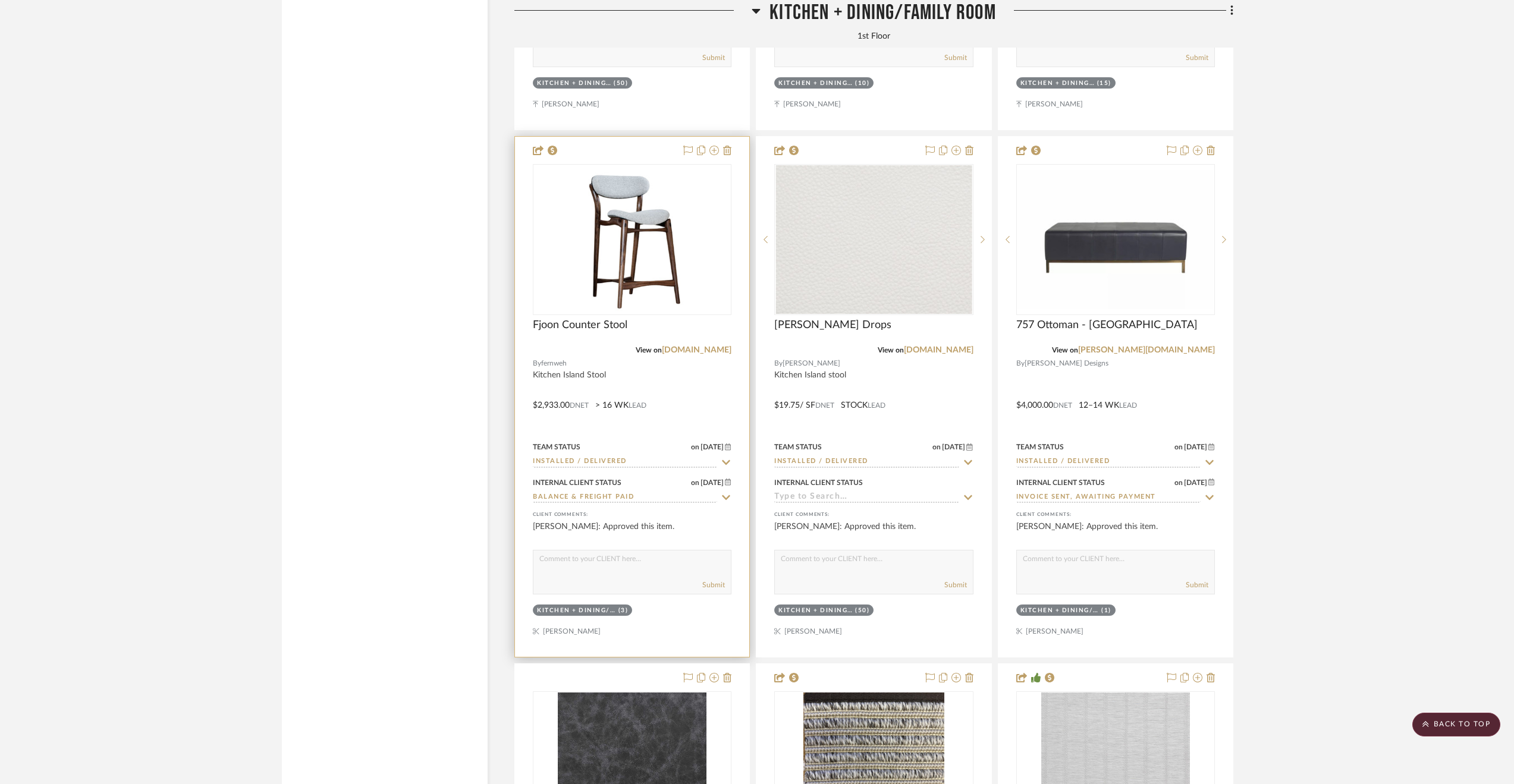
click at [709, 399] on div at bounding box center [631, 397] width 234 height 520
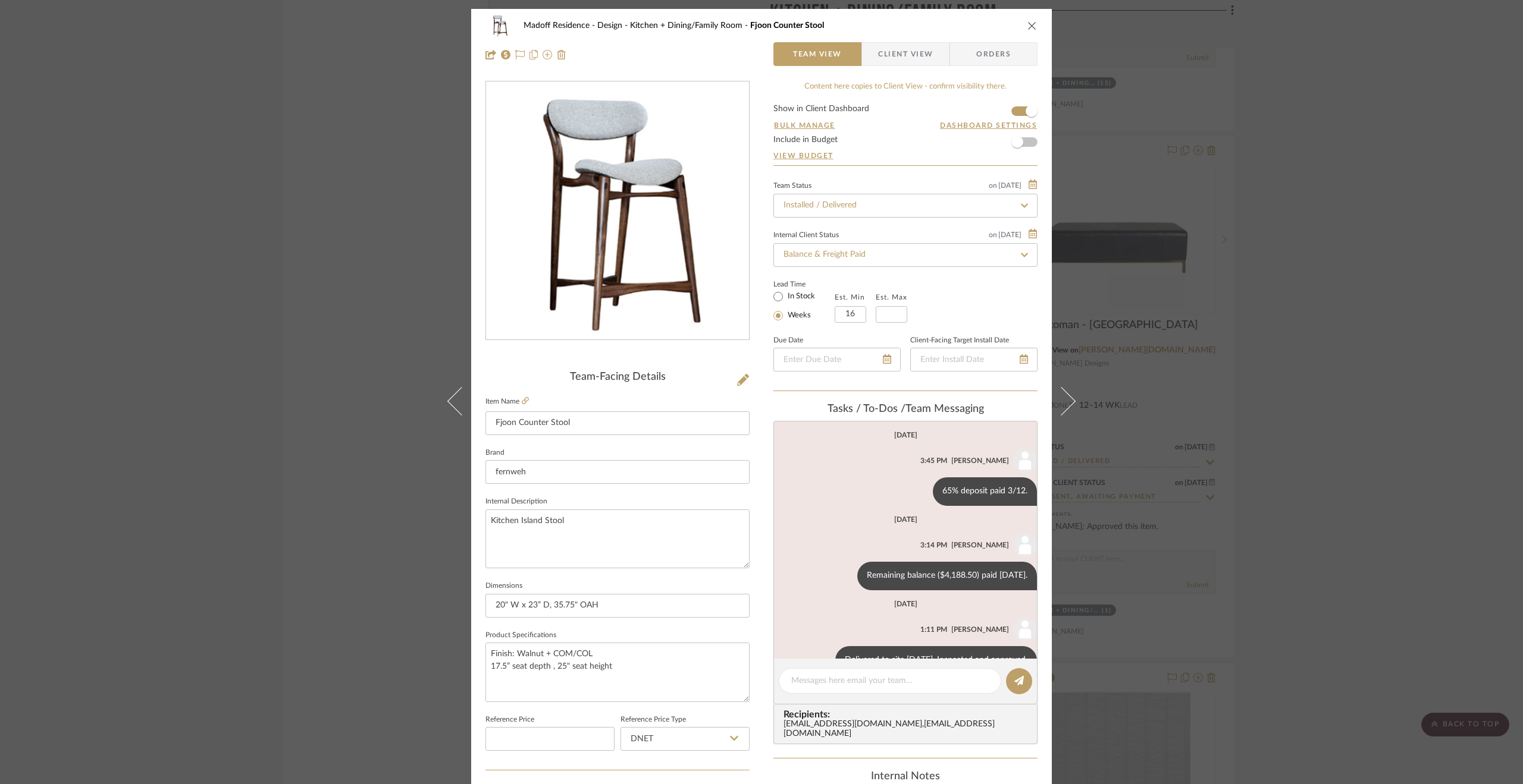
scroll to position [31, 0]
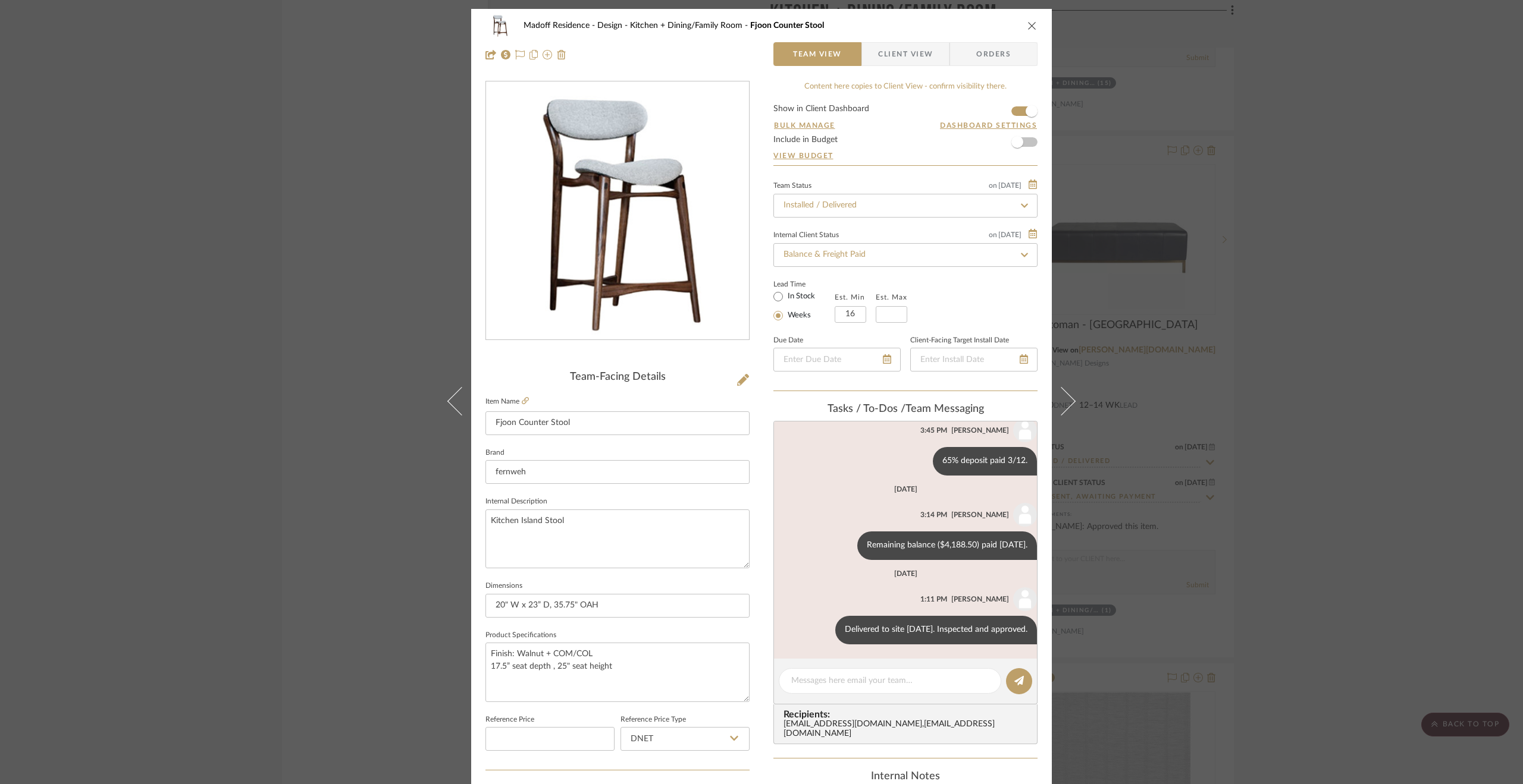
click at [1310, 307] on div "Madoff Residence - Design Kitchen + Dining/Family Room Fjoon Counter Stool Team…" at bounding box center [762, 392] width 1523 height 784
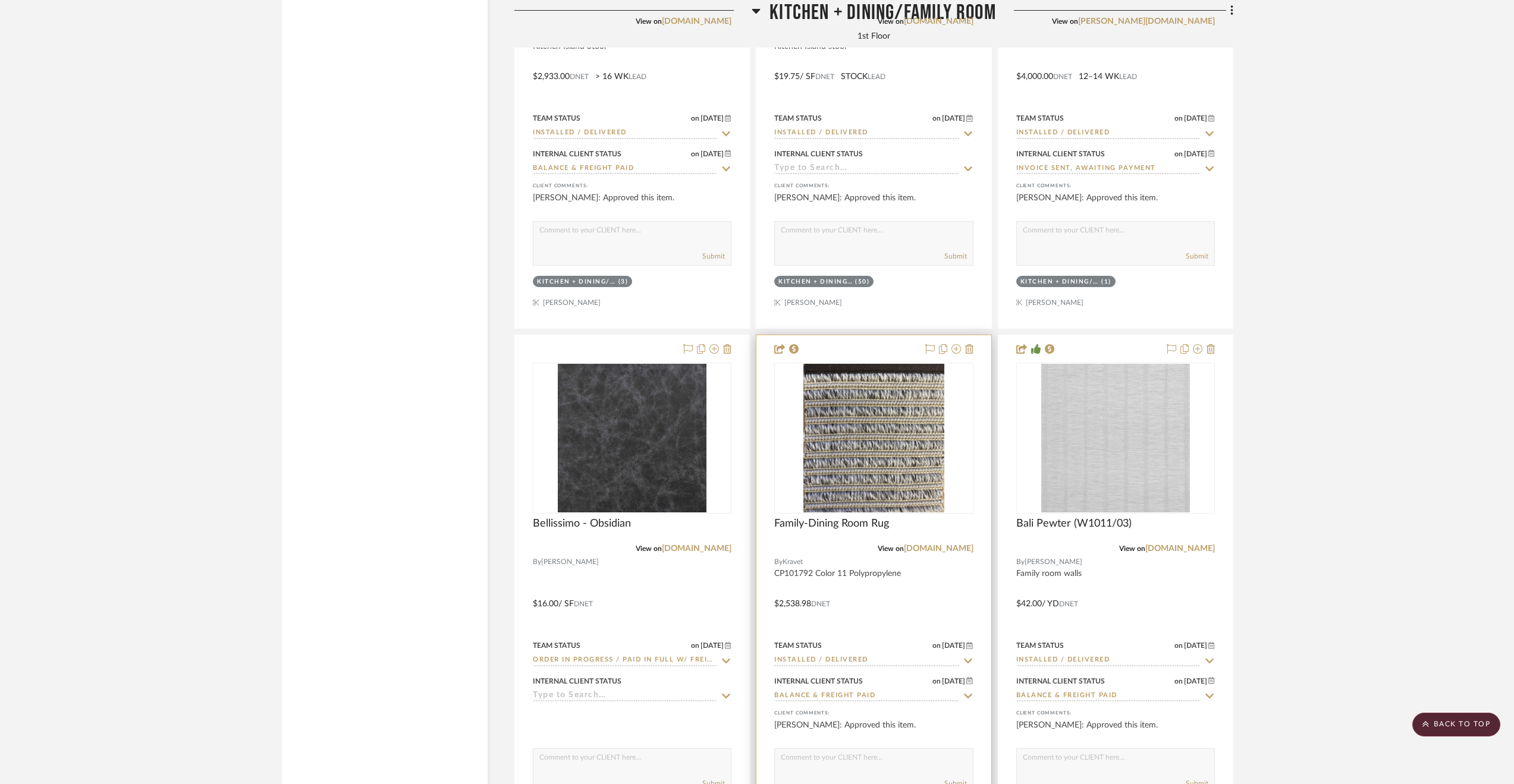
scroll to position [3210, 0]
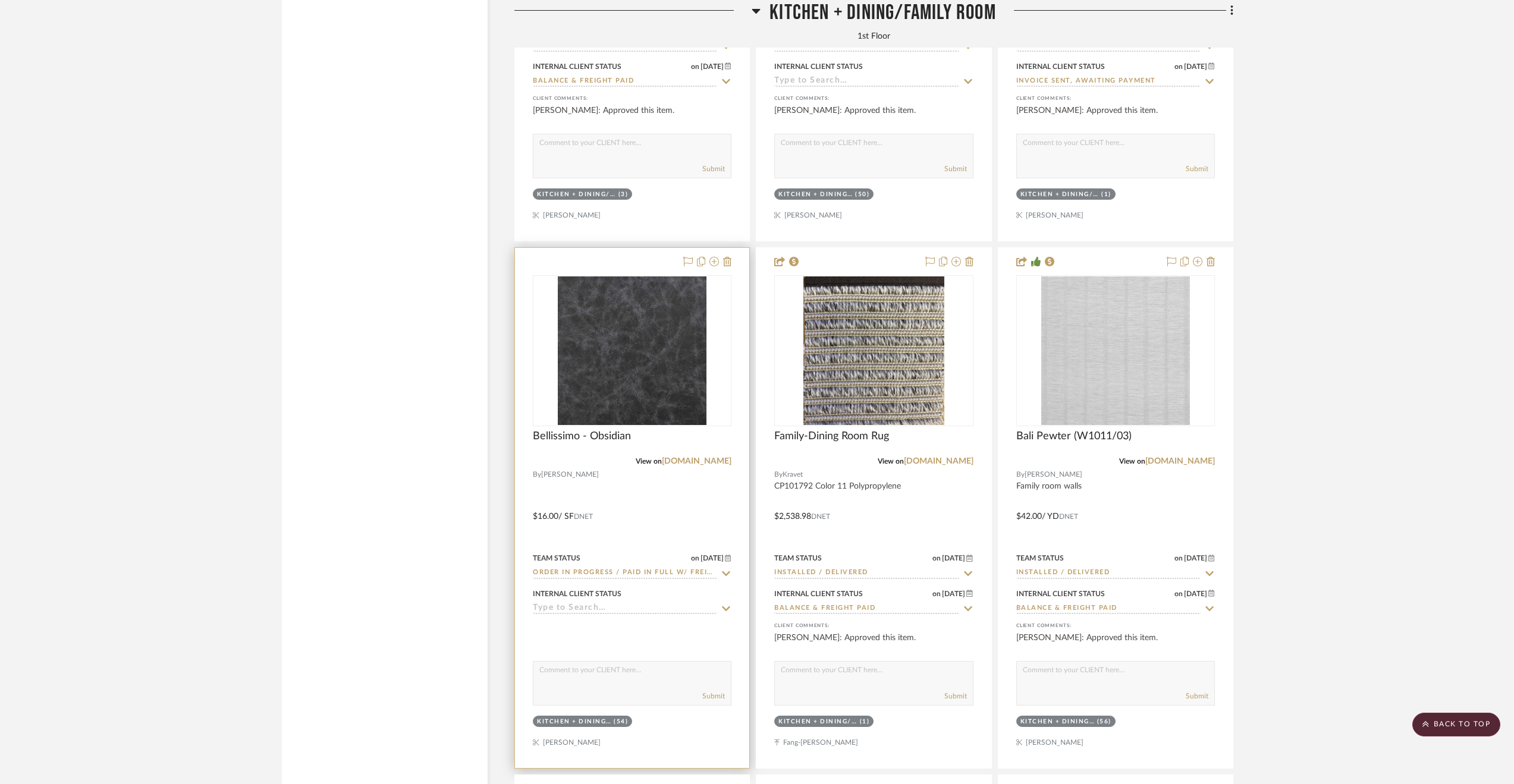
click at [693, 509] on div at bounding box center [631, 508] width 234 height 520
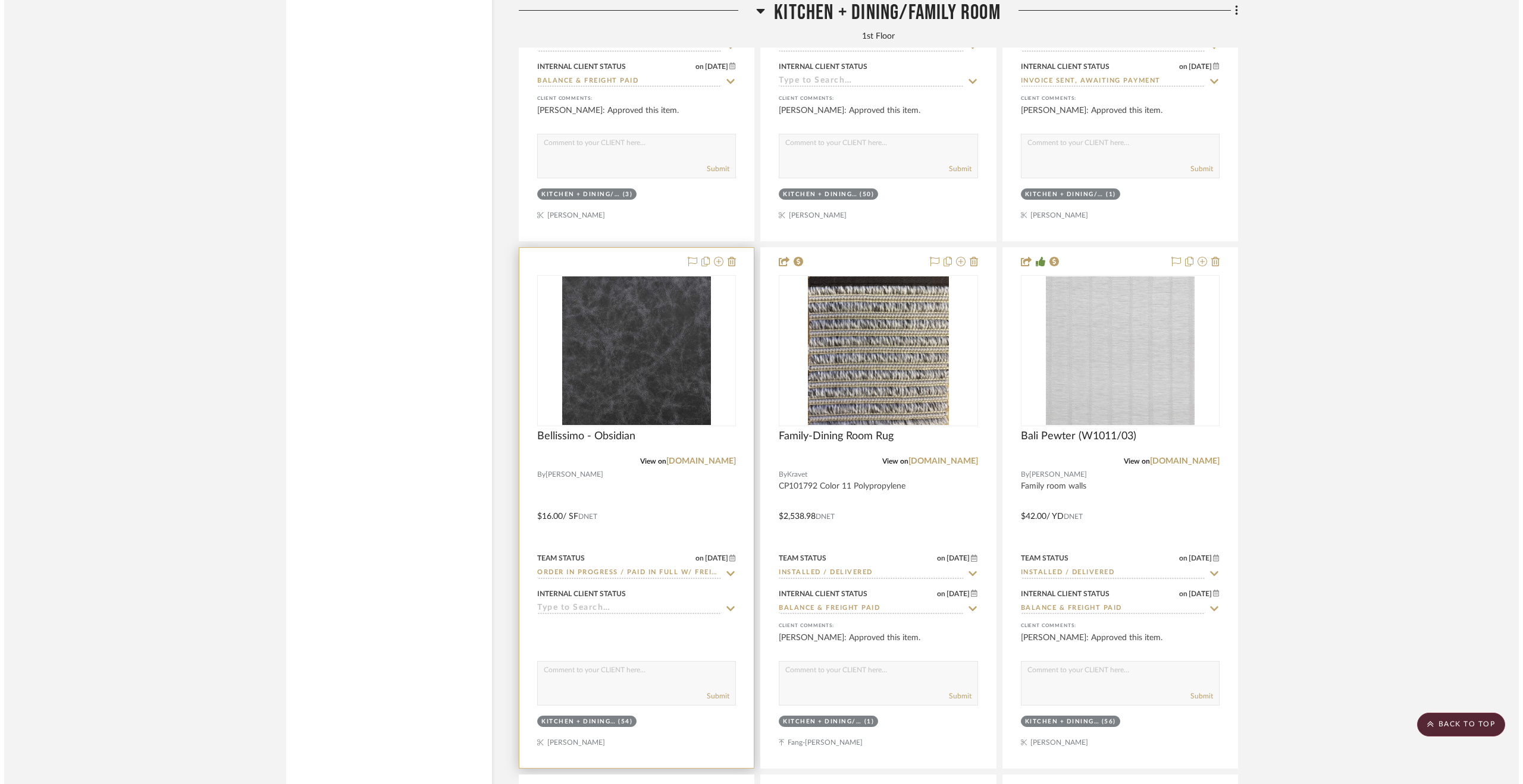
scroll to position [0, 0]
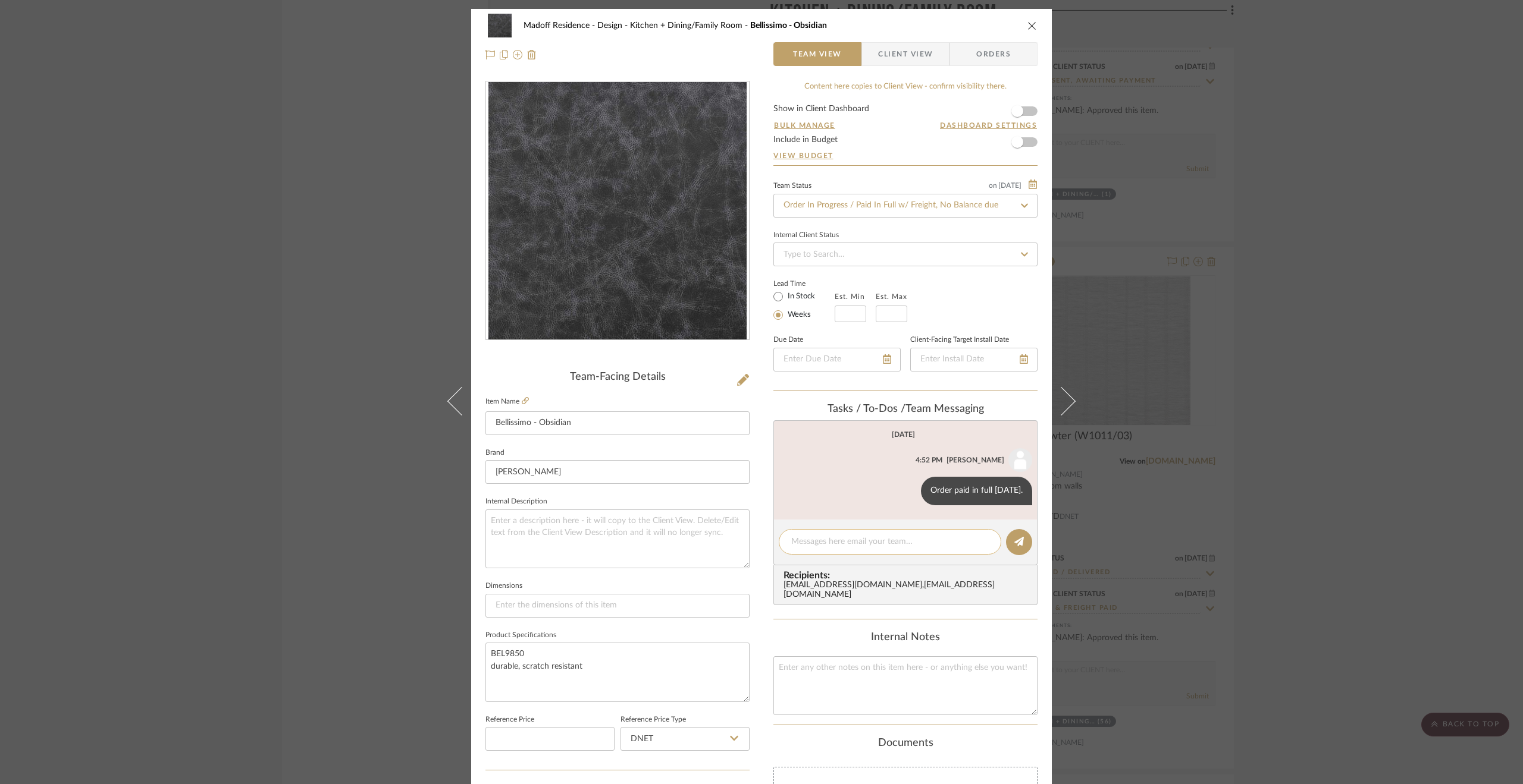
click at [882, 541] on textarea at bounding box center [889, 541] width 197 height 12
click at [867, 536] on textarea "Delivered to site" at bounding box center [889, 541] width 197 height 12
type textarea "Delivered to site [DATE]. Inspected + Approved"
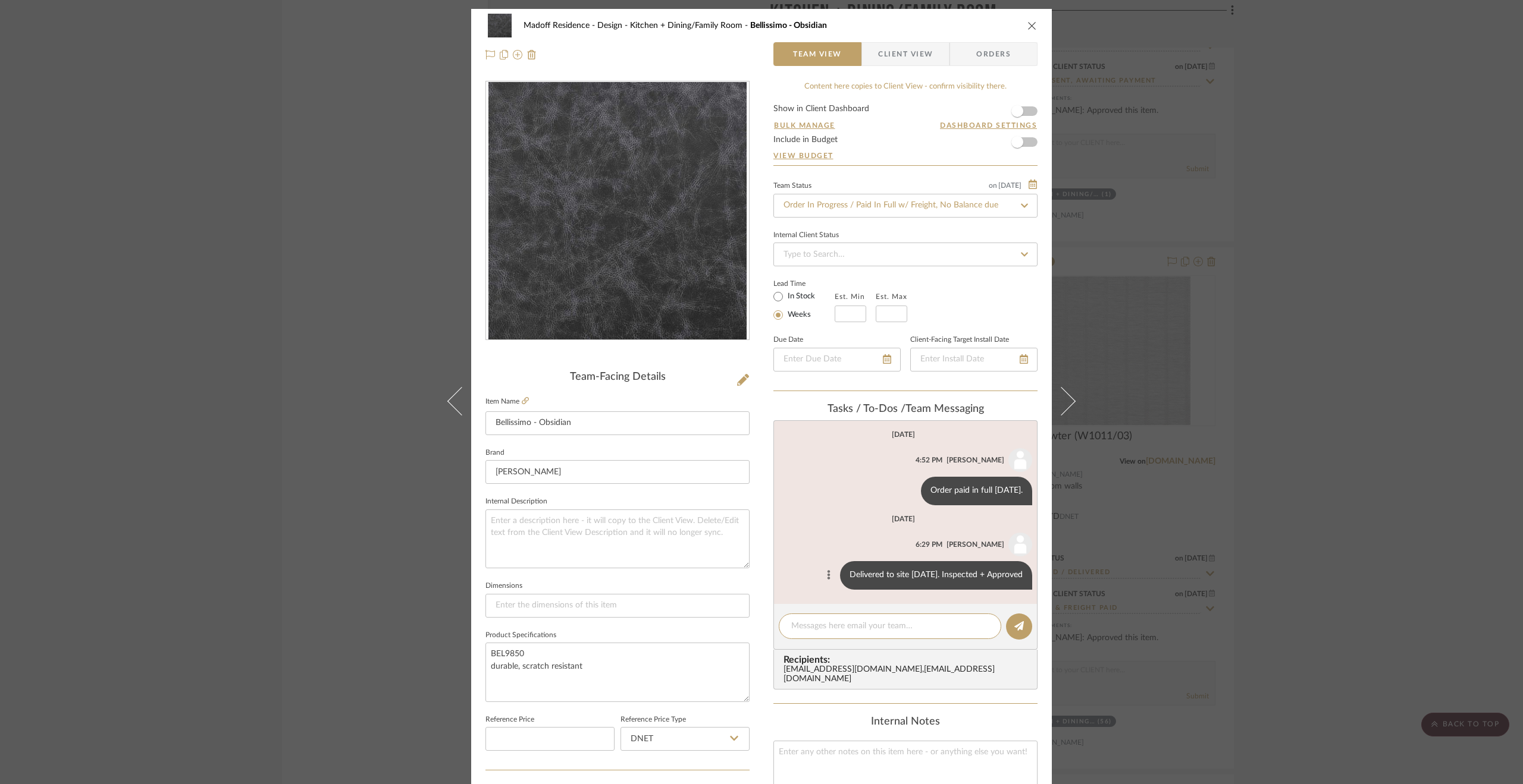
click at [829, 570] on icon at bounding box center [828, 575] width 3 height 10
click at [793, 561] on span "Edit Message" at bounding box center [773, 560] width 49 height 10
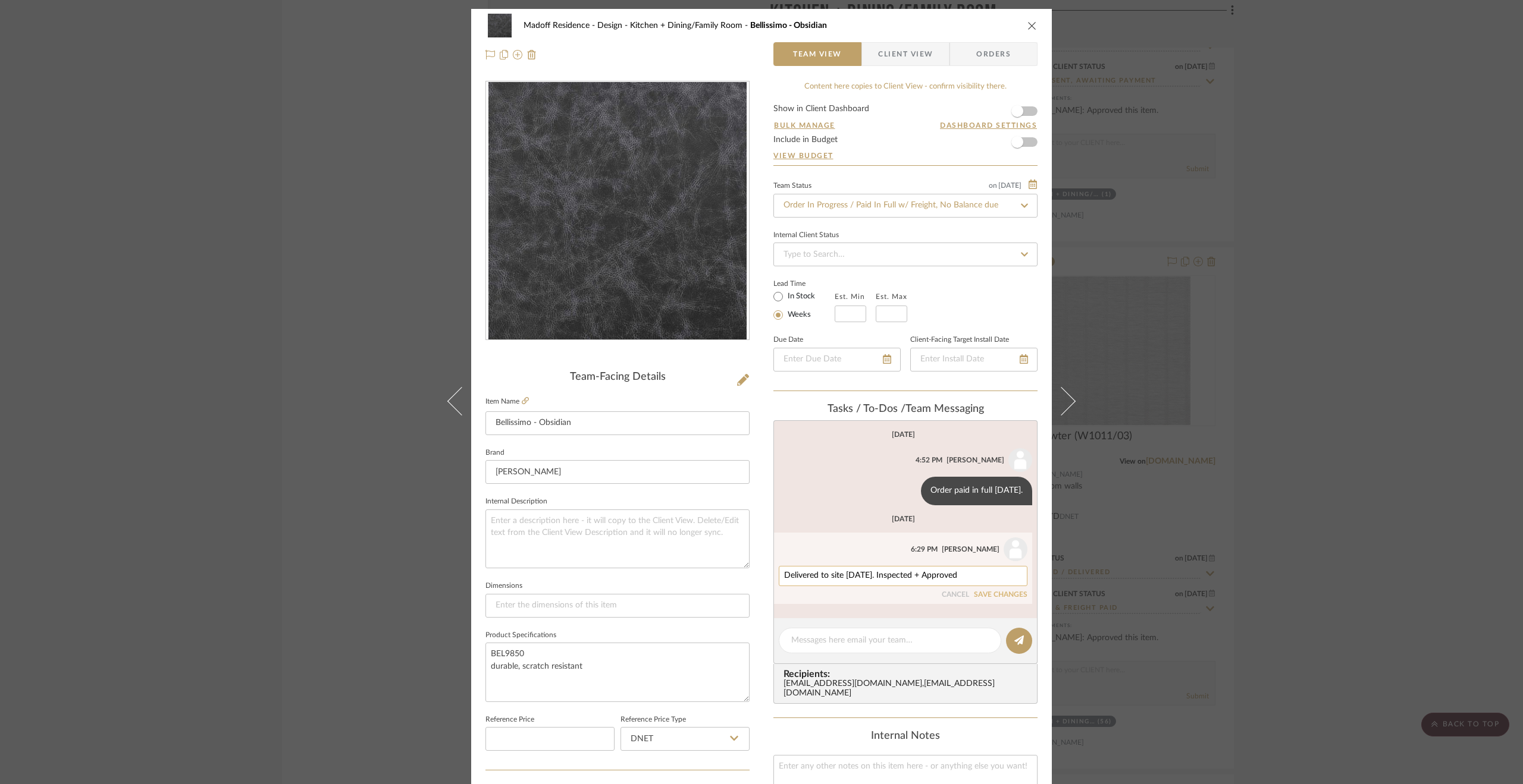
click at [916, 576] on textarea "Delivered to site [DATE]. Inspected + Approved" at bounding box center [903, 576] width 238 height 10
type textarea "Delivered to site [DATE]. Inspected + approved"
click at [987, 597] on button "SAVE CHANGES" at bounding box center [1001, 595] width 54 height 9
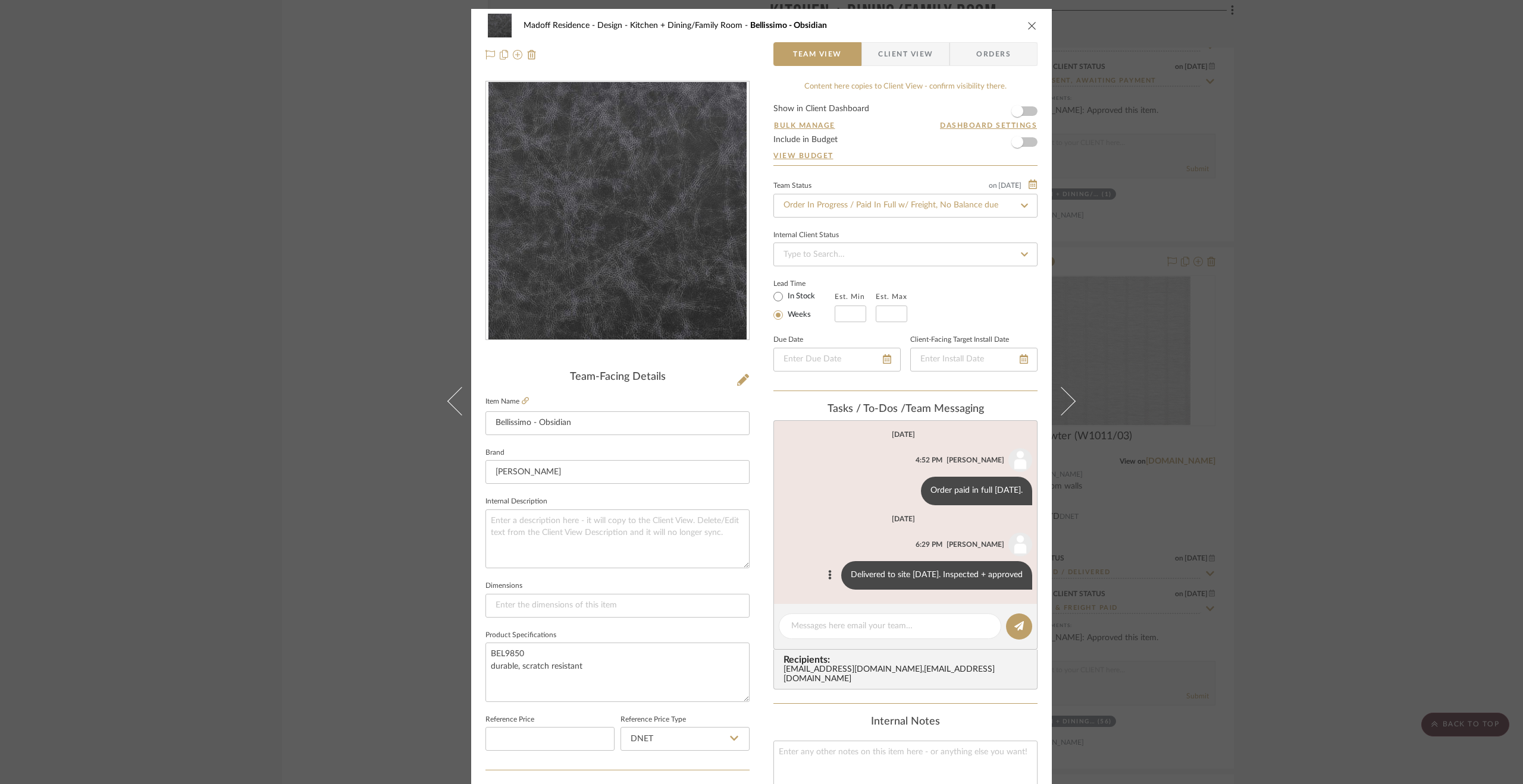
click at [1309, 579] on div "Madoff Residence - Design Kitchen + Dining/Family Room Bellissimo - Obsidian Te…" at bounding box center [762, 392] width 1523 height 784
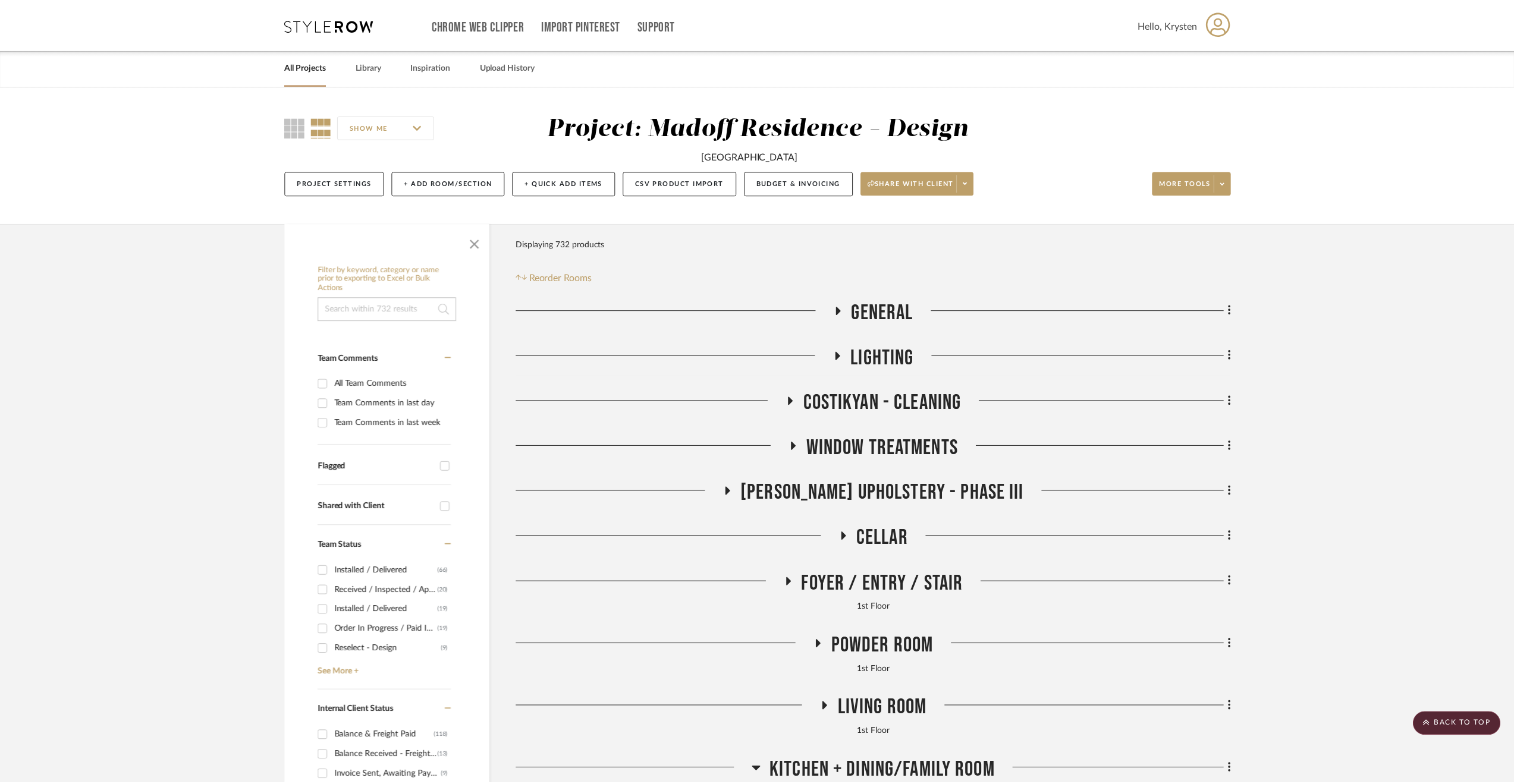
scroll to position [3210, 0]
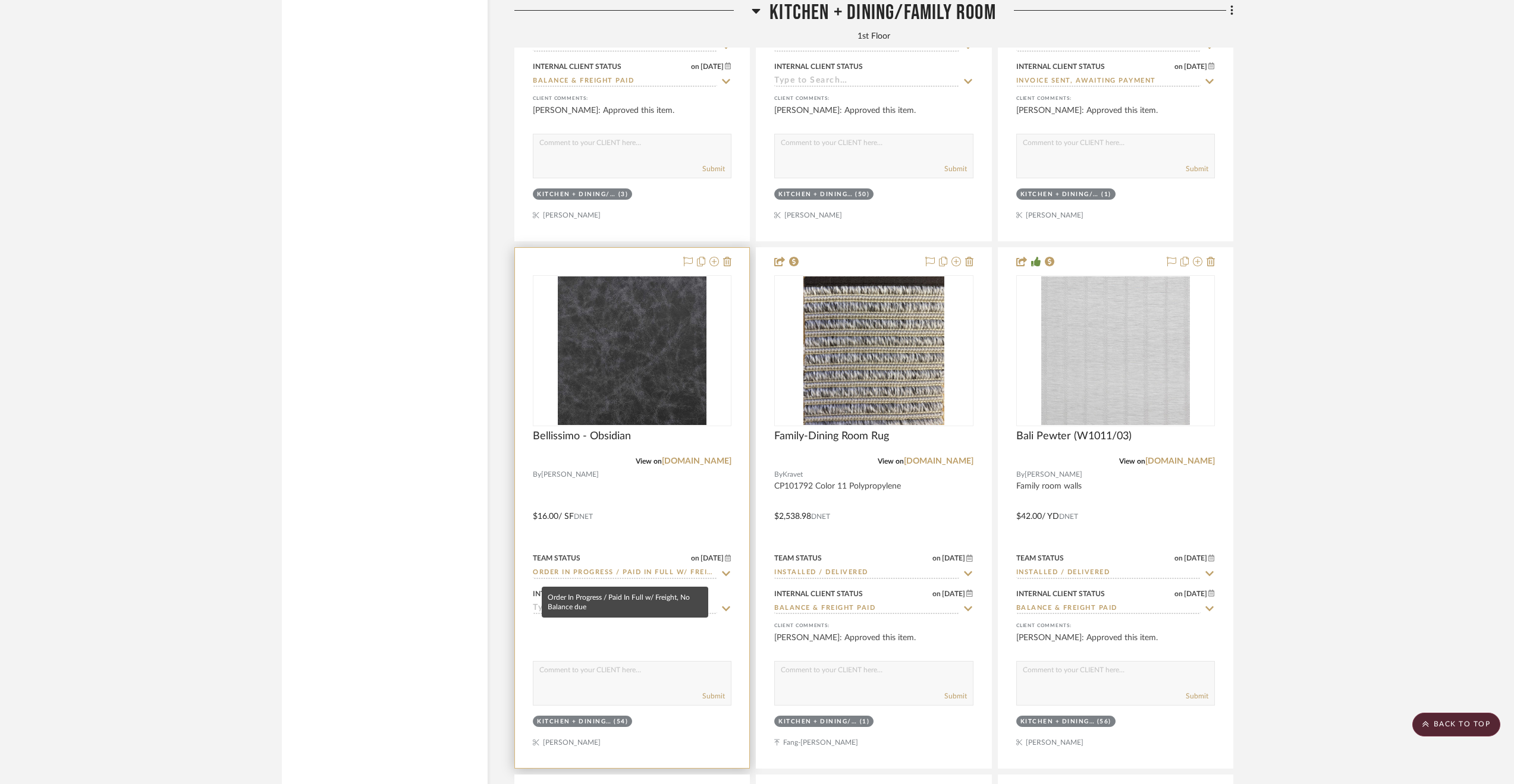
click at [593, 574] on input "Order In Progress / Paid In Full w/ Freight, No Balance due" at bounding box center [625, 573] width 184 height 11
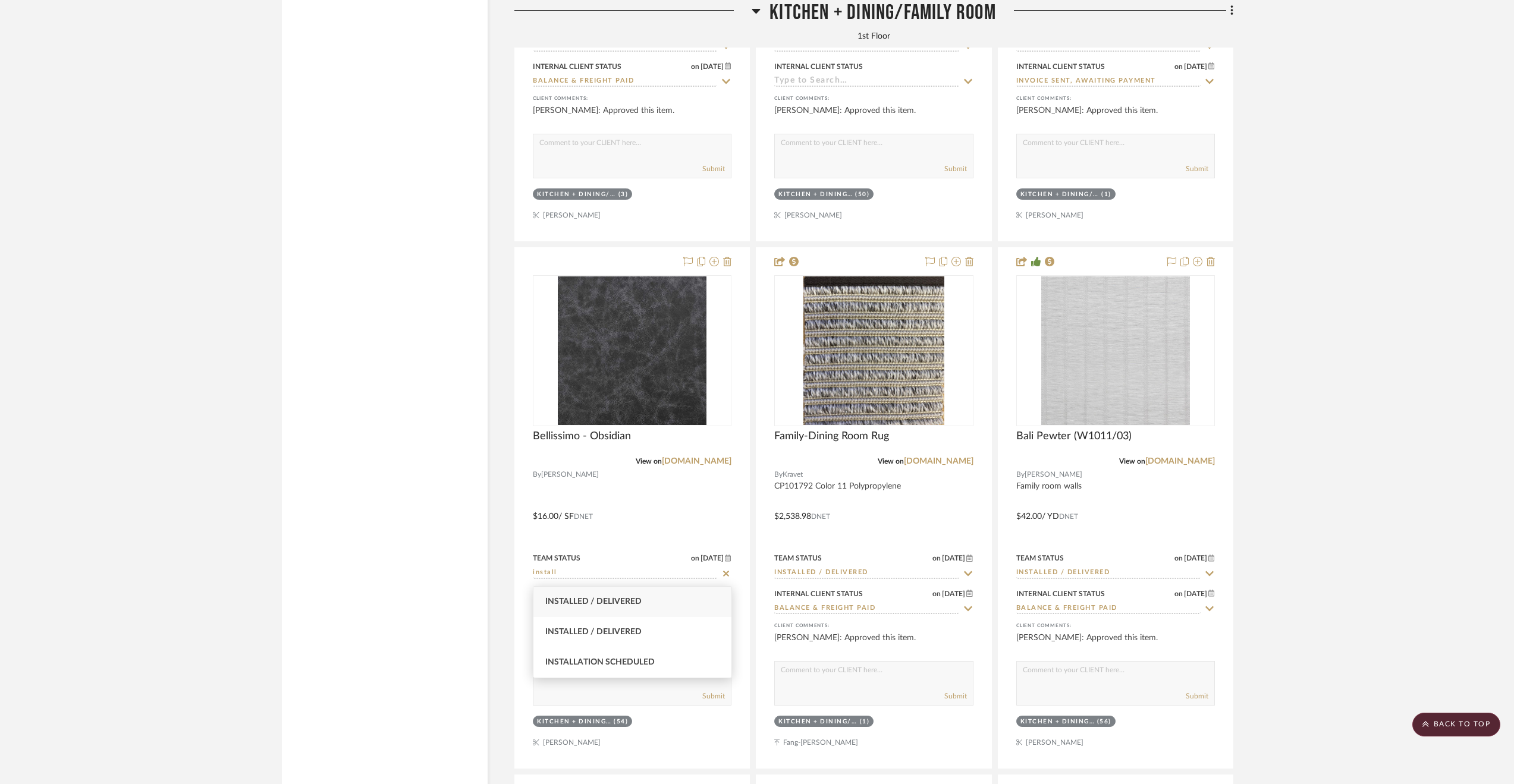
type input "install"
click at [665, 596] on div "Installed / Delivered" at bounding box center [632, 602] width 198 height 30
type input "[DATE]"
type input "Installed / Delivered"
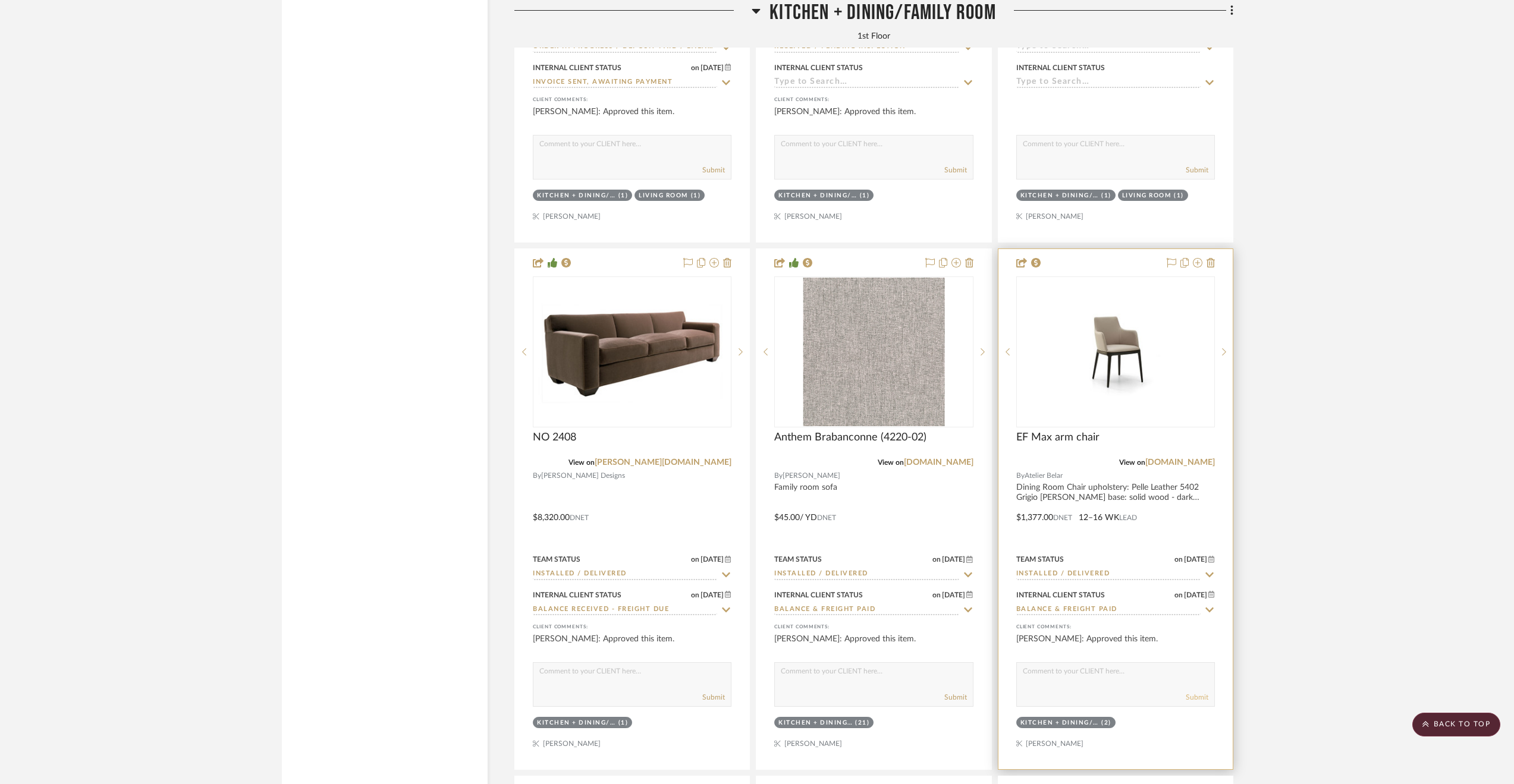
scroll to position [4340, 0]
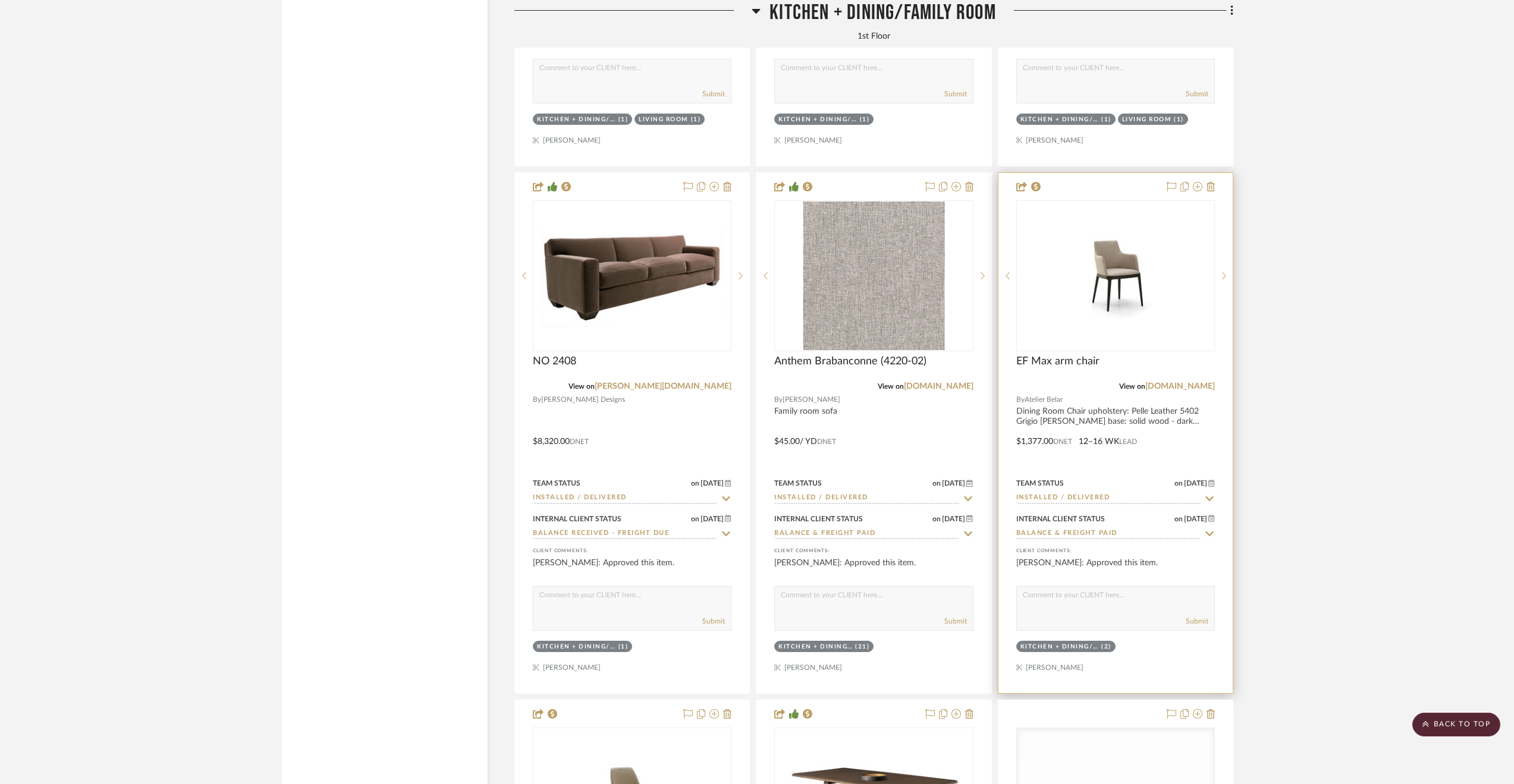
click at [1122, 416] on div at bounding box center [1115, 433] width 234 height 520
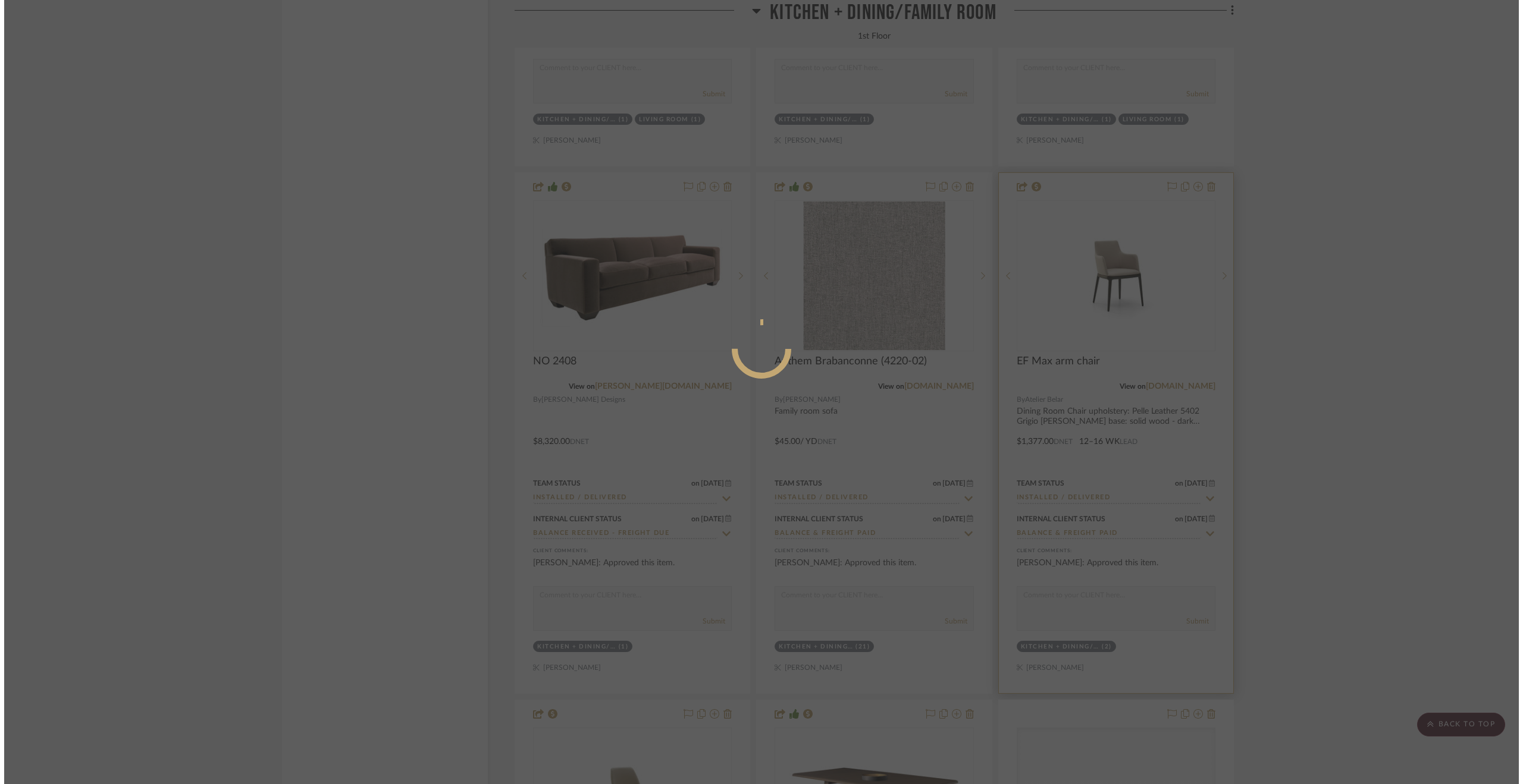
scroll to position [0, 0]
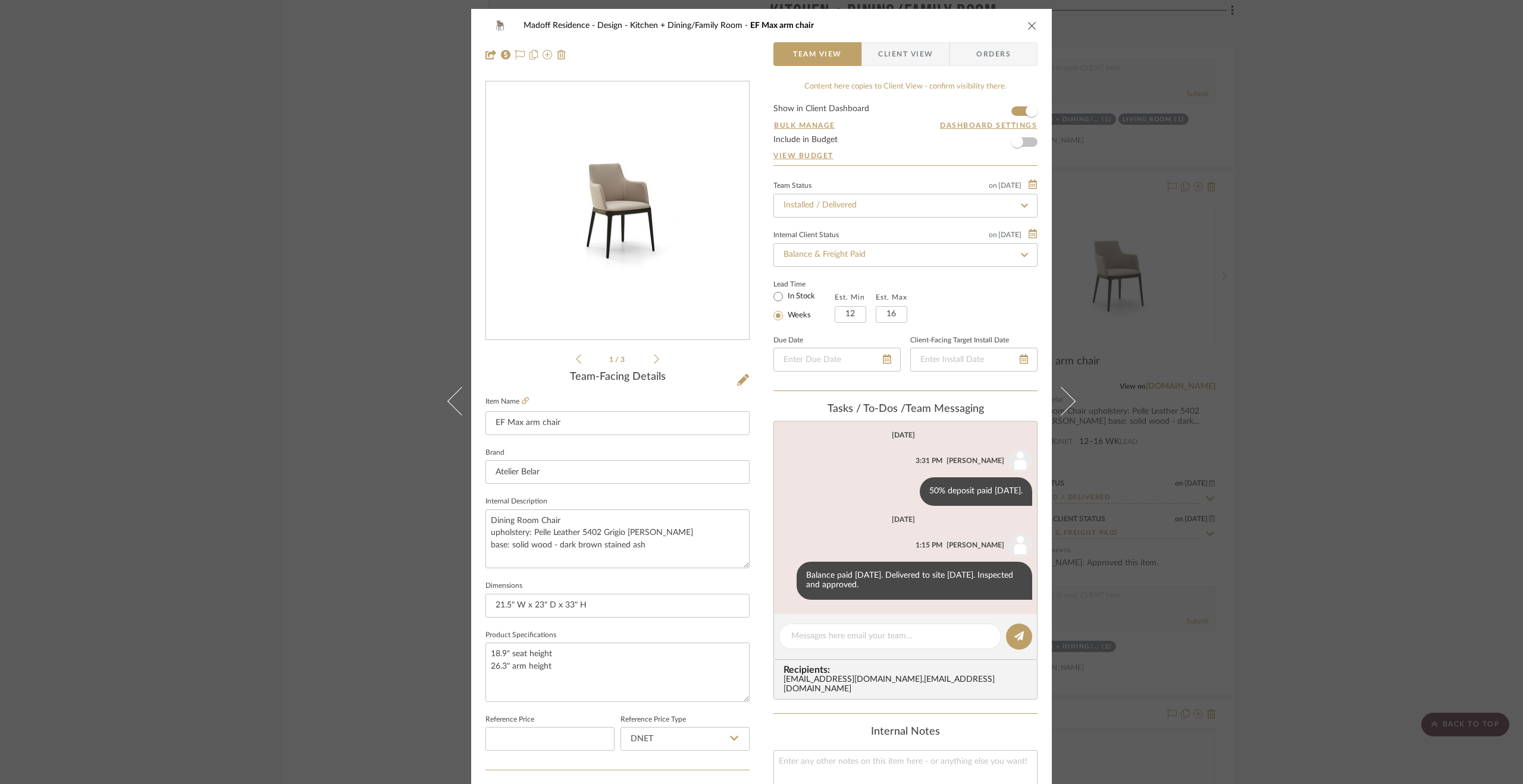
click at [1427, 537] on div "Madoff Residence - Design Kitchen + Dining/Family Room EF Max arm chair Team Vi…" at bounding box center [762, 392] width 1523 height 784
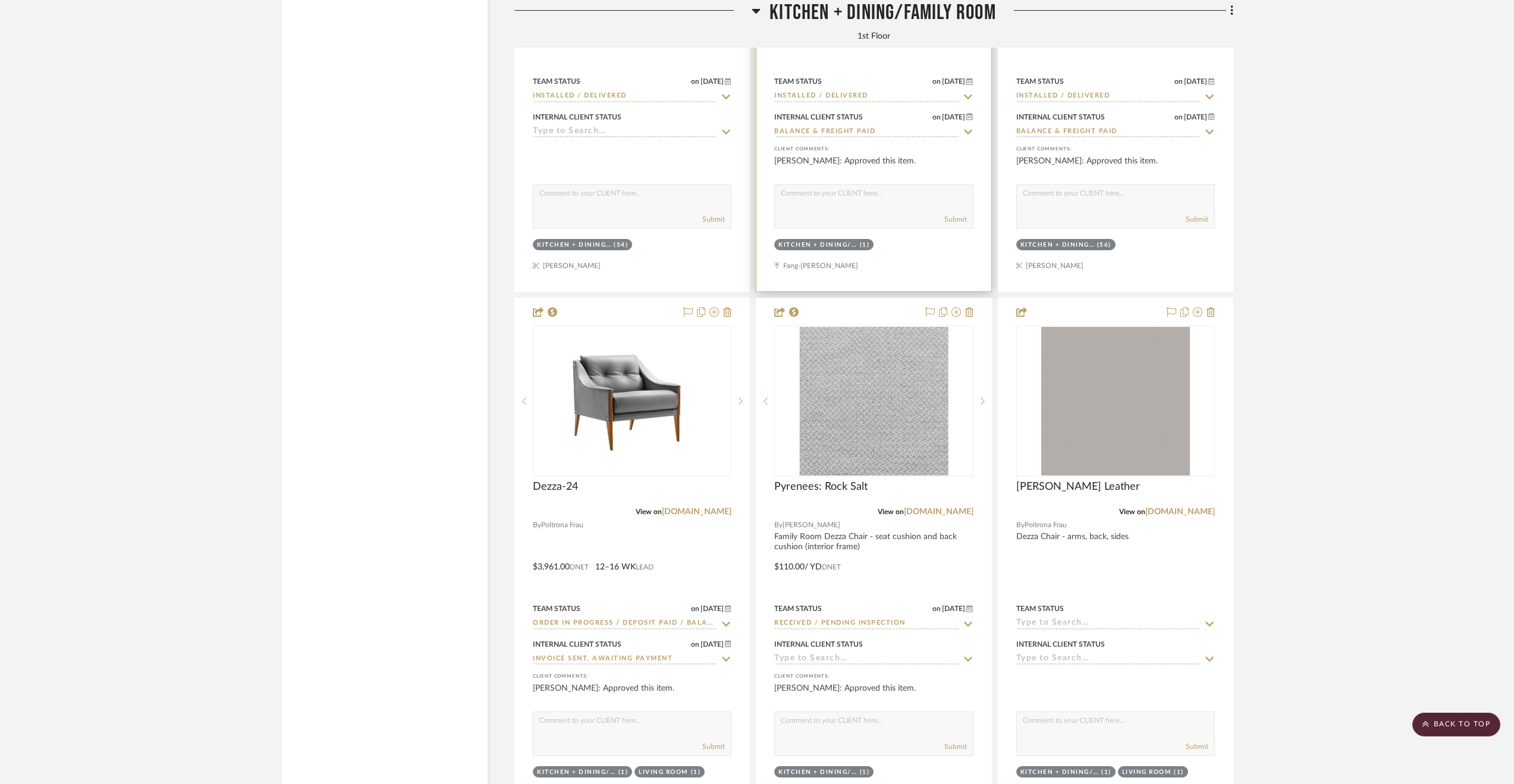
scroll to position [3923, 0]
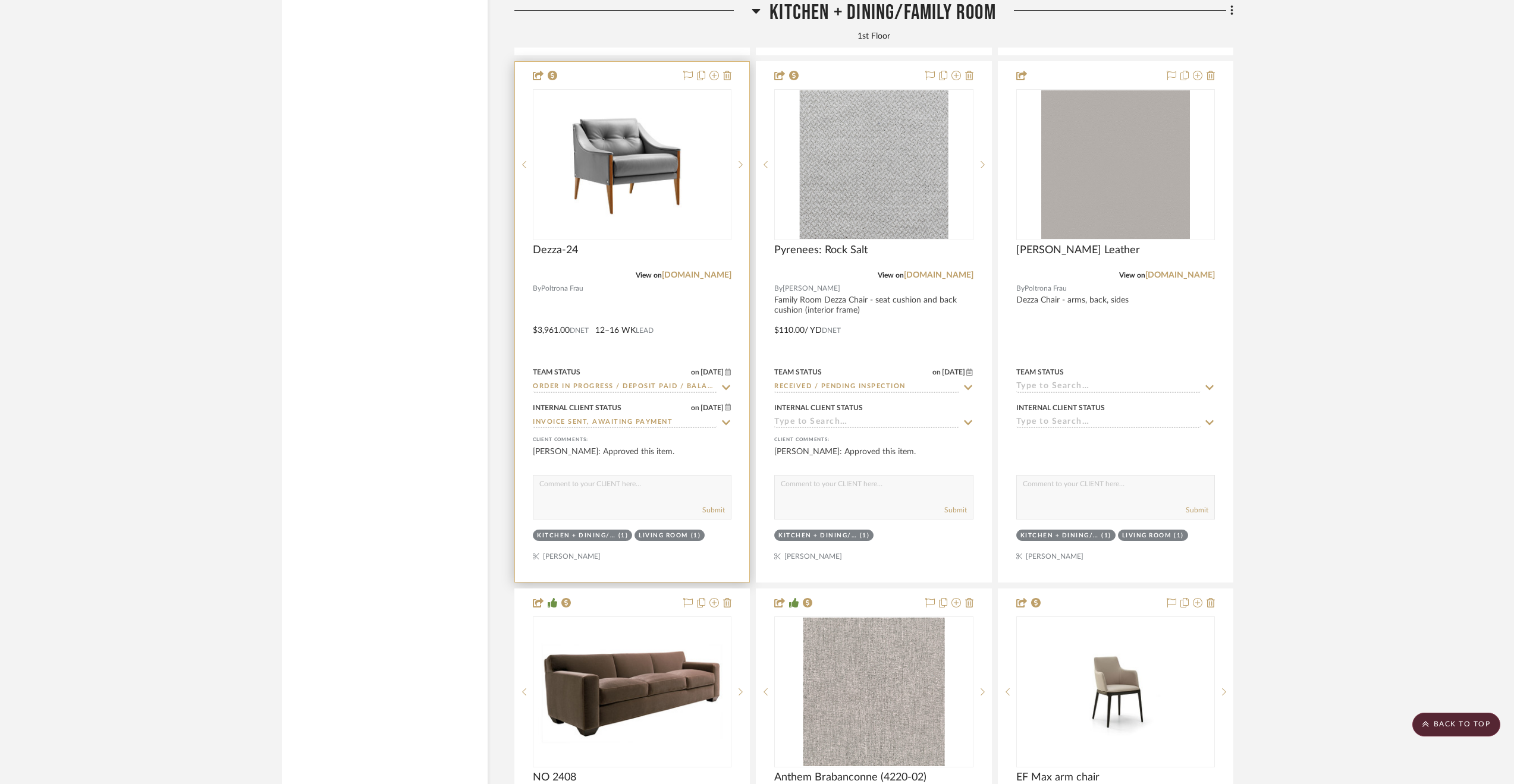
click at [641, 317] on div at bounding box center [631, 322] width 234 height 520
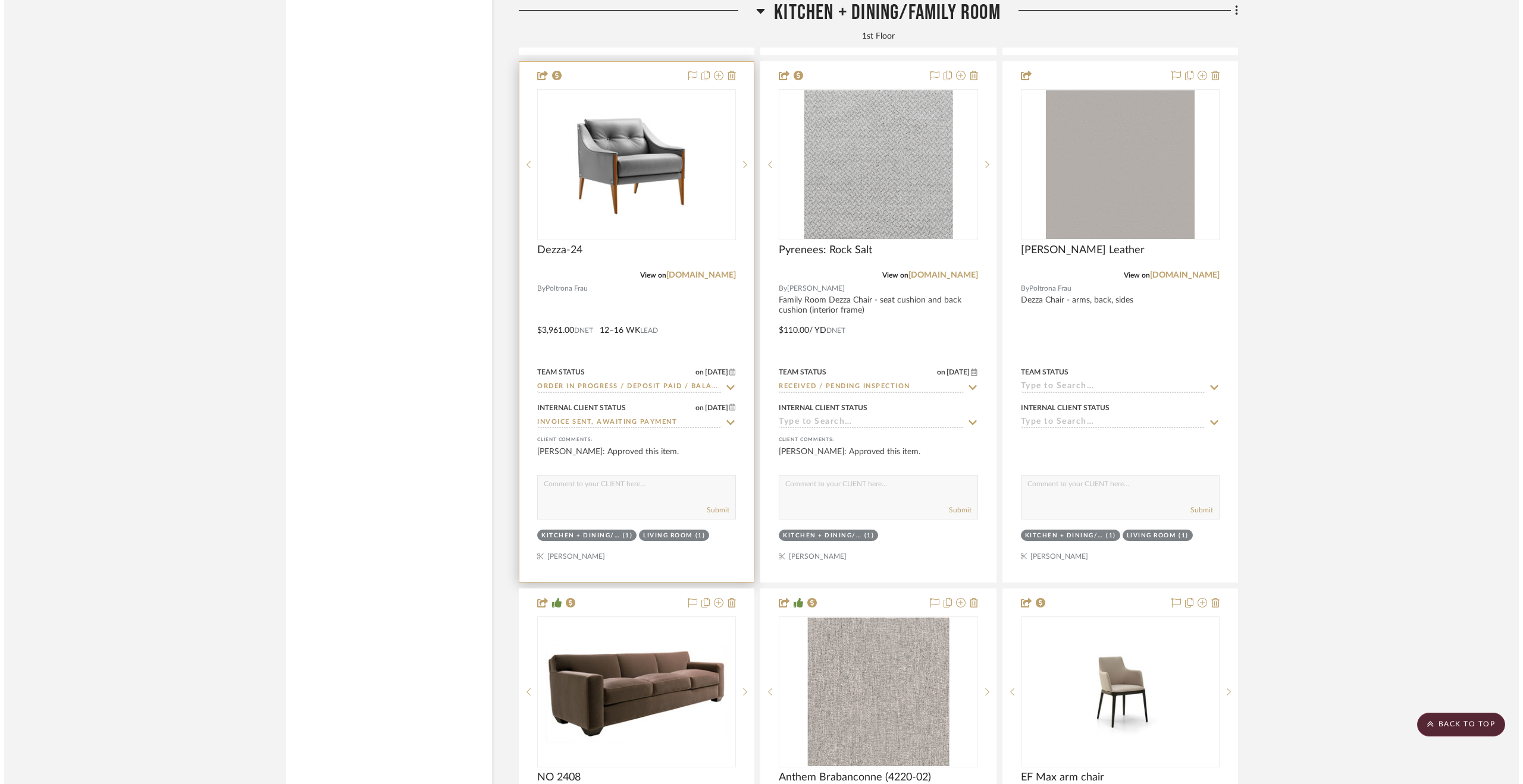
scroll to position [0, 0]
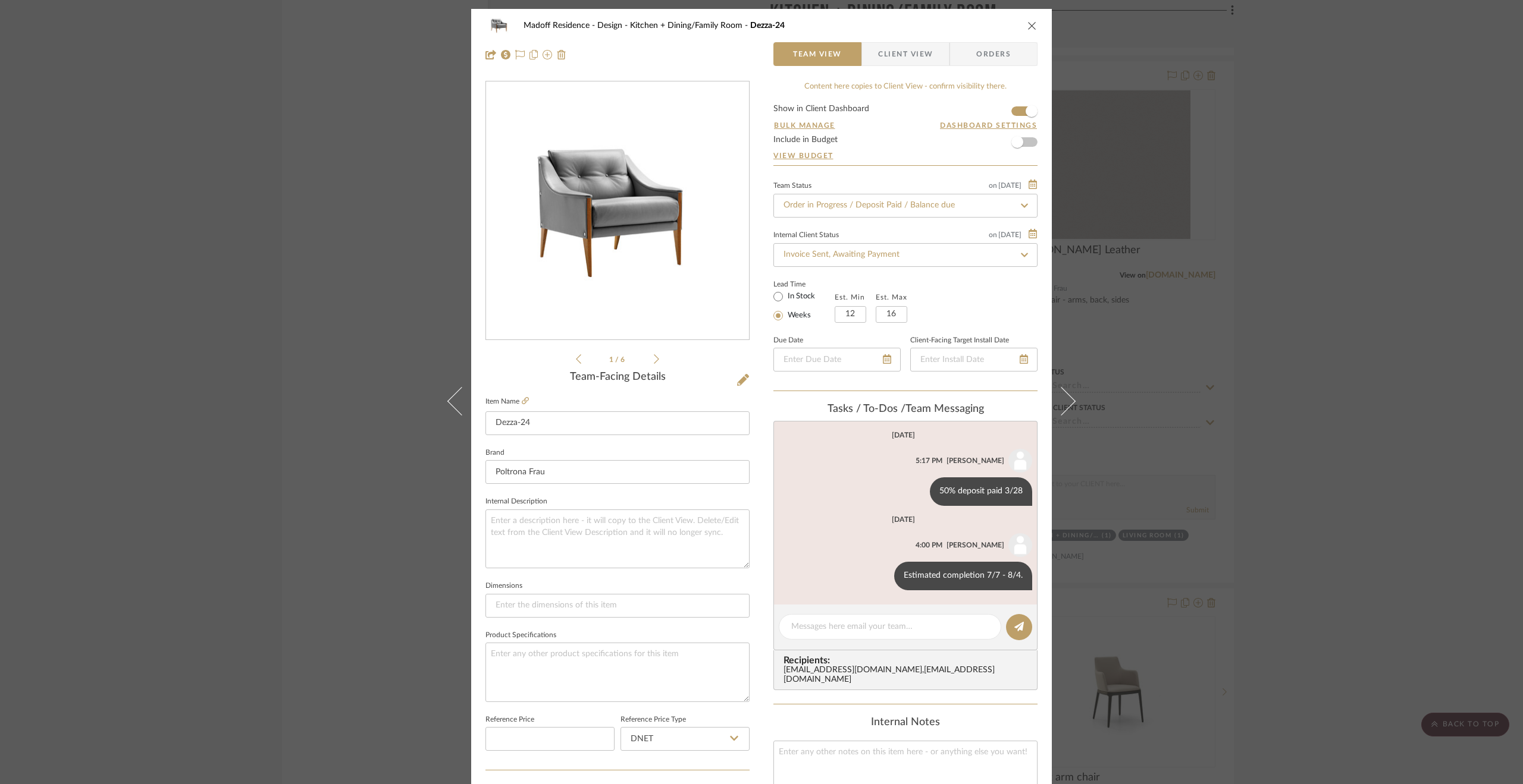
click at [1333, 391] on div "Madoff Residence - Design Kitchen + Dining/Family Room Dezza-24 Team View Clien…" at bounding box center [762, 392] width 1523 height 784
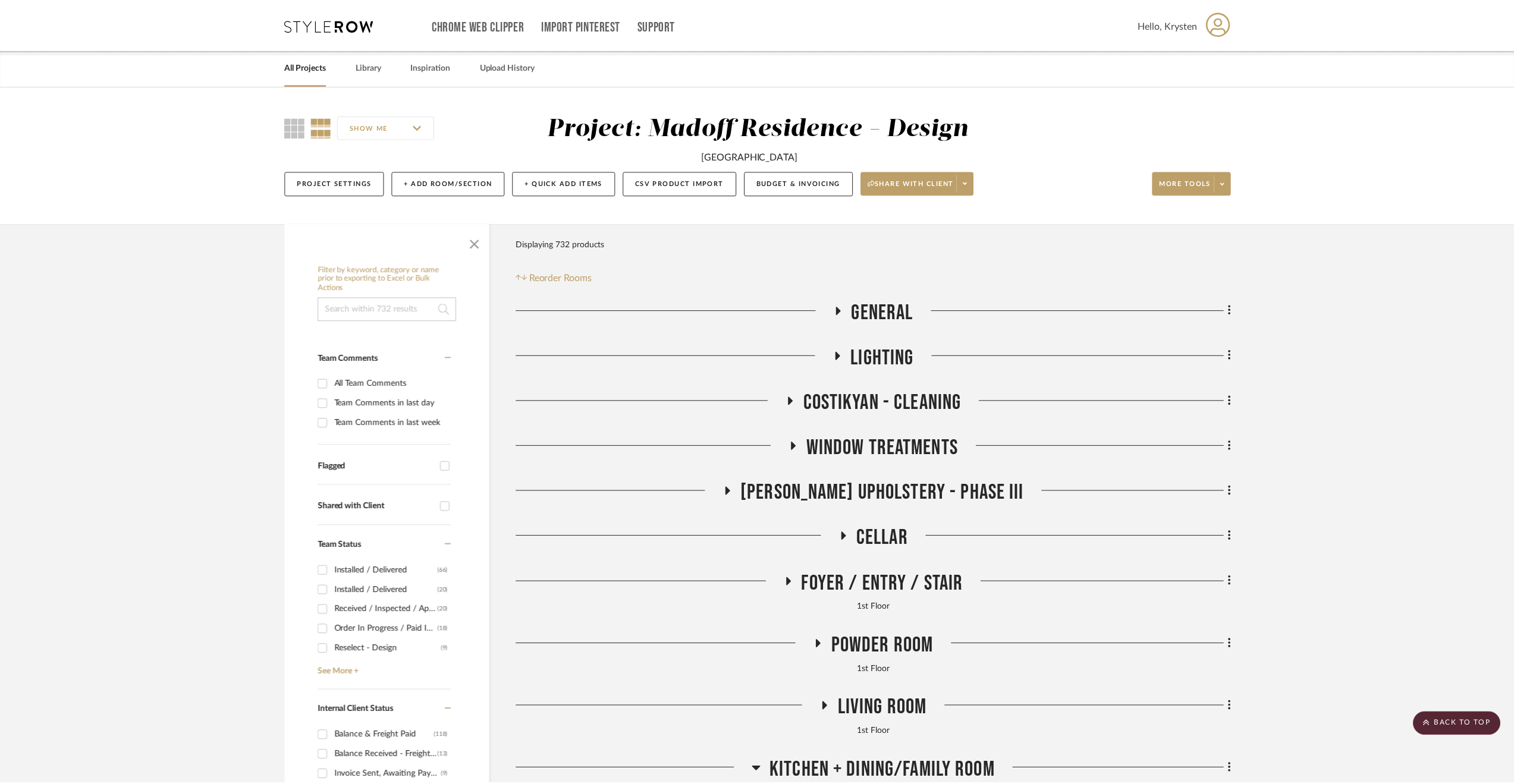
scroll to position [3923, 0]
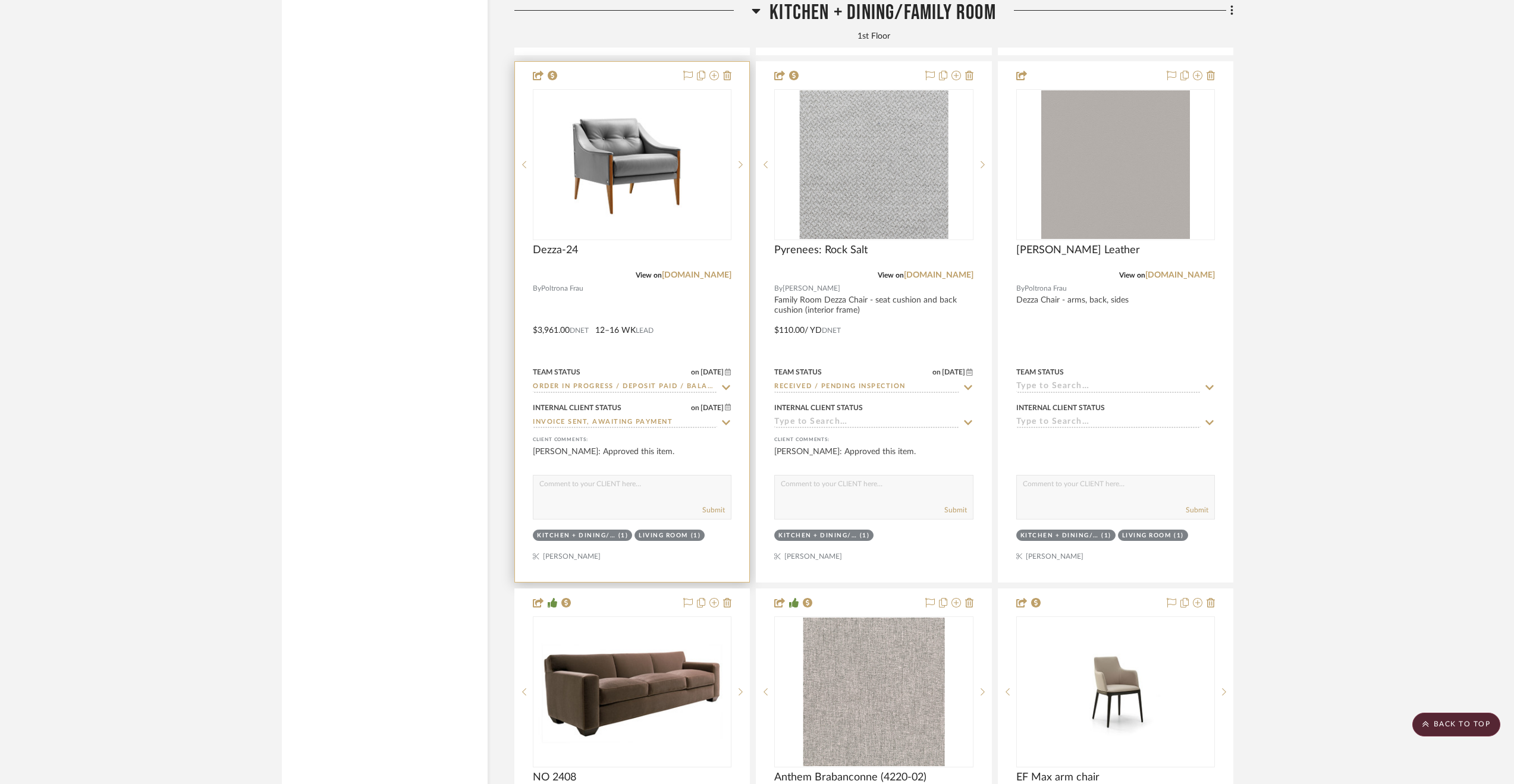
click at [694, 315] on div at bounding box center [631, 322] width 234 height 520
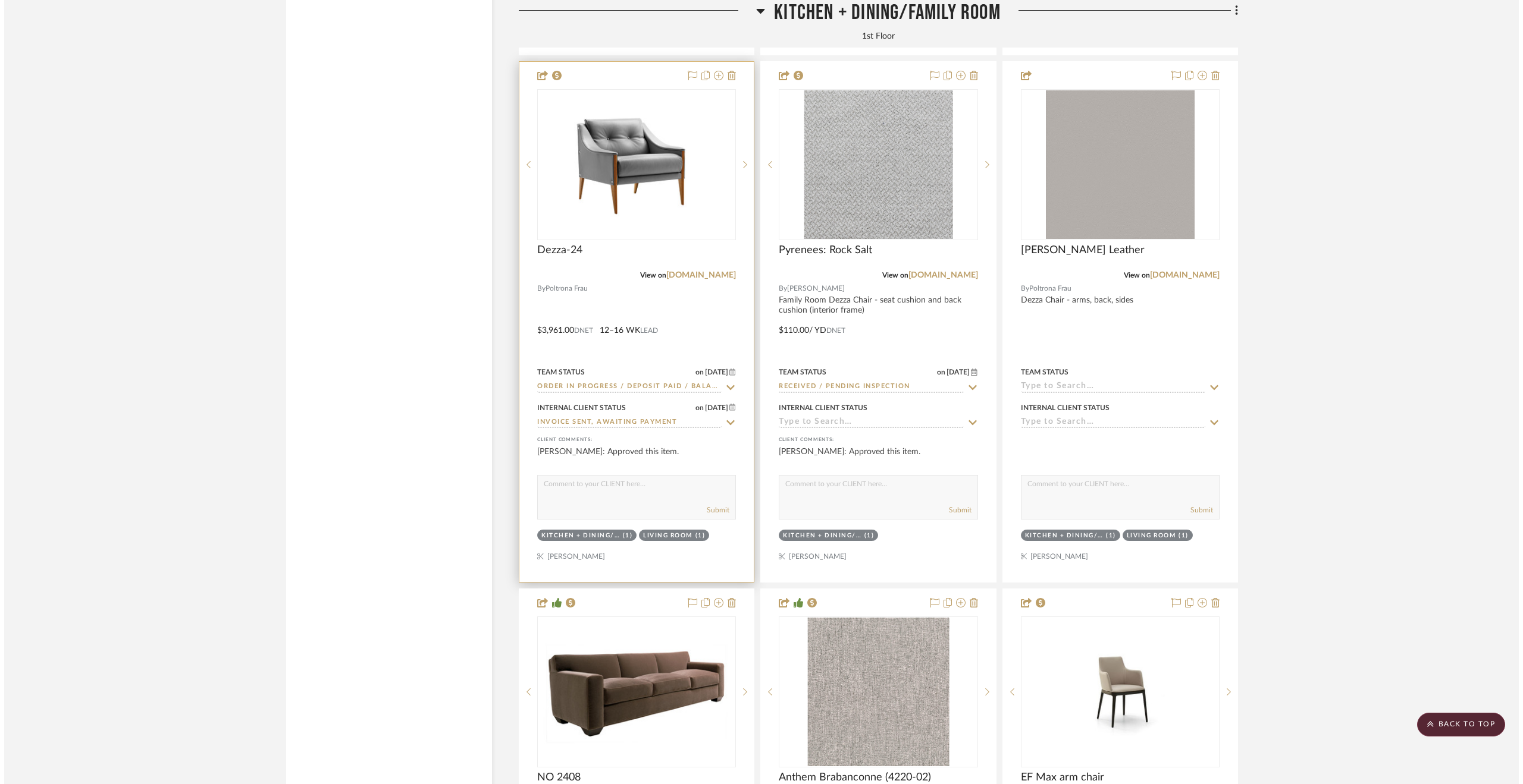
scroll to position [0, 0]
